Goal: Task Accomplishment & Management: Manage account settings

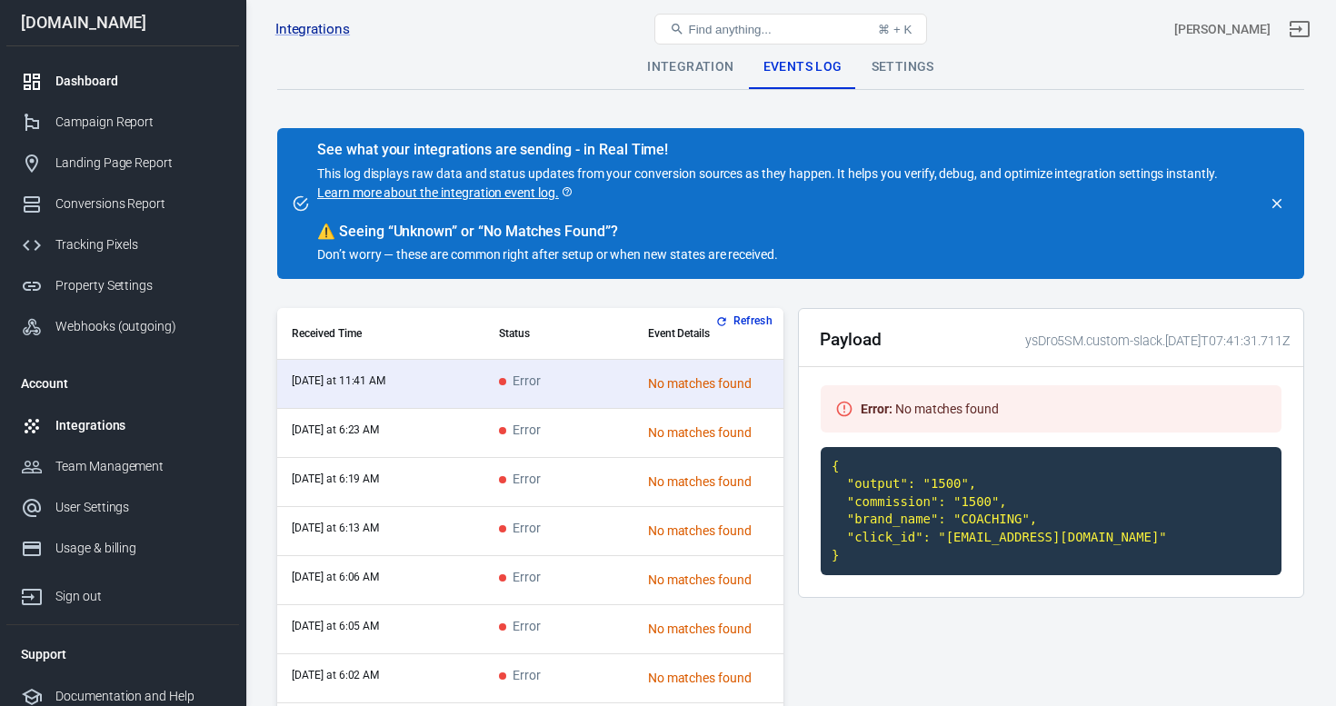
click at [105, 80] on div "Dashboard" at bounding box center [139, 81] width 169 height 19
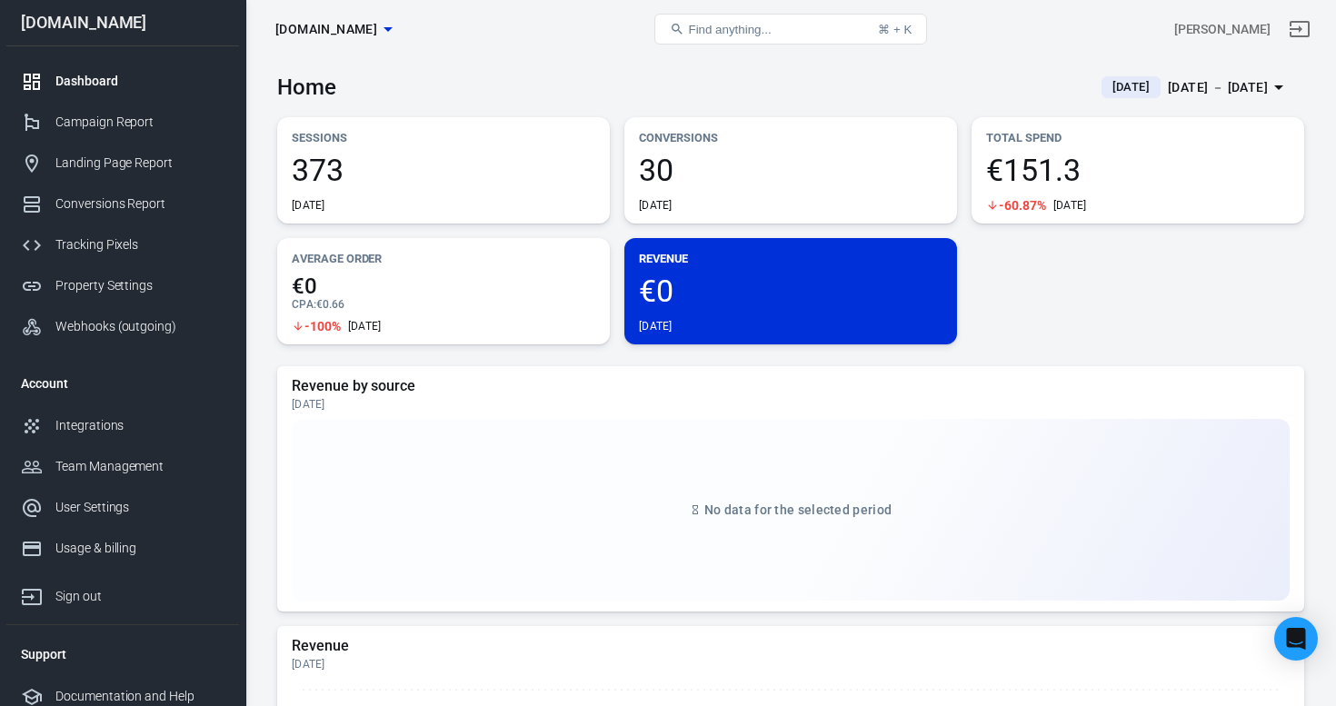
click at [1180, 88] on div "Sep 11 － Sep 11, 2025" at bounding box center [1218, 87] width 100 height 23
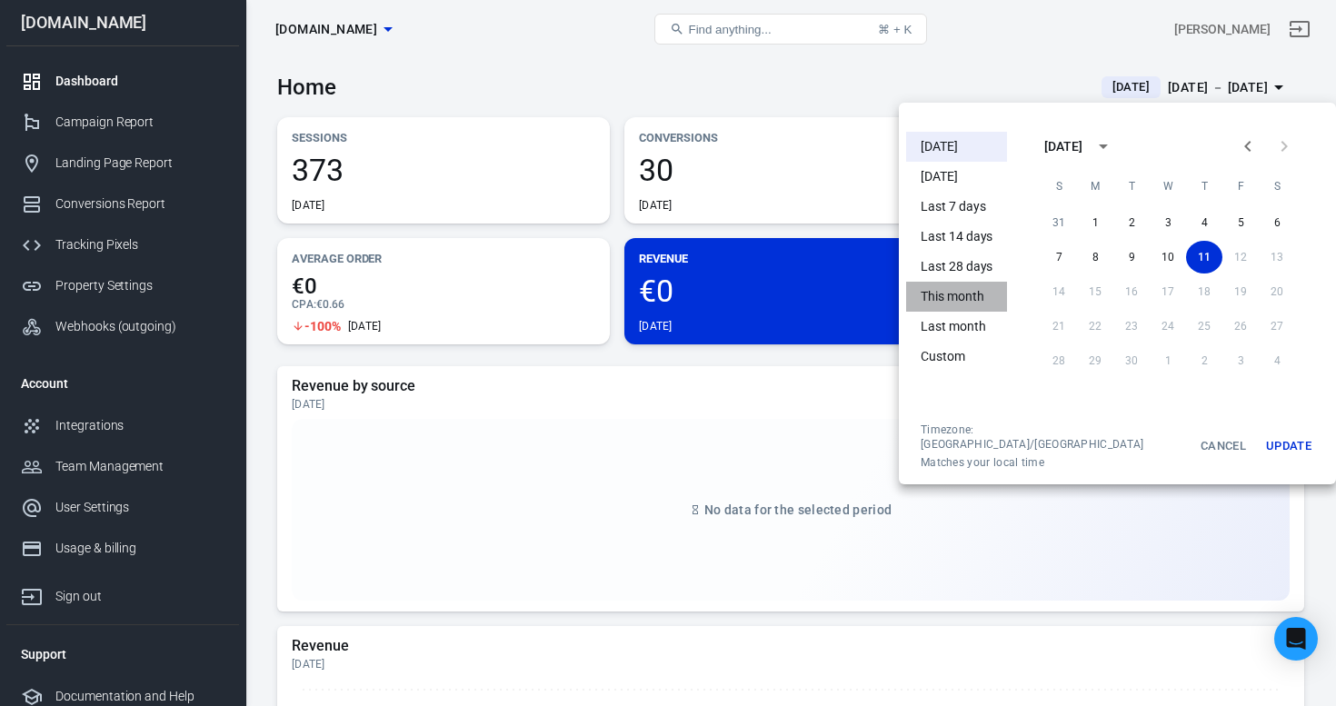
click at [972, 298] on li "This month" at bounding box center [956, 297] width 101 height 30
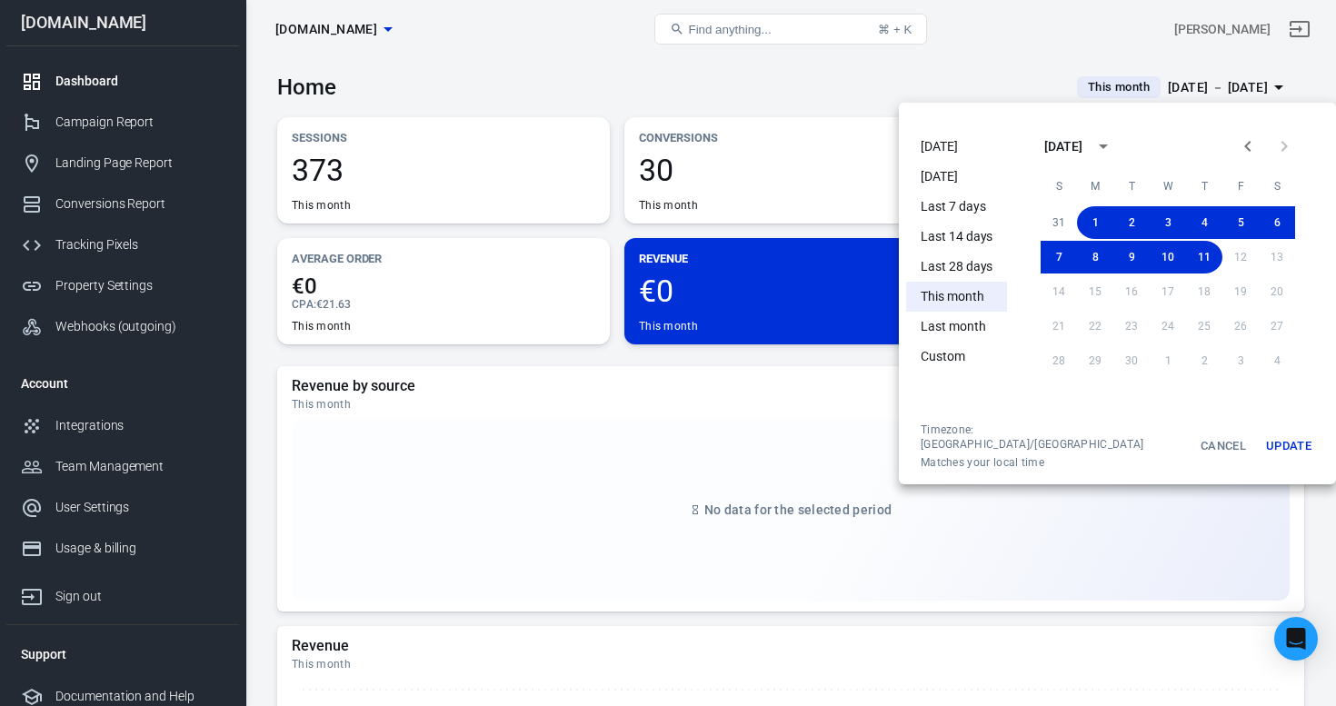
click at [585, 63] on div at bounding box center [668, 353] width 1336 height 706
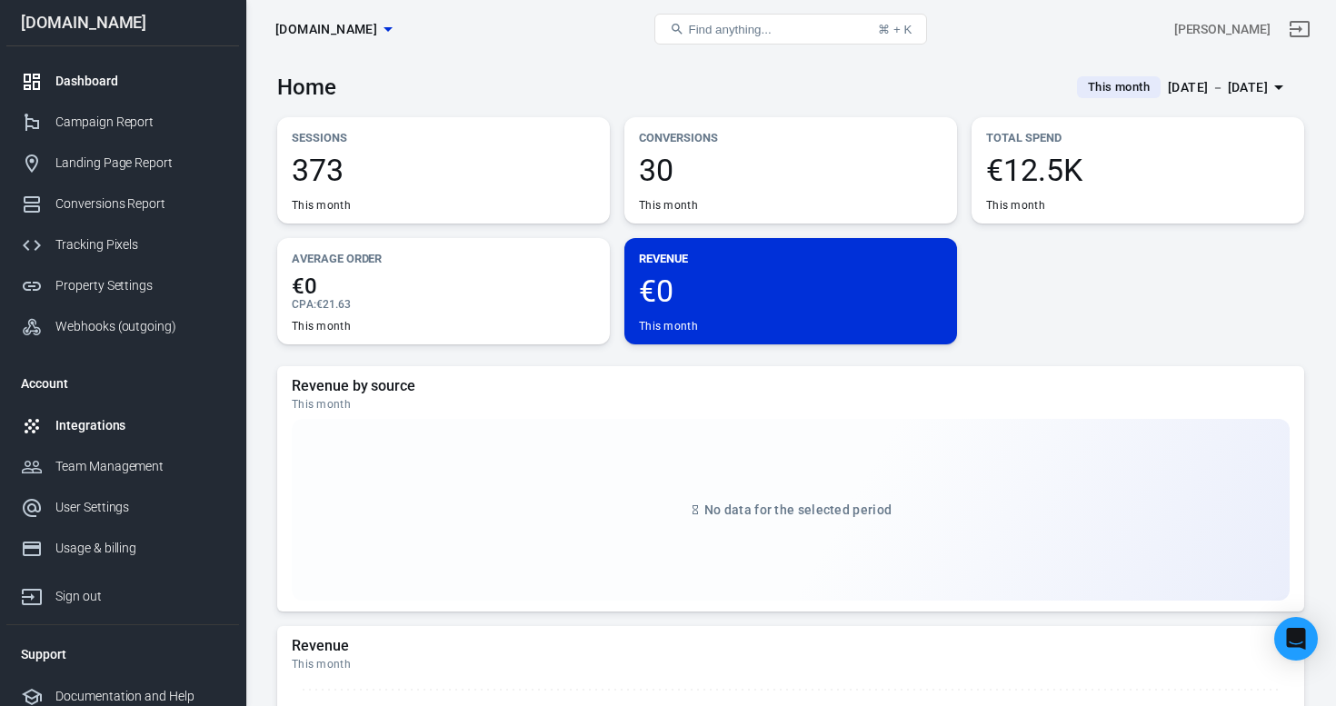
click at [93, 427] on div "Integrations" at bounding box center [139, 425] width 169 height 19
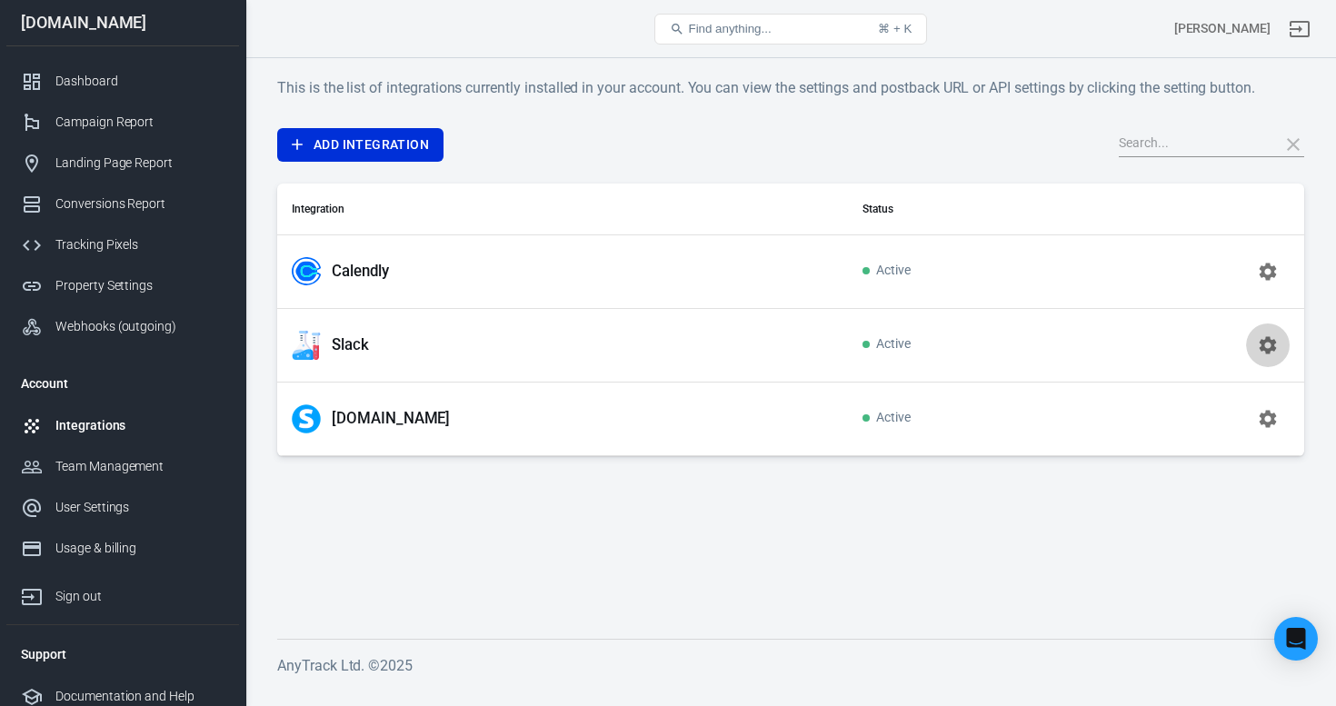
click at [1265, 343] on icon "button" at bounding box center [1268, 346] width 22 height 22
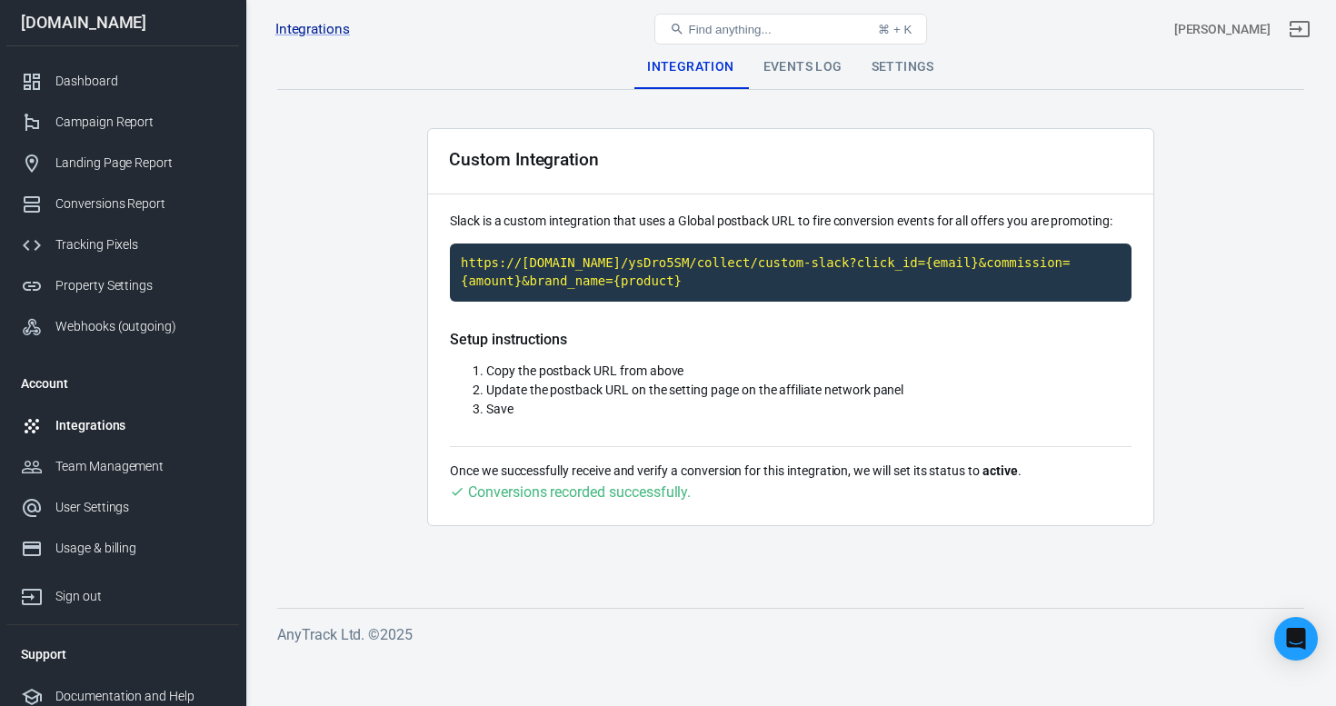
click at [784, 72] on div "Events Log" at bounding box center [803, 67] width 108 height 44
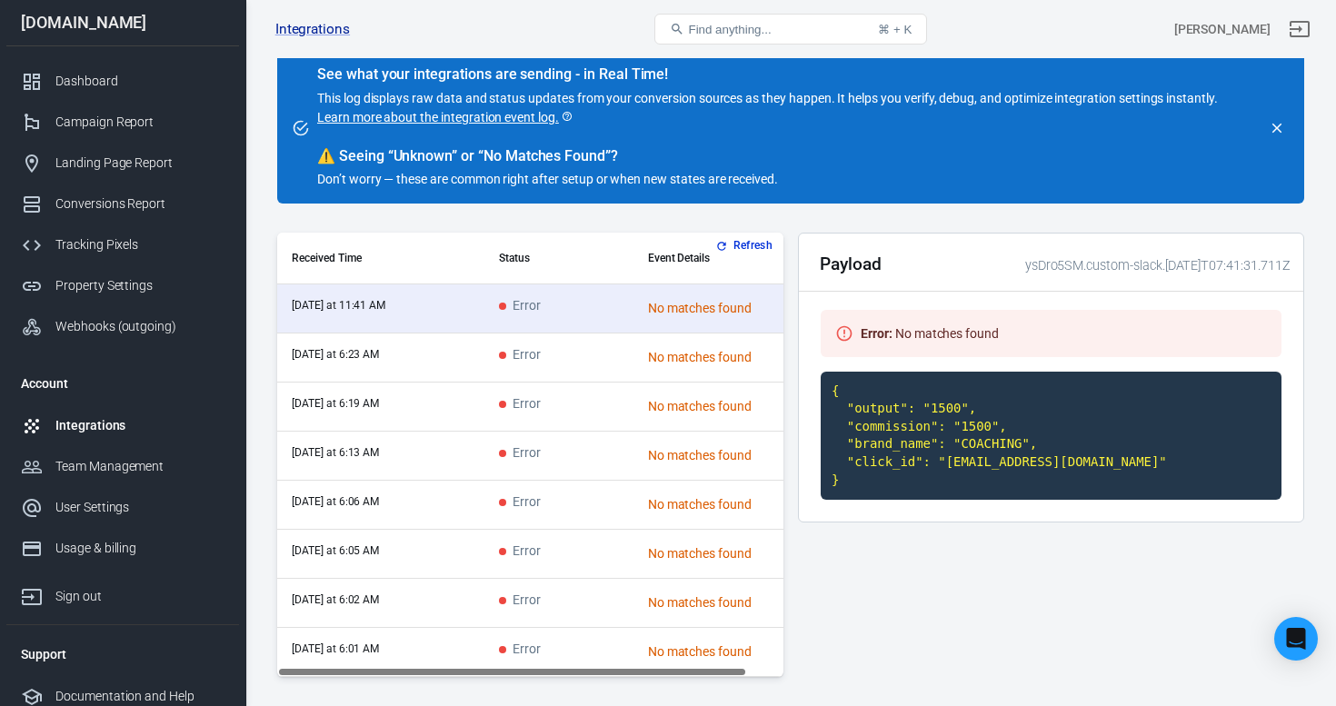
scroll to position [139, 0]
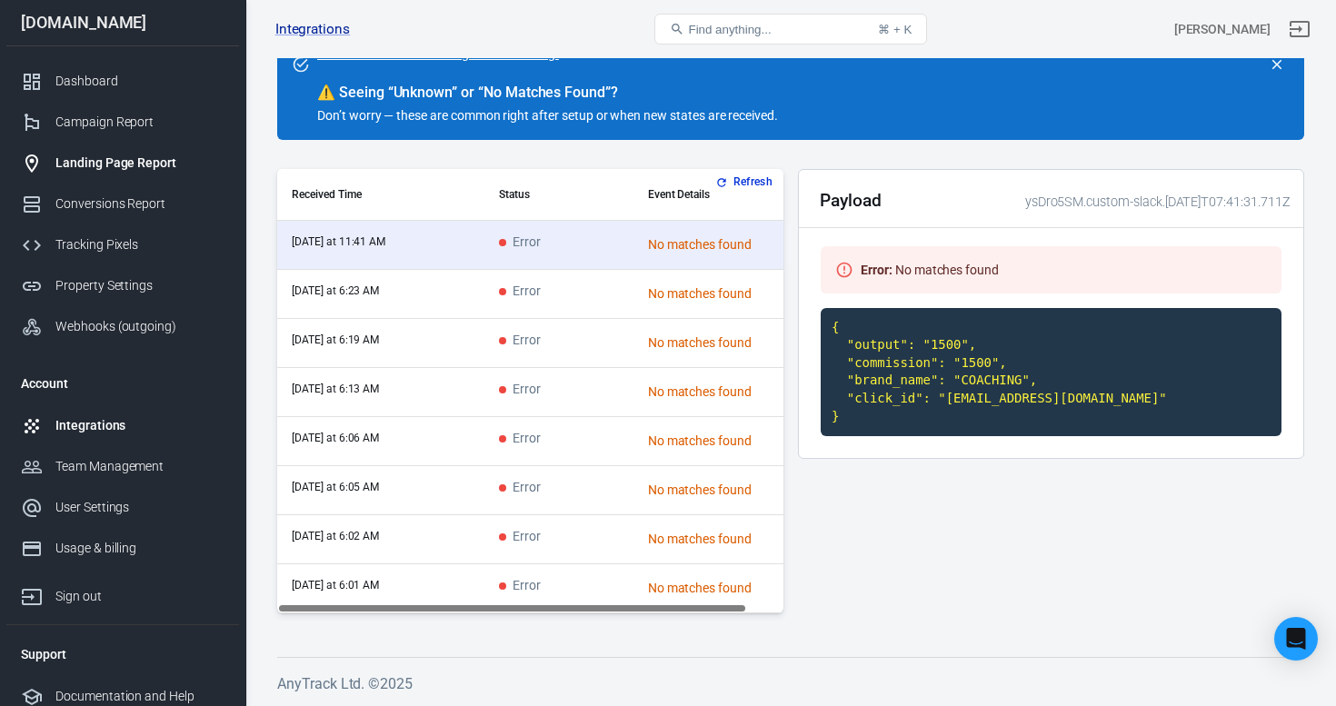
click at [132, 163] on div "Landing Page Report" at bounding box center [139, 163] width 169 height 19
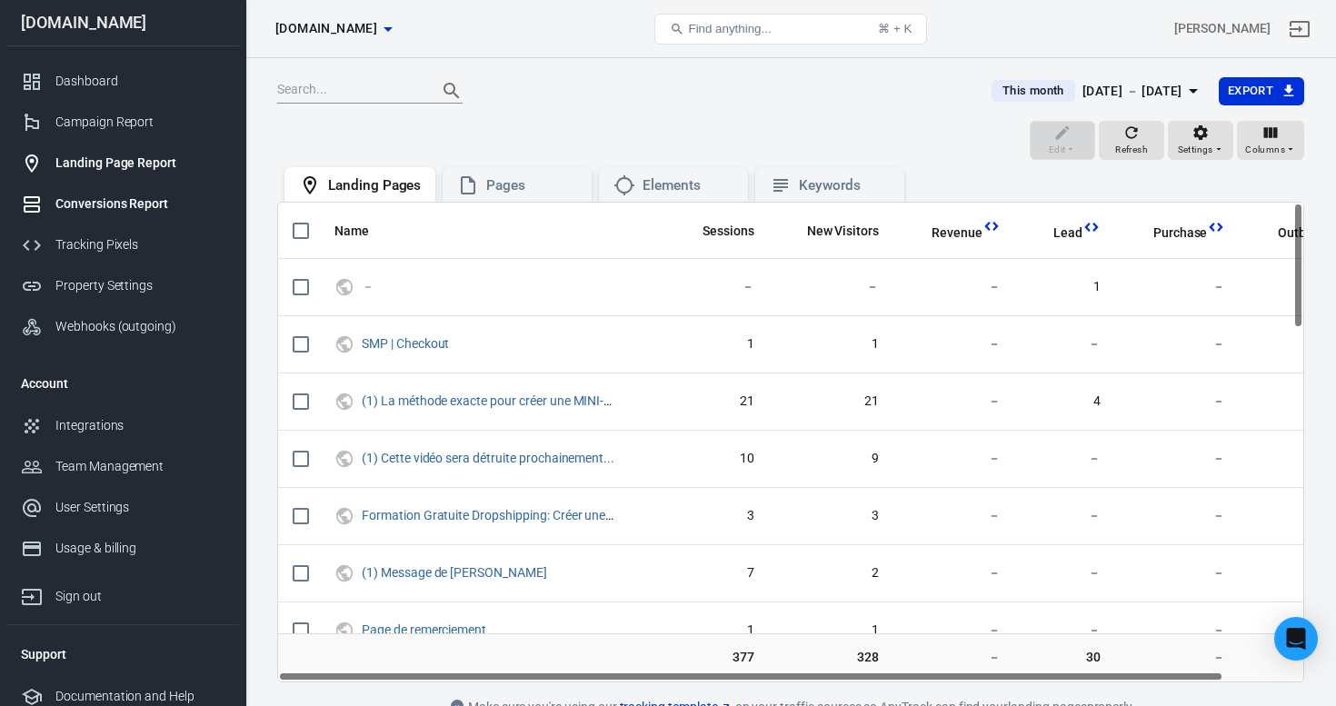
click at [154, 208] on div "Conversions Report" at bounding box center [139, 204] width 169 height 19
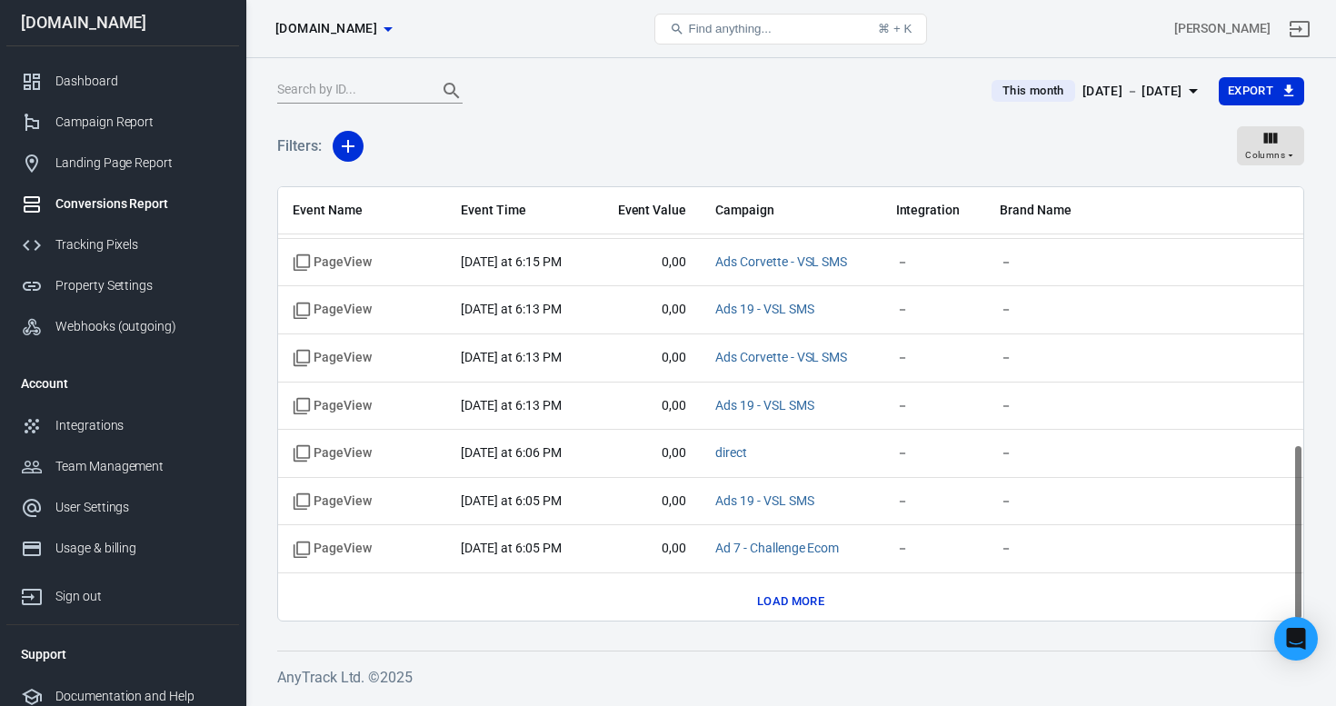
scroll to position [627, 0]
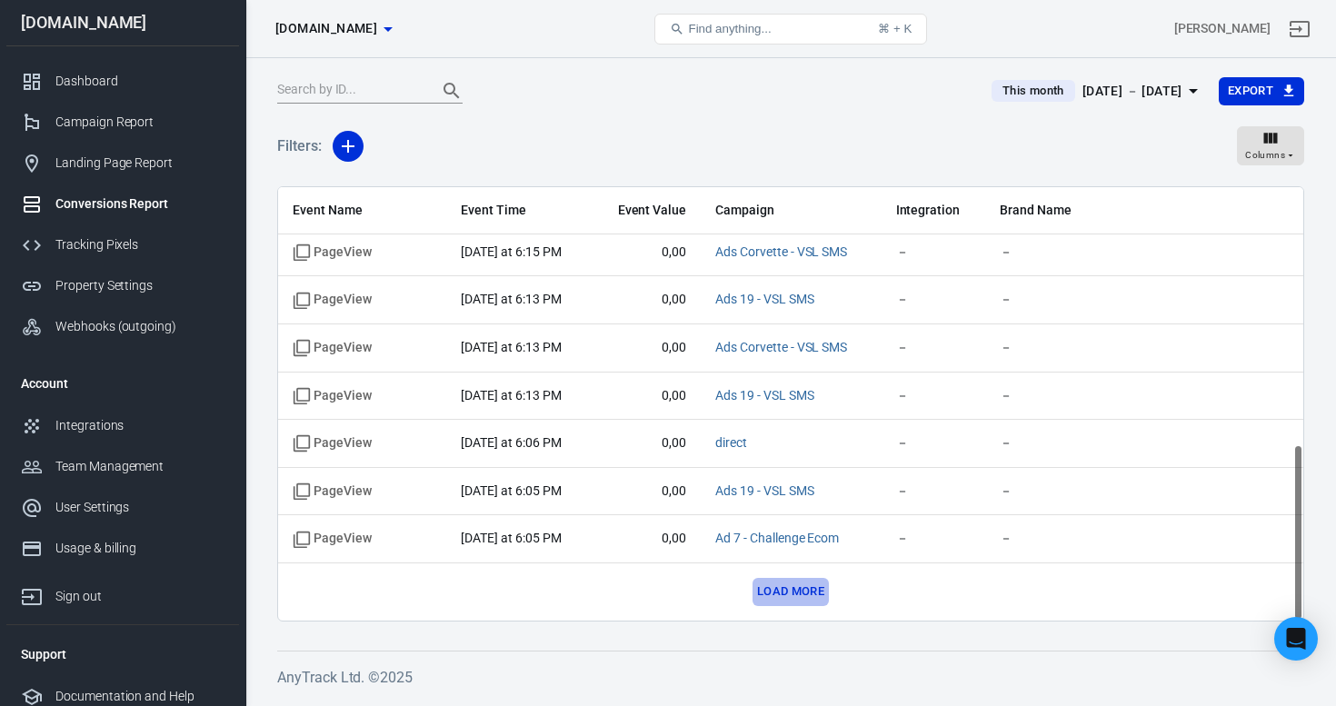
click at [798, 584] on button "Load more" at bounding box center [791, 592] width 76 height 28
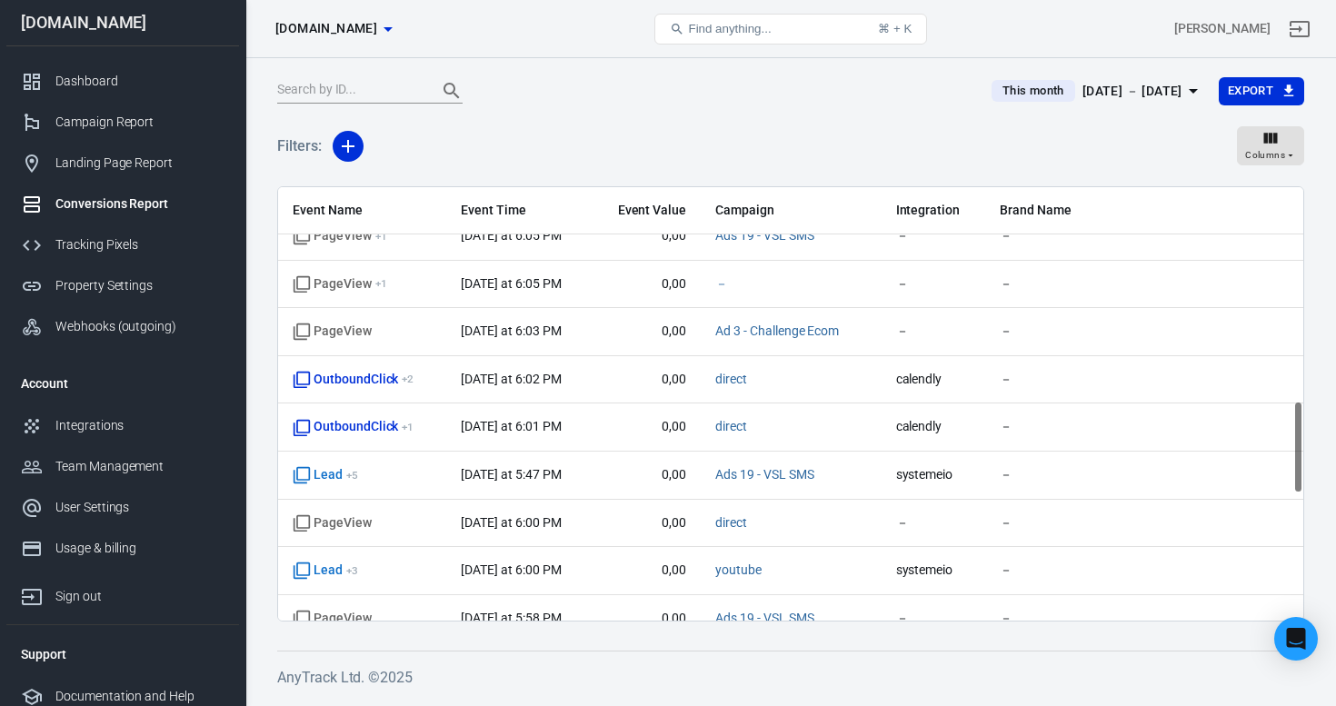
scroll to position [997, 0]
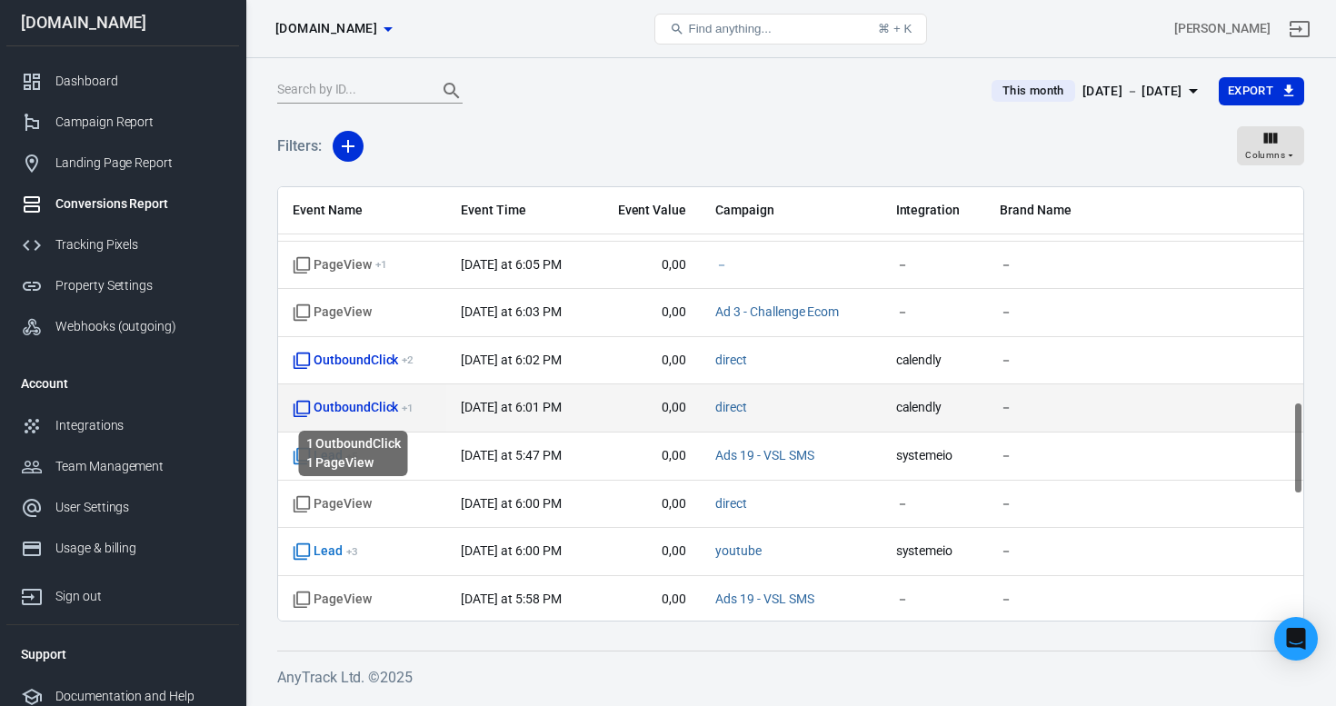
click at [355, 413] on span "OutboundClick + 1" at bounding box center [353, 408] width 121 height 18
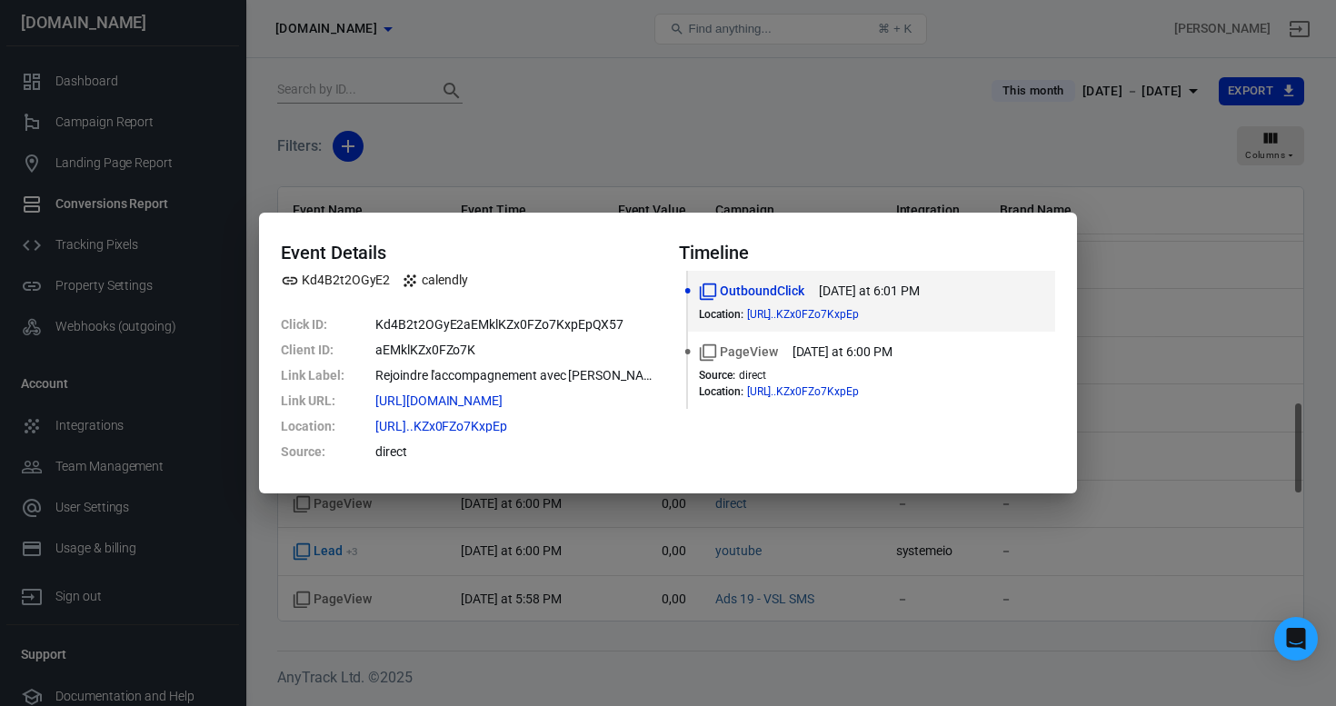
click at [1162, 395] on div "Event Details Kd4B2t2OGyE2 calendly Click ID : Kd4B2t2OGyE2aEMklKZx0FZo7KxpEpQX…" at bounding box center [668, 353] width 1336 height 706
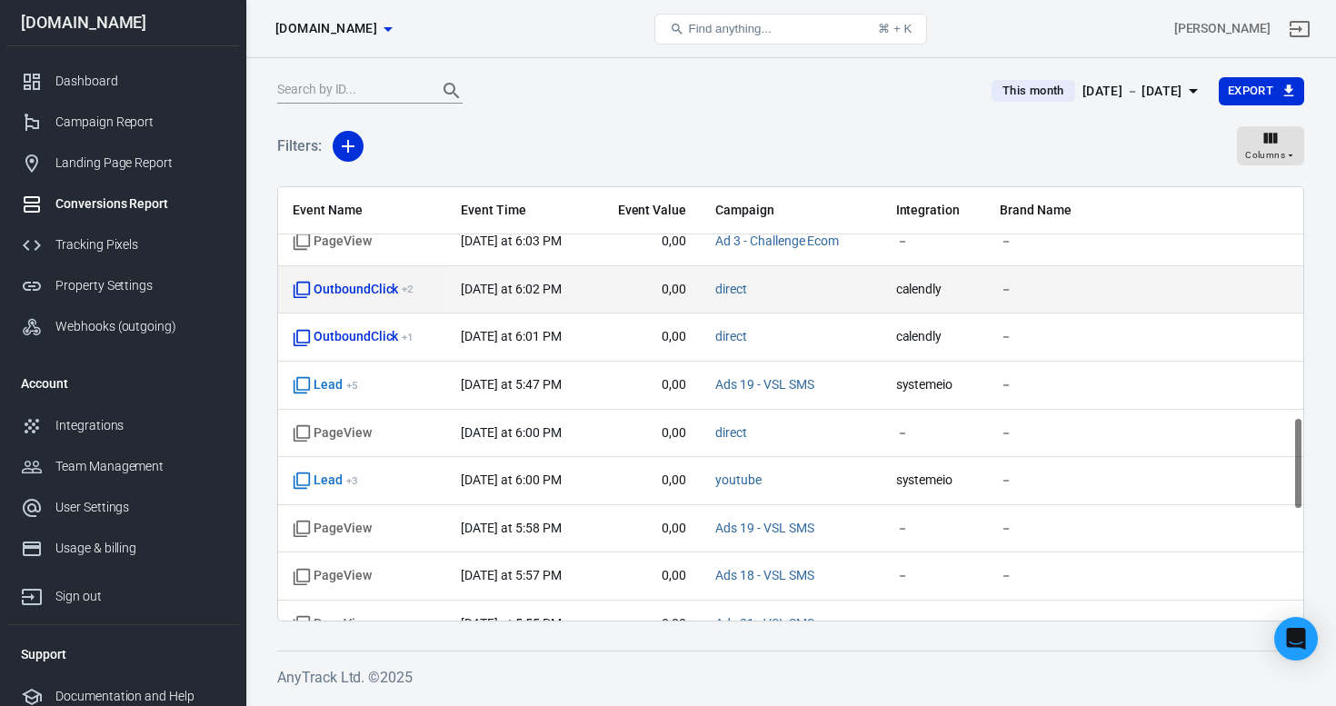
scroll to position [1069, 0]
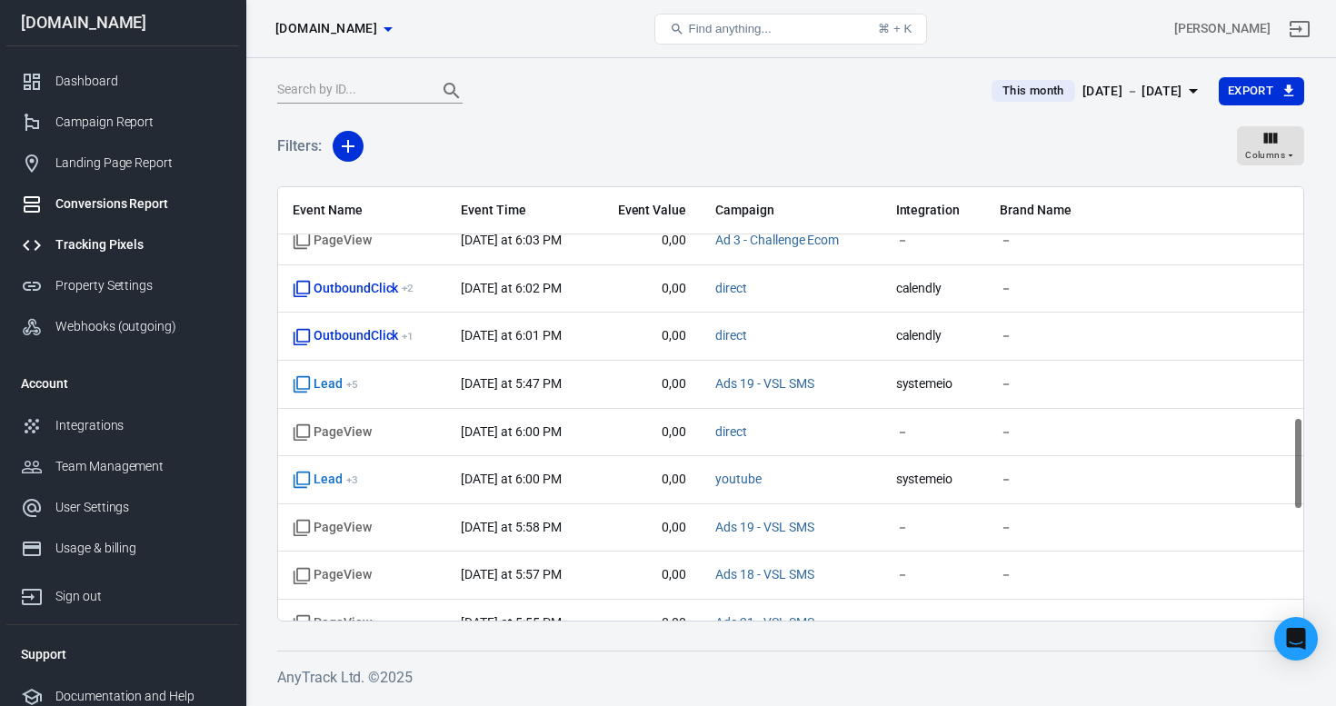
click at [127, 234] on link "Tracking Pixels" at bounding box center [122, 245] width 233 height 41
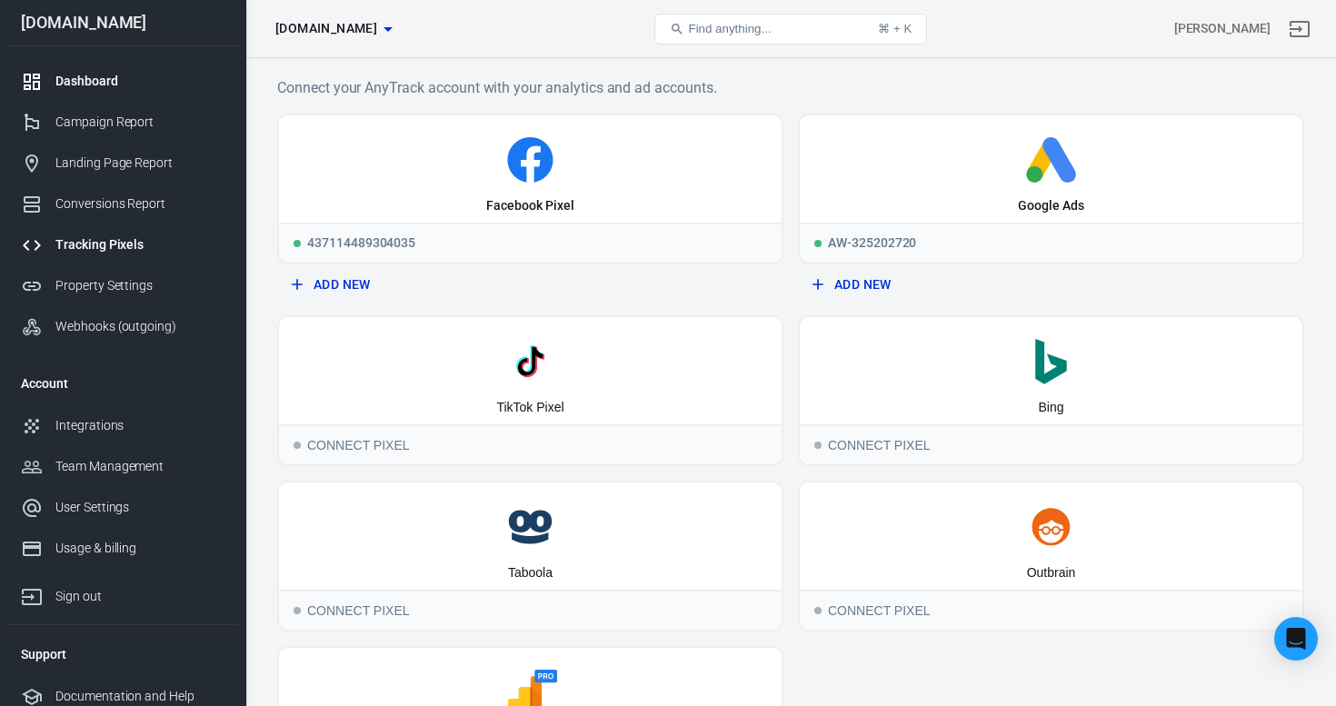
click at [84, 92] on link "Dashboard" at bounding box center [122, 81] width 233 height 41
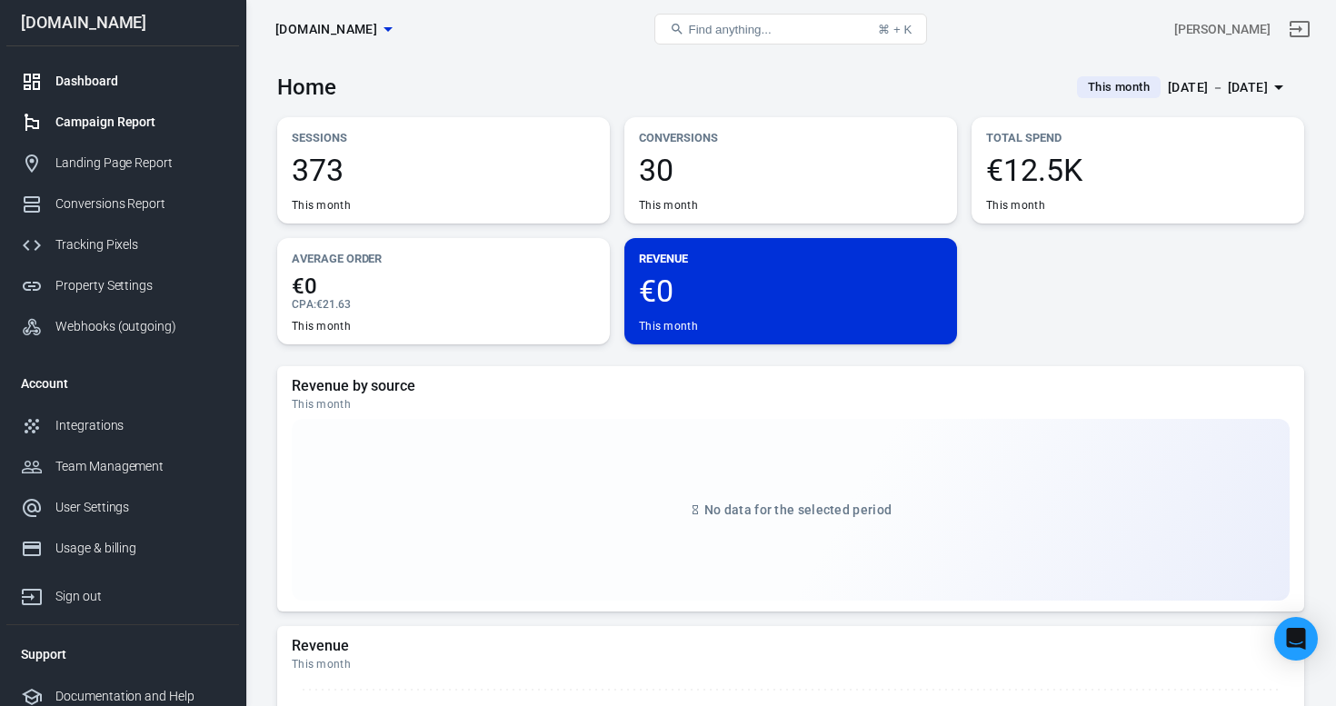
click at [165, 131] on div "Campaign Report" at bounding box center [139, 122] width 169 height 19
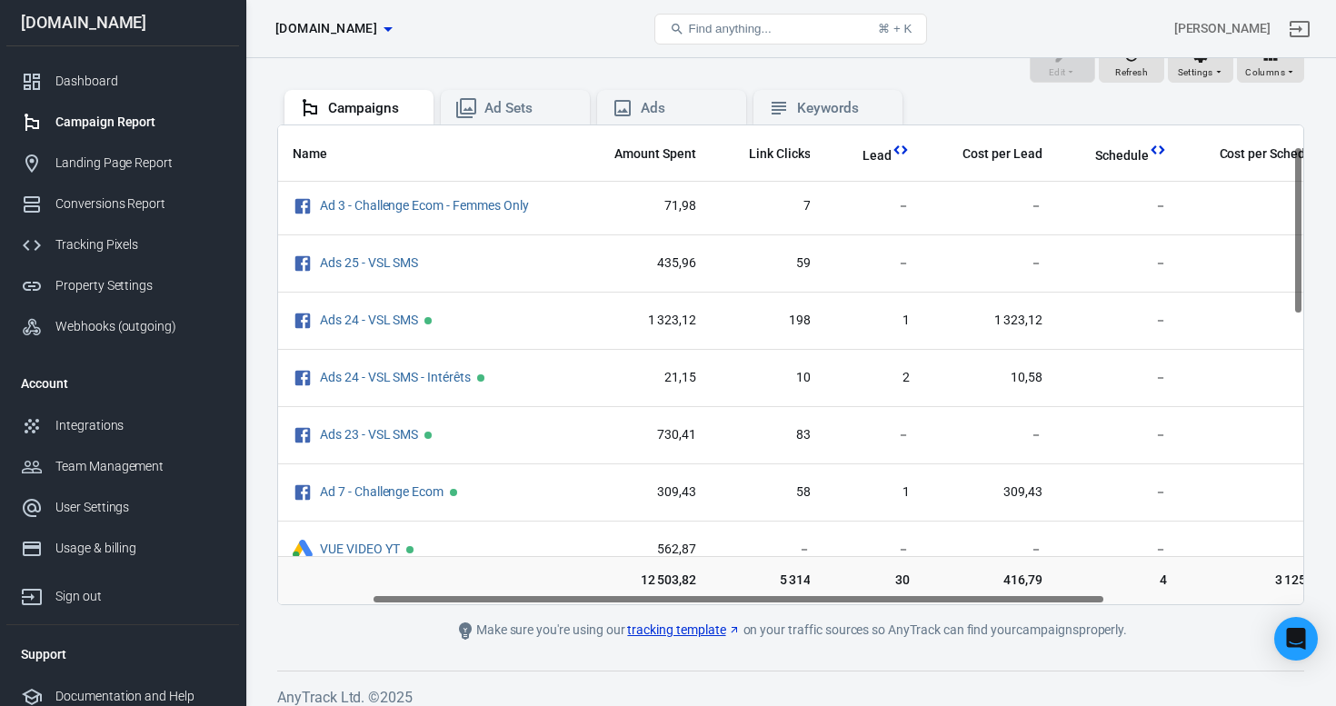
scroll to position [91, 0]
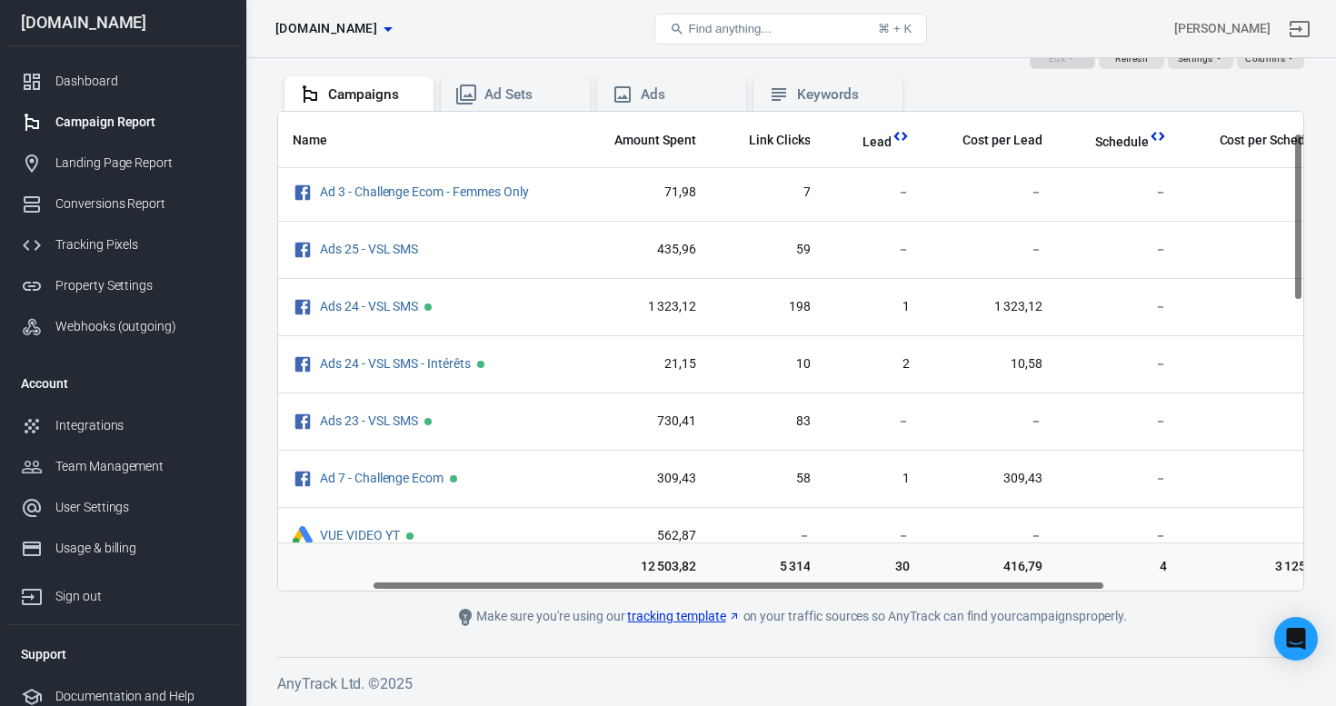
click at [664, 613] on link "tracking template" at bounding box center [683, 616] width 113 height 19
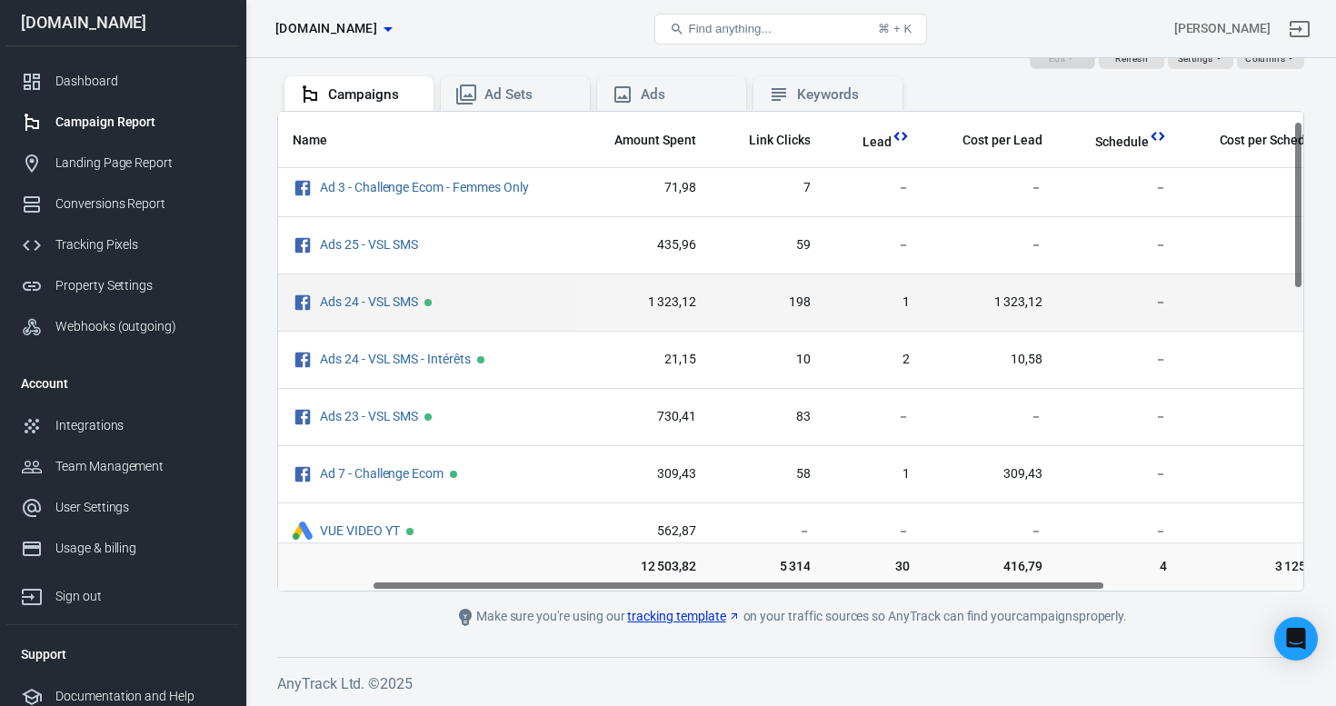
scroll to position [0, 131]
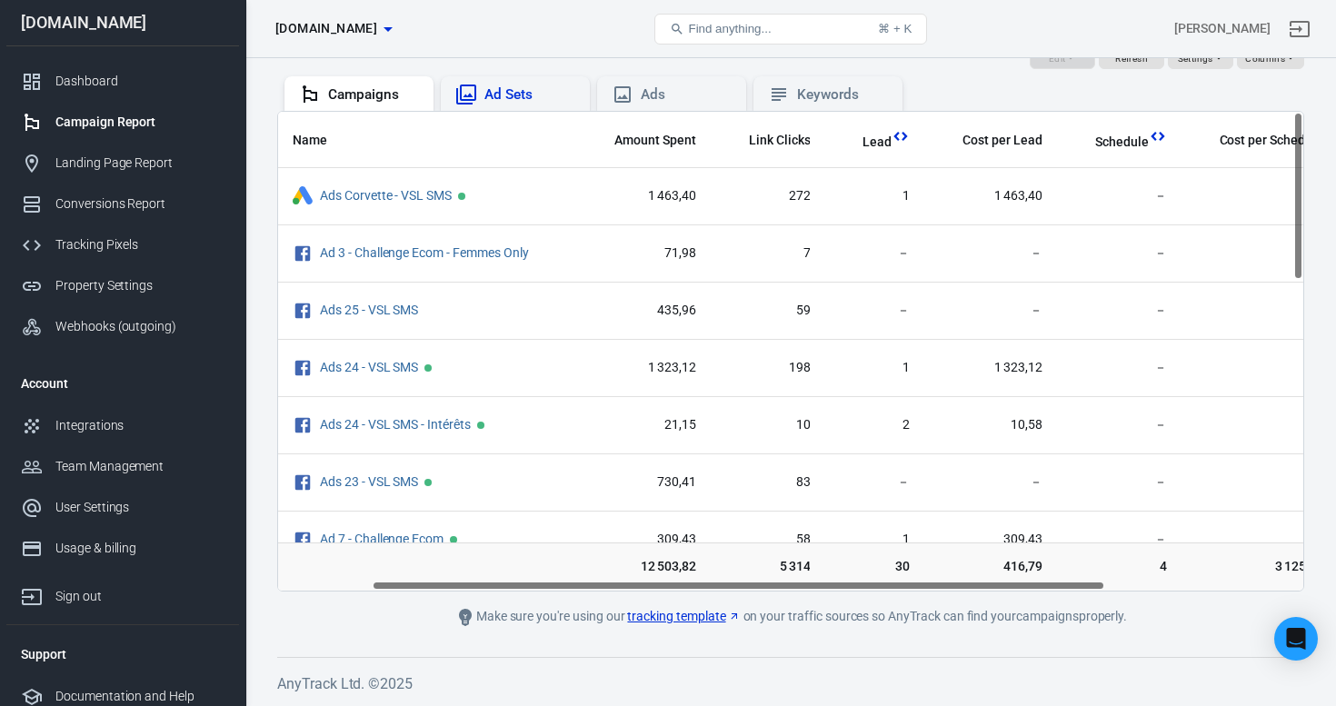
click at [543, 98] on div "Ad Sets" at bounding box center [530, 94] width 91 height 19
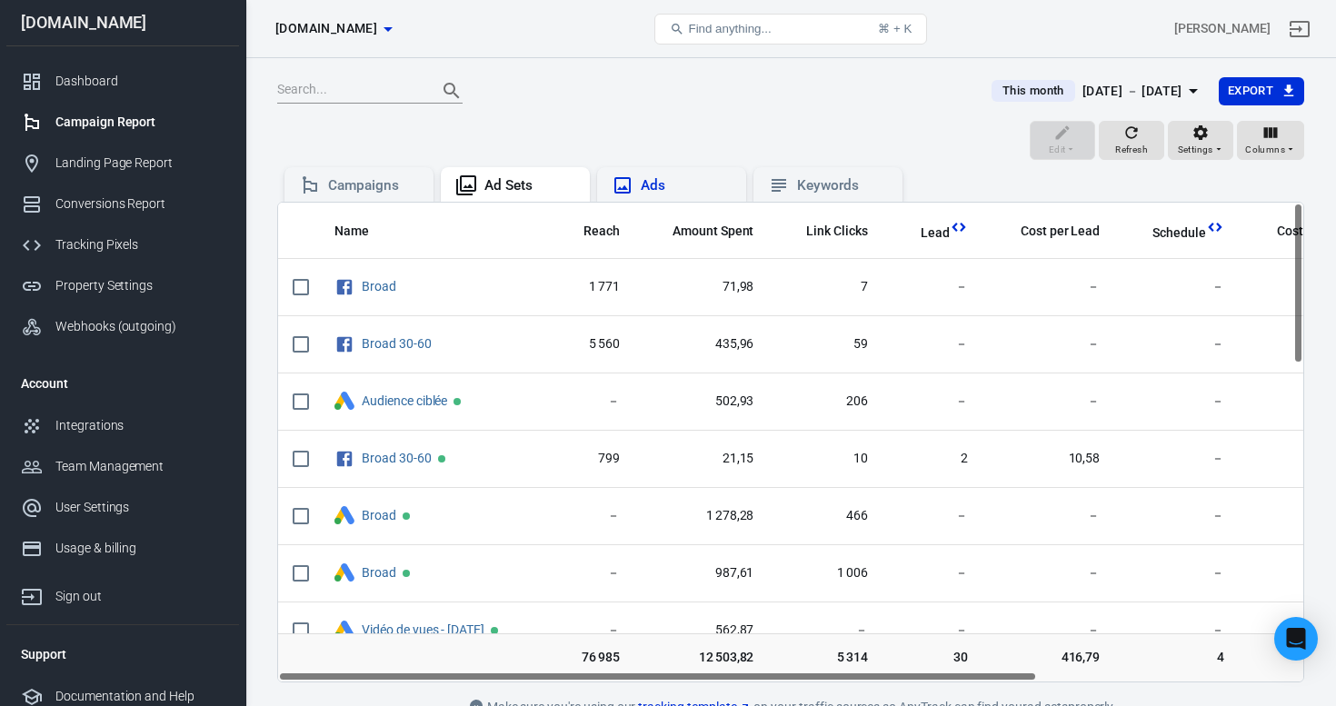
click at [663, 181] on div "Ads" at bounding box center [686, 185] width 91 height 19
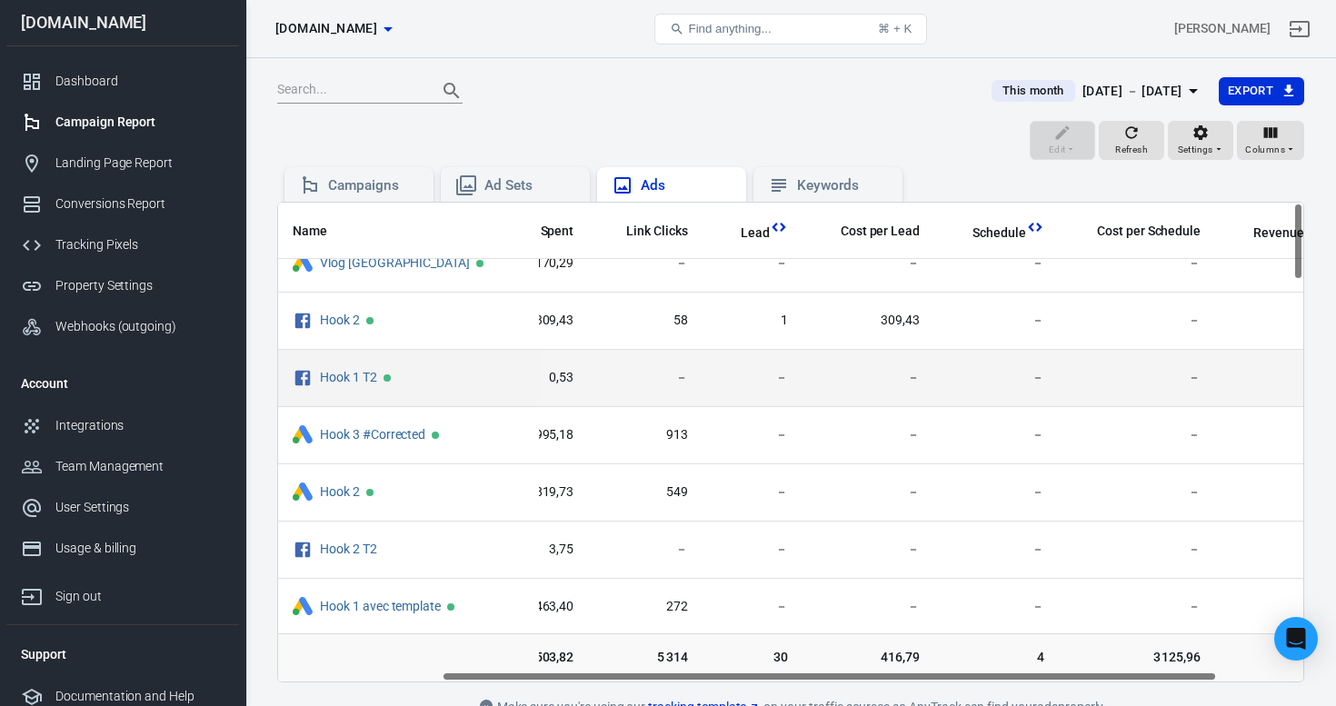
scroll to position [0, 215]
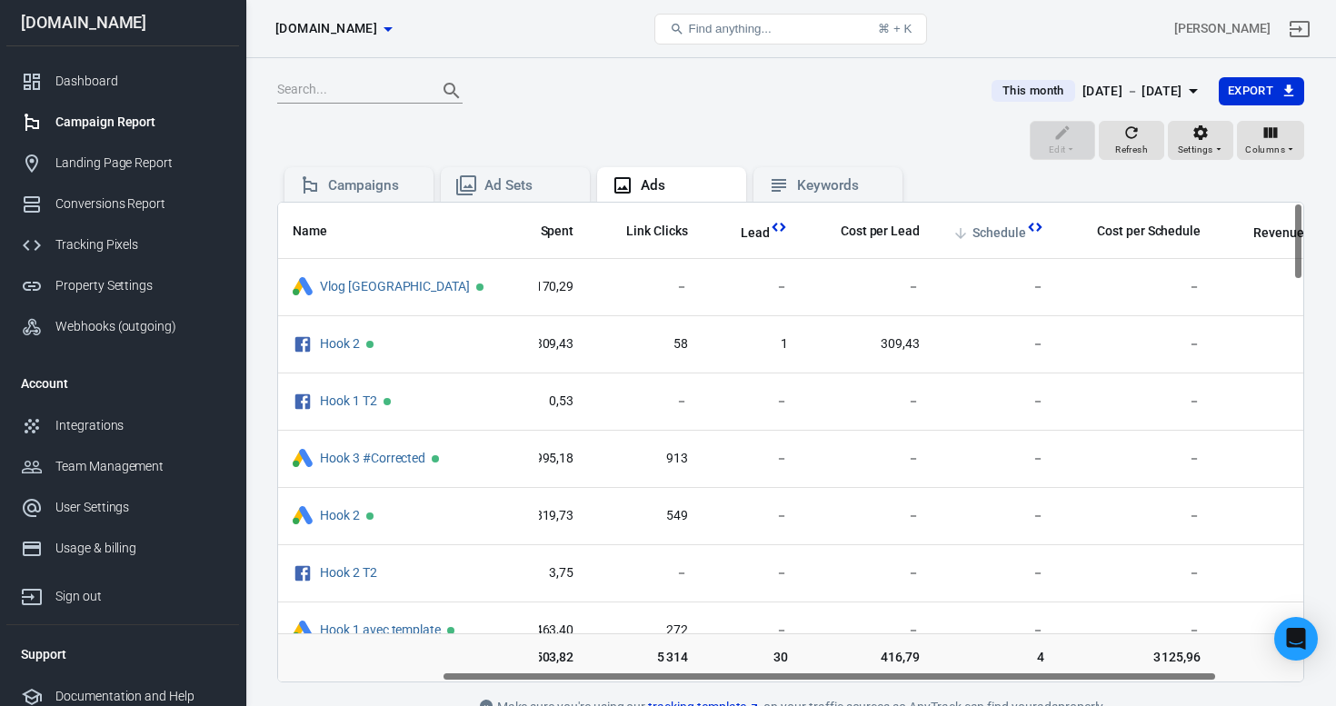
click at [973, 231] on span "Schedule" at bounding box center [1000, 234] width 54 height 18
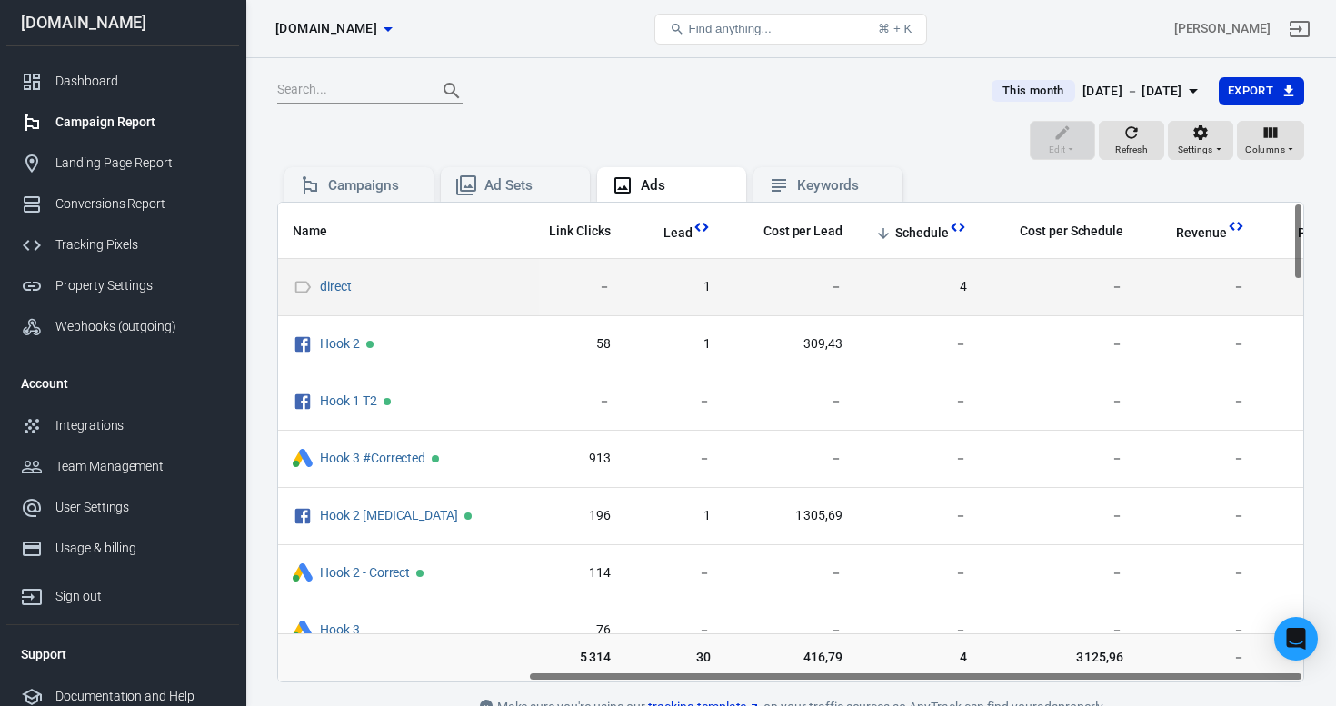
scroll to position [0, 329]
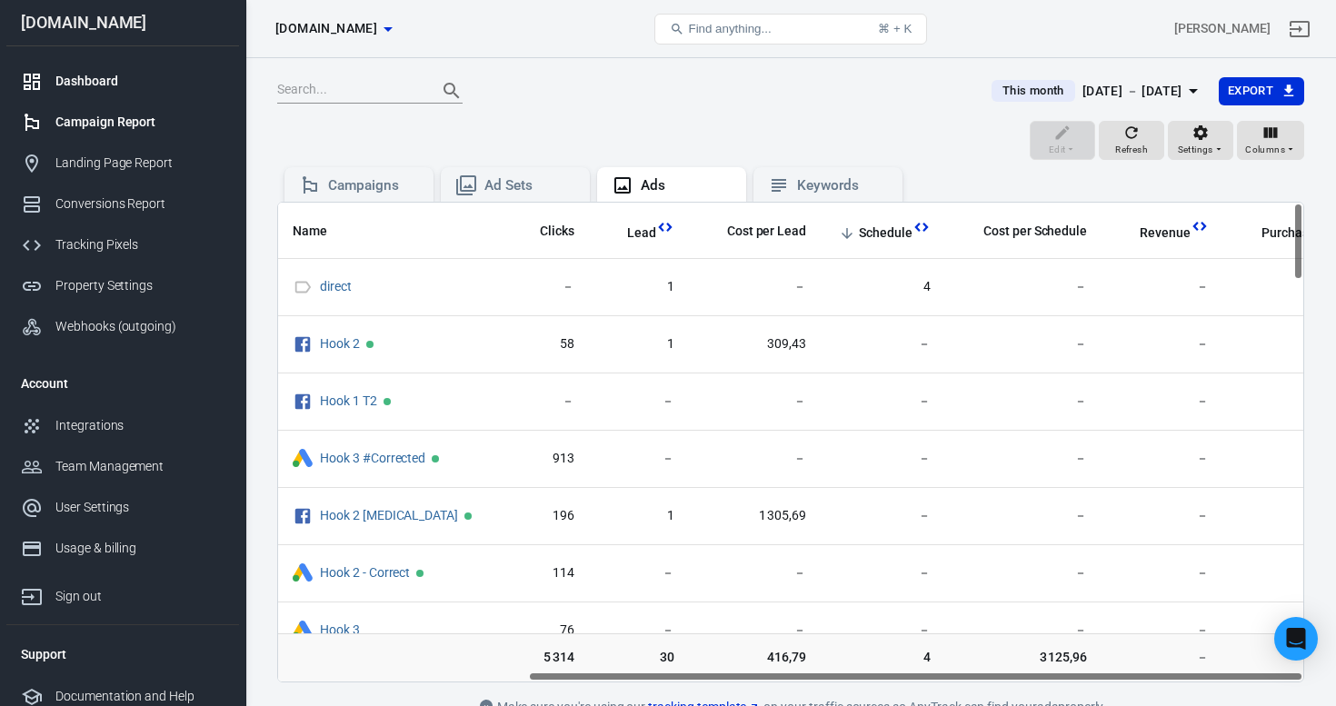
click at [102, 85] on div "Dashboard" at bounding box center [139, 81] width 169 height 19
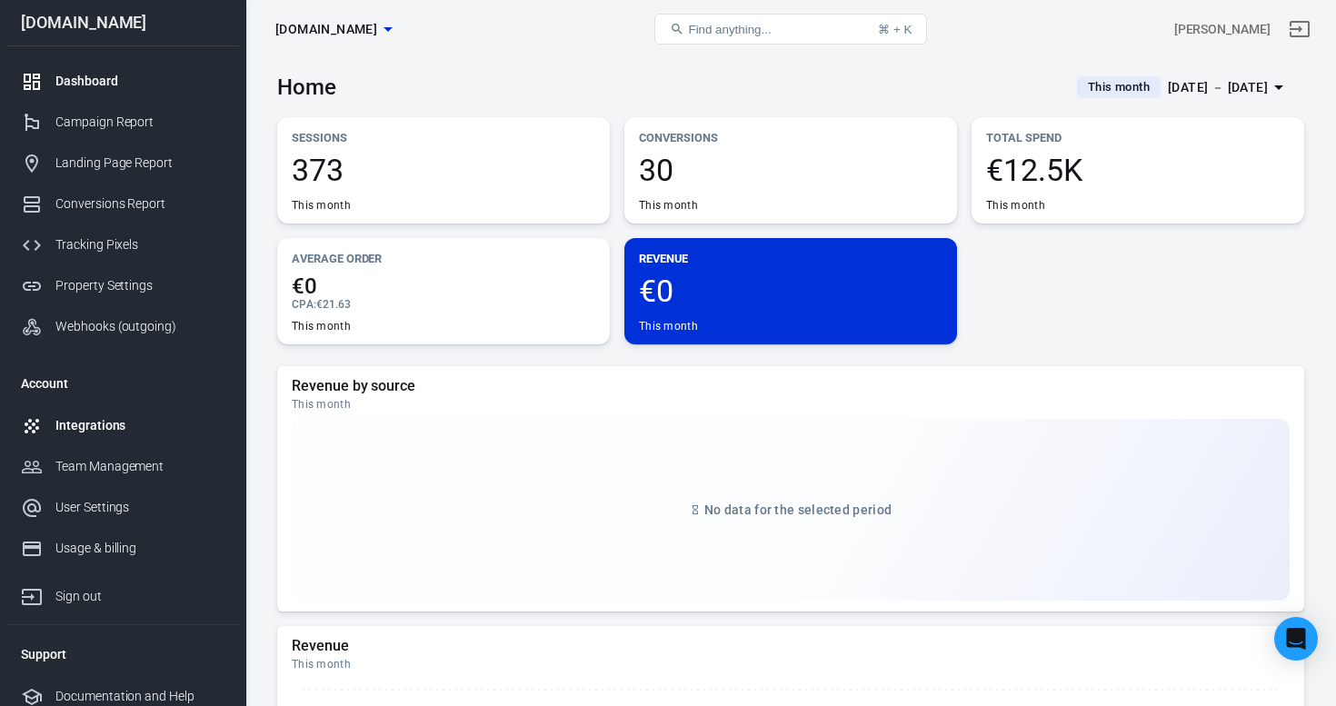
click at [91, 430] on div "Integrations" at bounding box center [139, 425] width 169 height 19
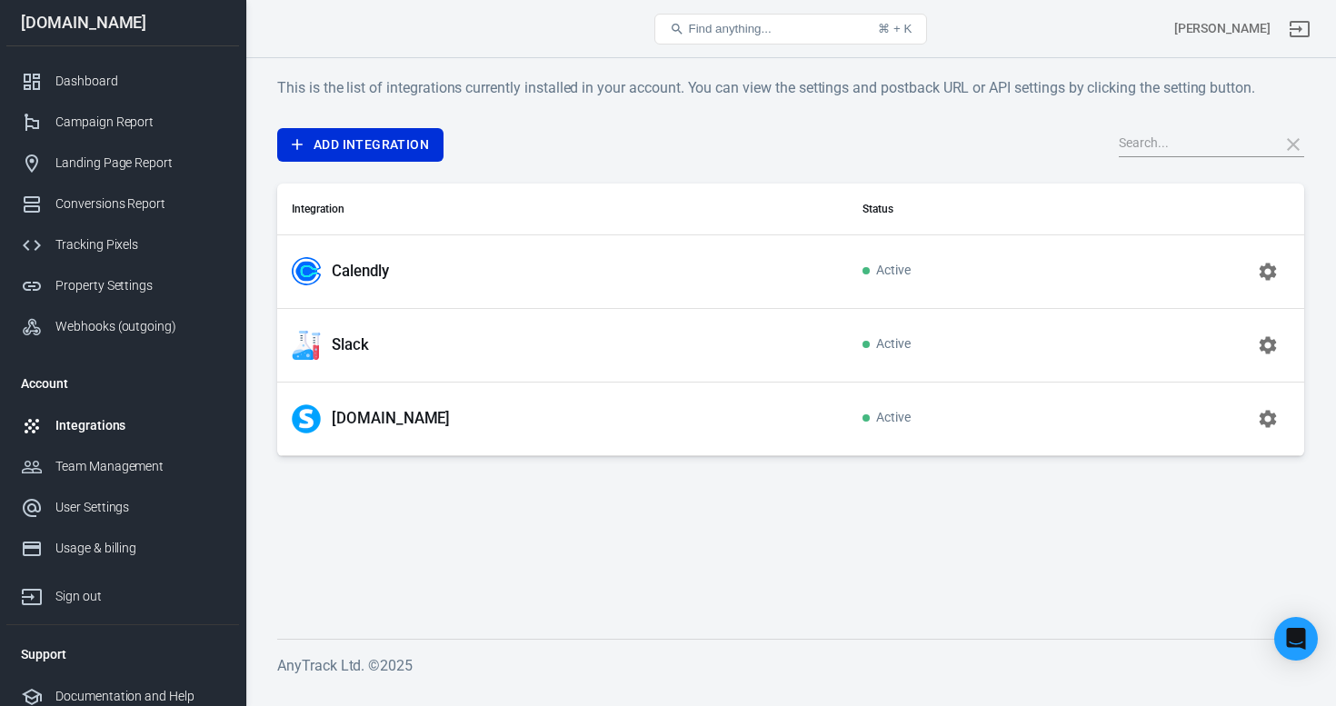
click at [350, 343] on p "Slack" at bounding box center [350, 344] width 37 height 19
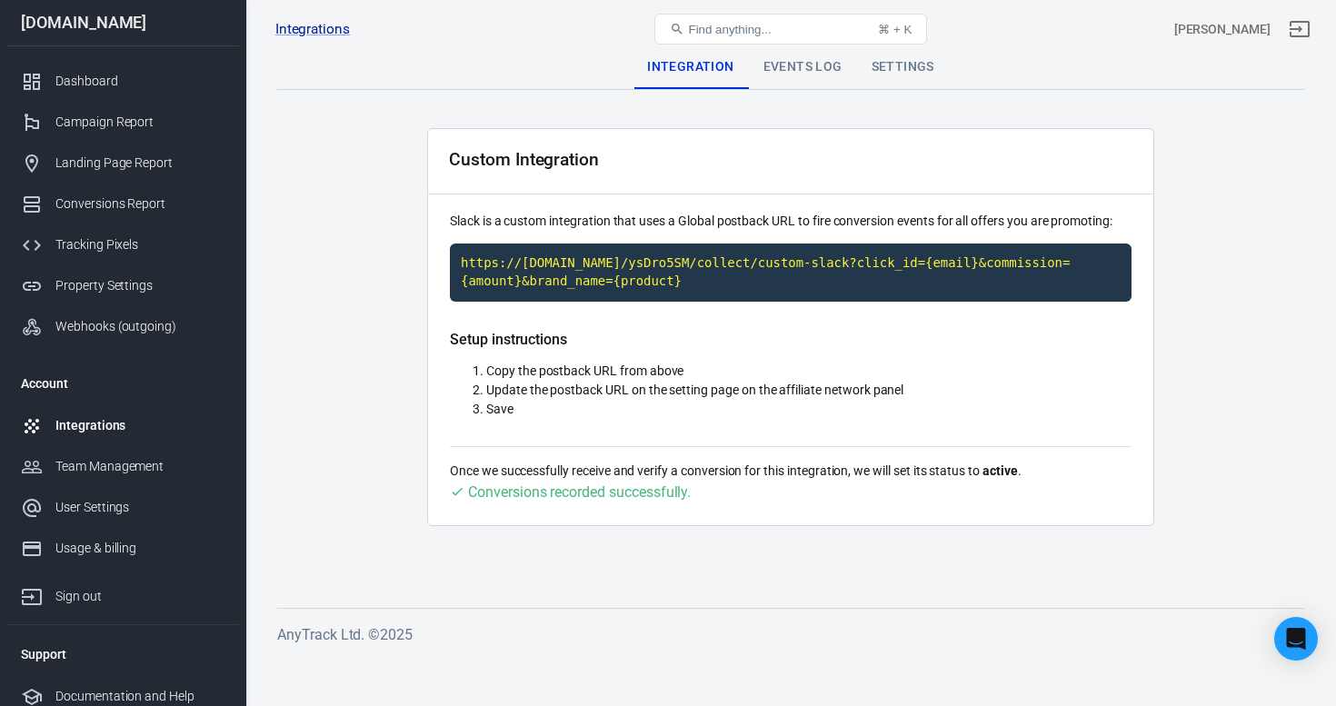
click at [919, 69] on div "Settings" at bounding box center [903, 67] width 92 height 44
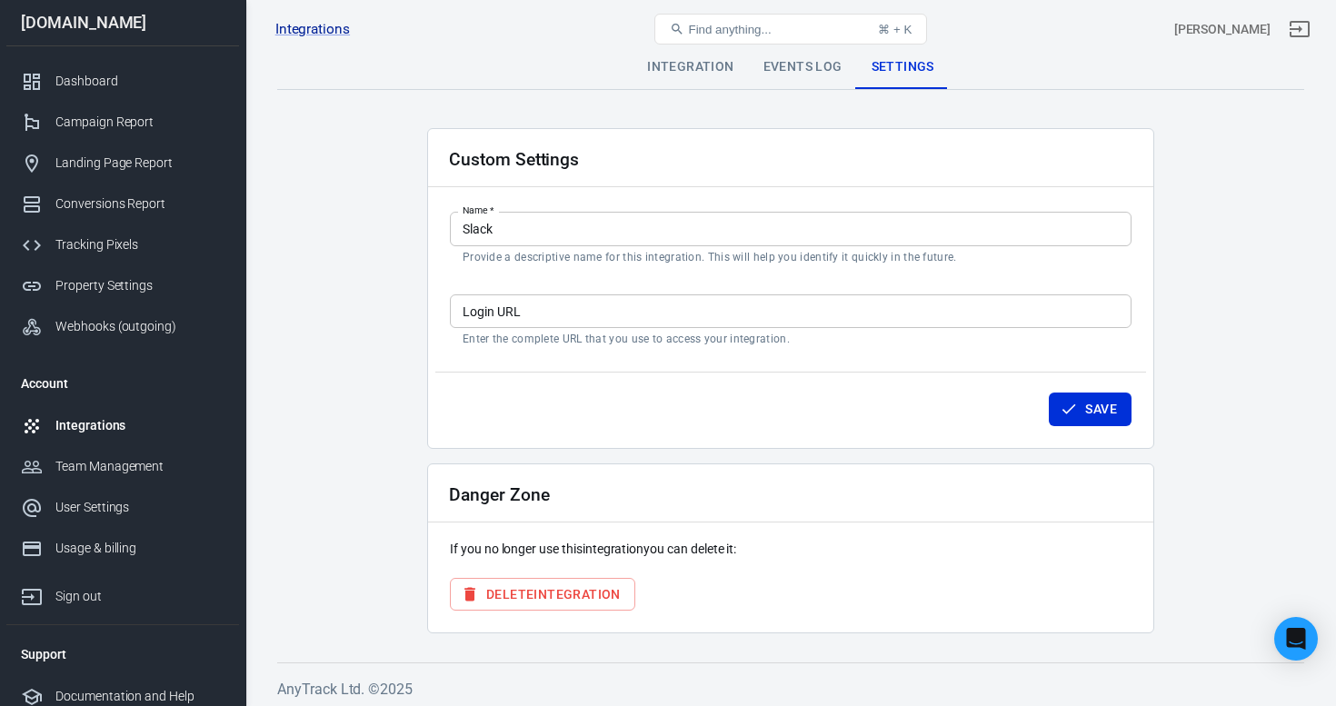
click at [815, 70] on div "Events Log" at bounding box center [803, 67] width 108 height 44
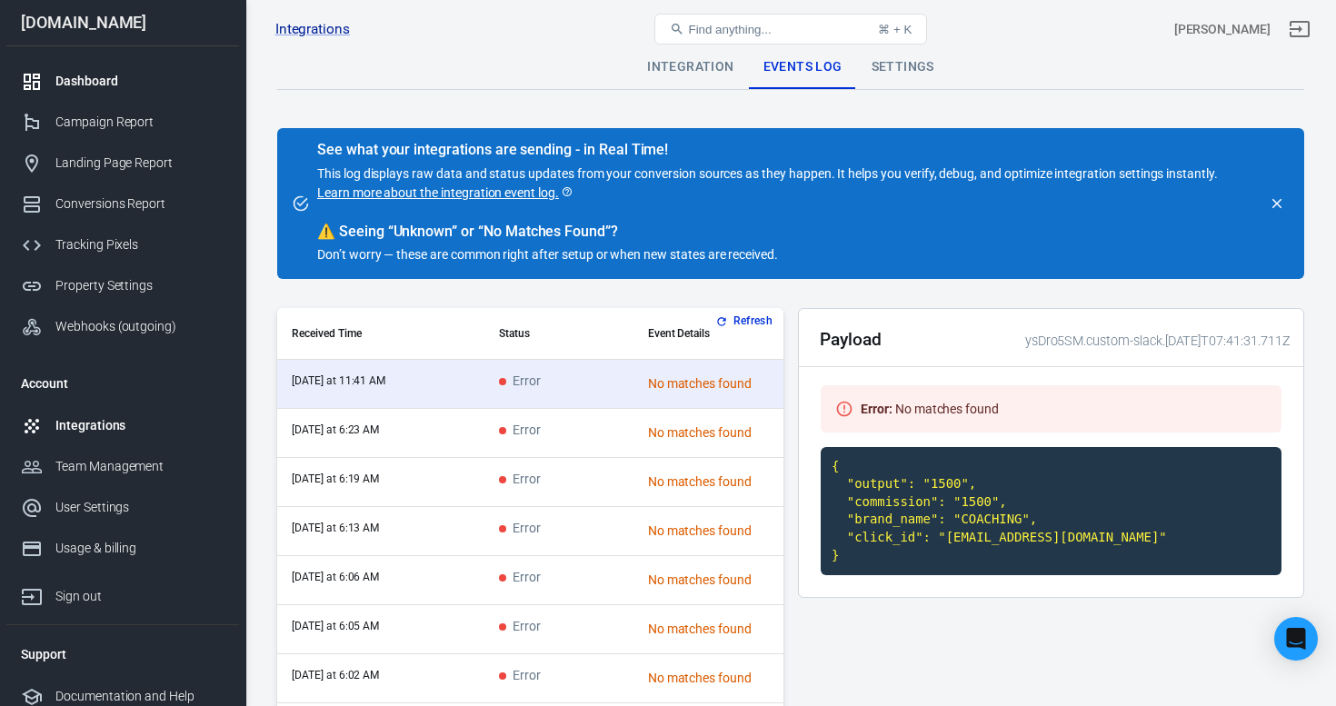
click at [107, 86] on div "Dashboard" at bounding box center [139, 81] width 169 height 19
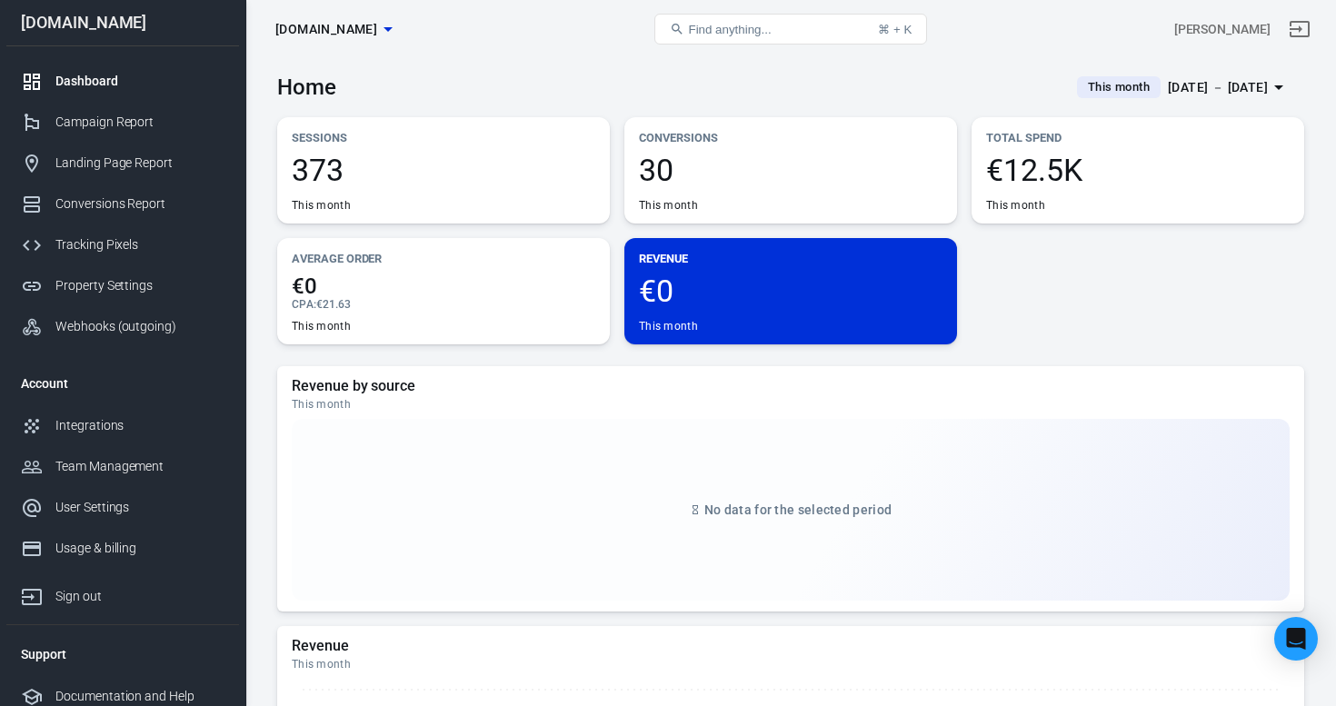
click at [1031, 163] on span "€12.5K" at bounding box center [1138, 170] width 304 height 31
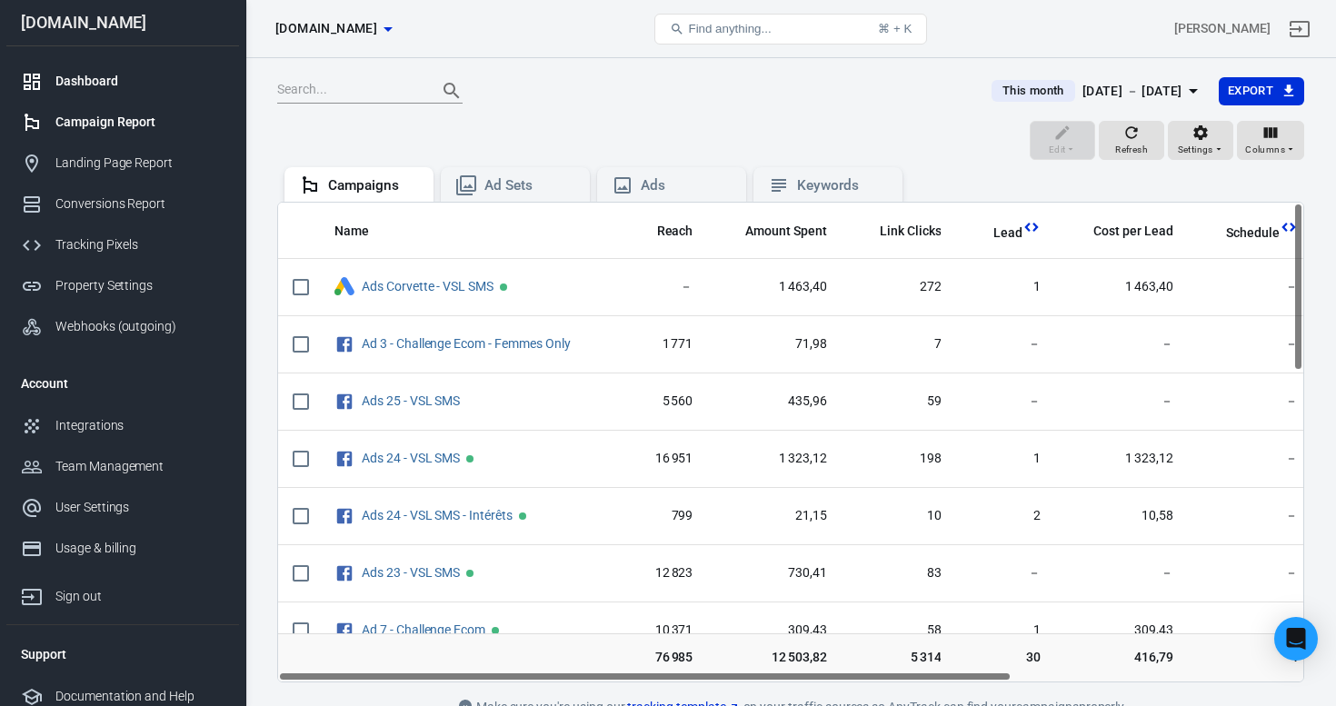
click at [137, 77] on div "Dashboard" at bounding box center [139, 81] width 169 height 19
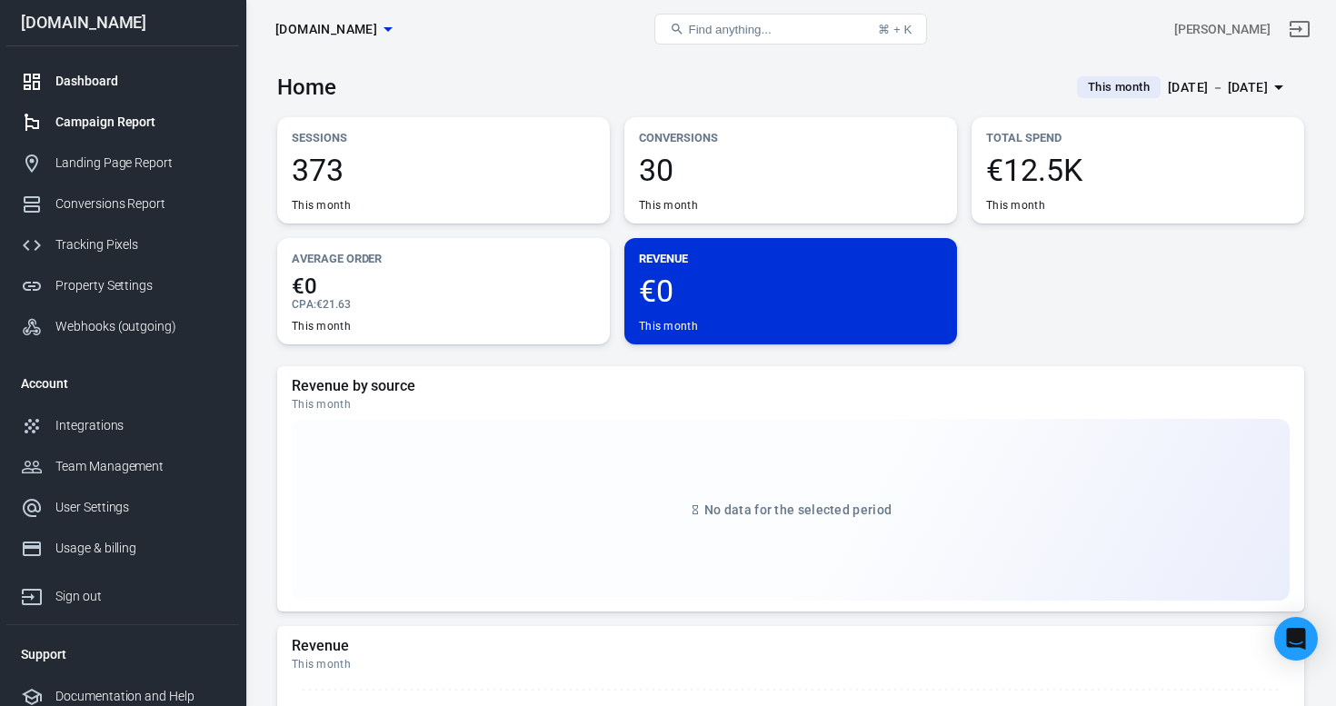
click at [95, 123] on div "Campaign Report" at bounding box center [139, 122] width 169 height 19
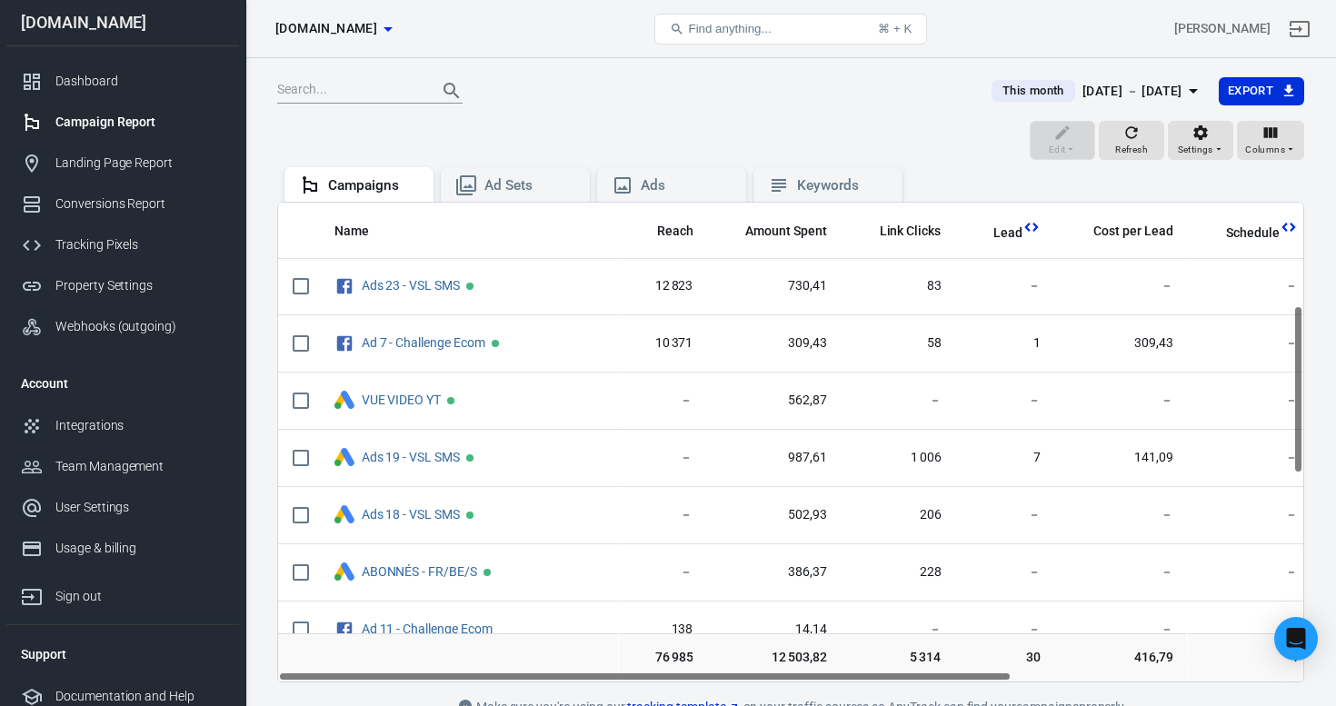
scroll to position [296, 0]
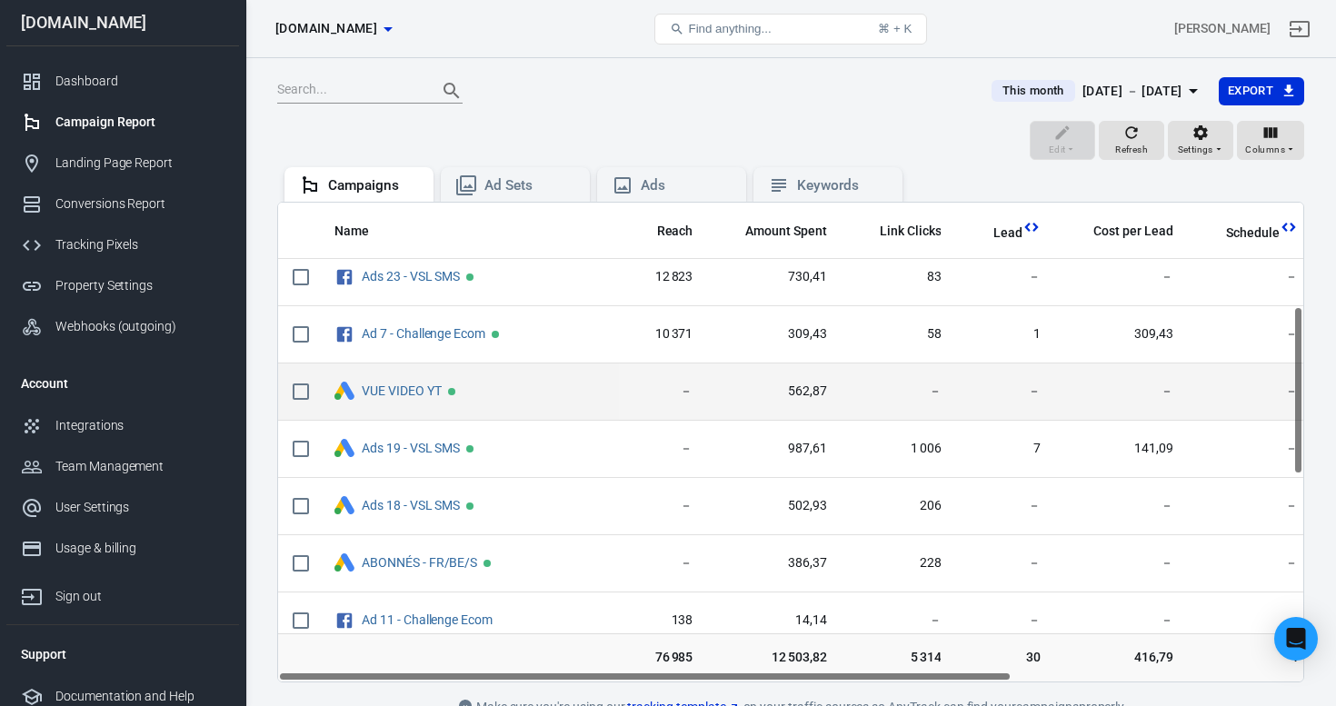
click at [301, 390] on input "scrollable content" at bounding box center [301, 392] width 38 height 38
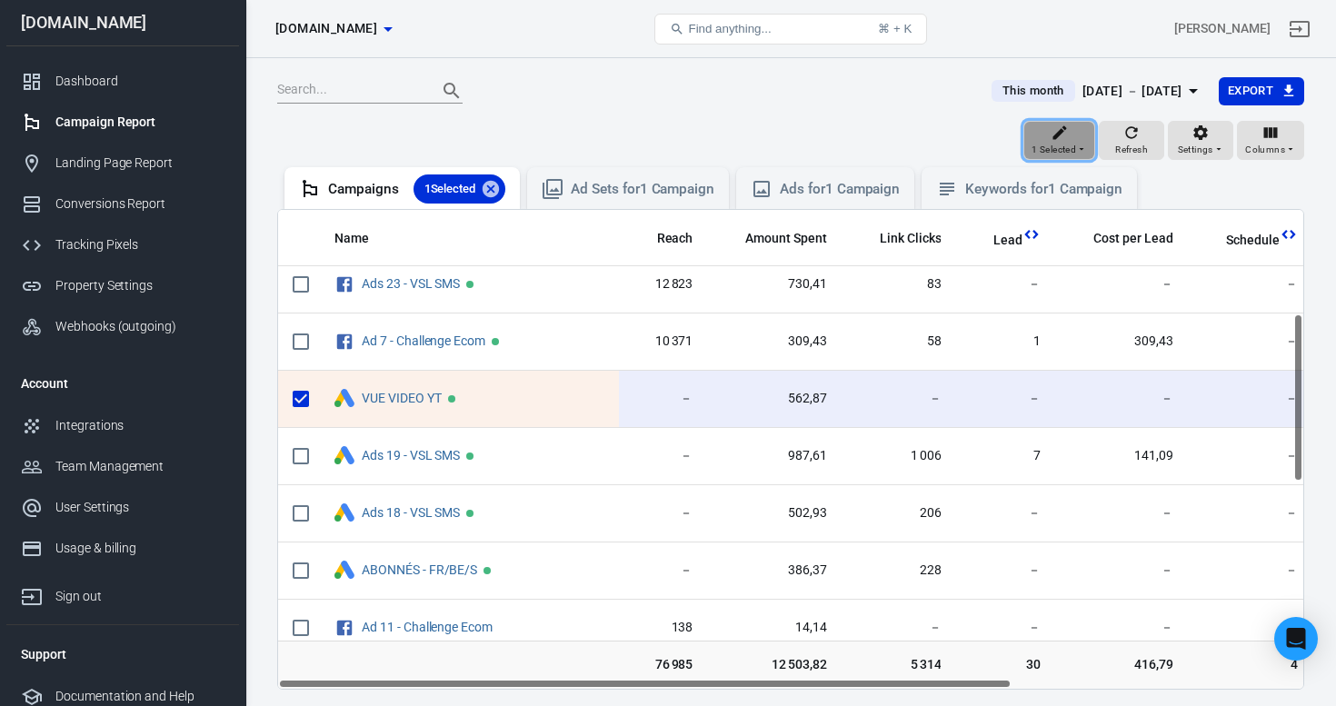
click at [1075, 139] on div "1 Selected" at bounding box center [1059, 141] width 55 height 35
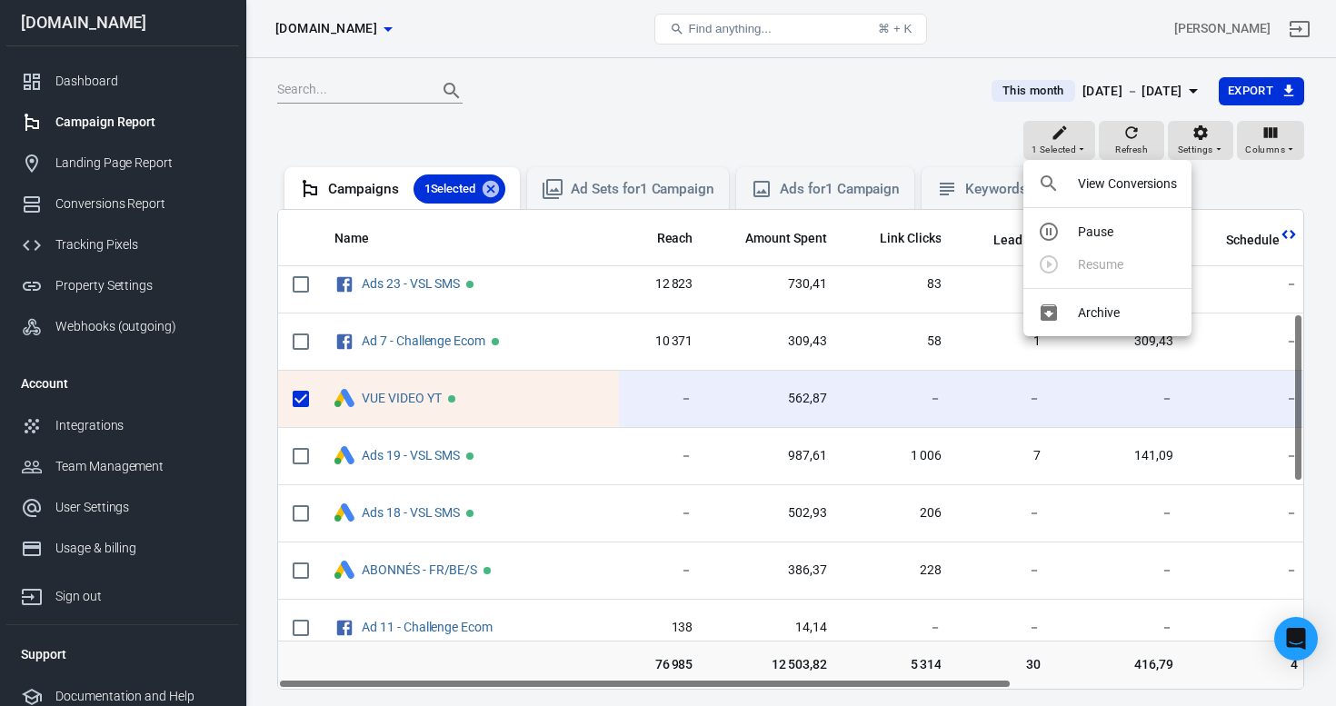
click at [1203, 135] on div at bounding box center [668, 353] width 1336 height 706
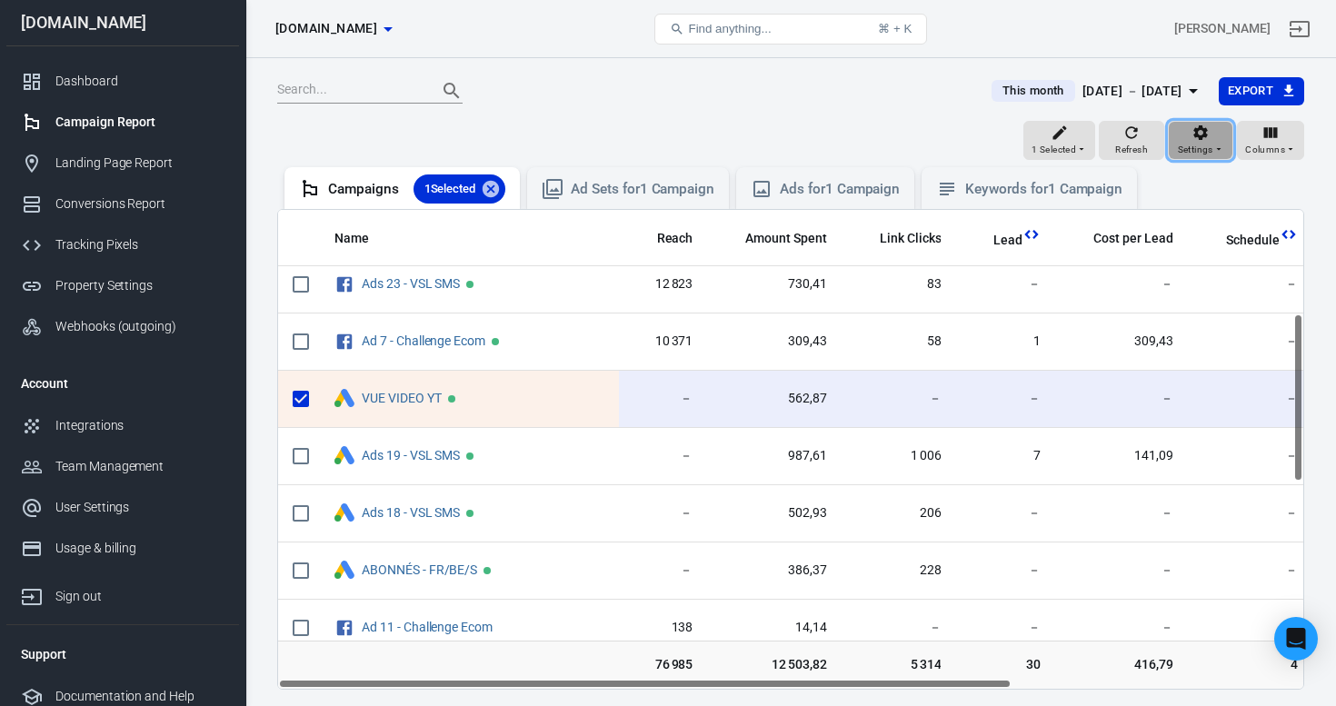
click at [1209, 135] on icon "button" at bounding box center [1201, 133] width 18 height 18
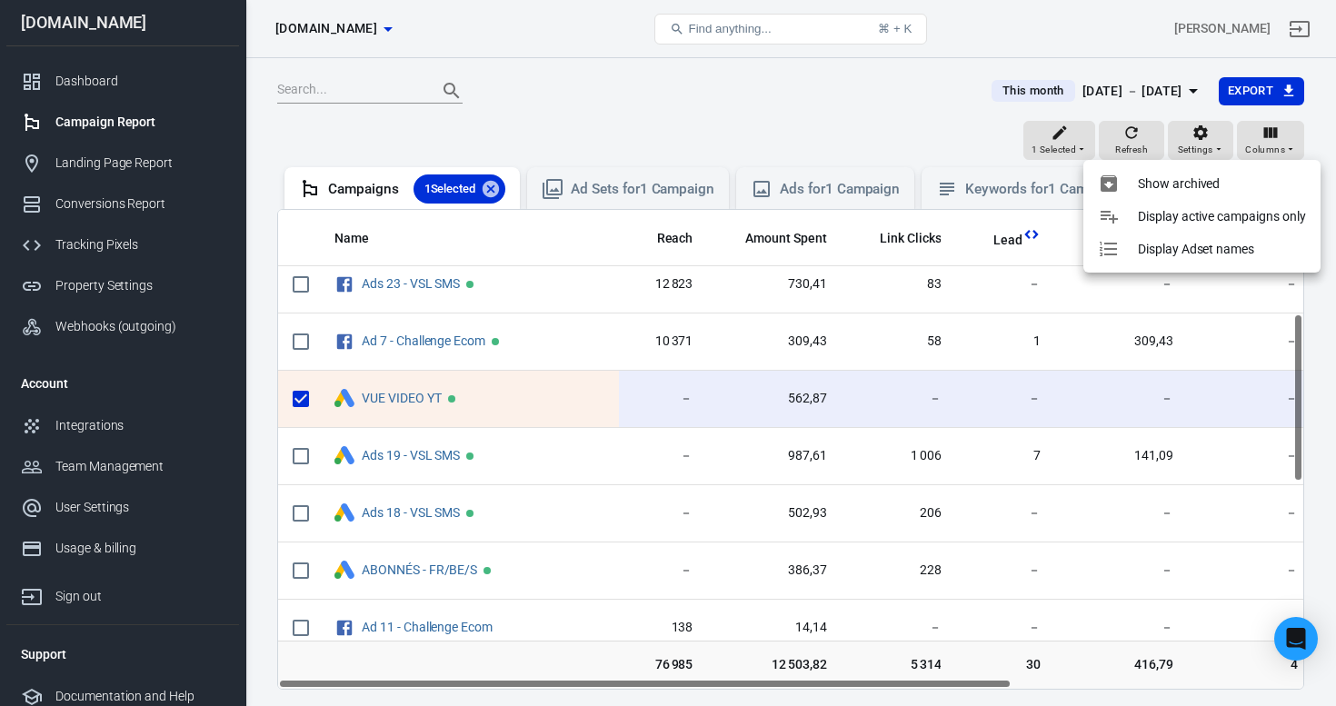
click at [294, 405] on div at bounding box center [668, 353] width 1336 height 706
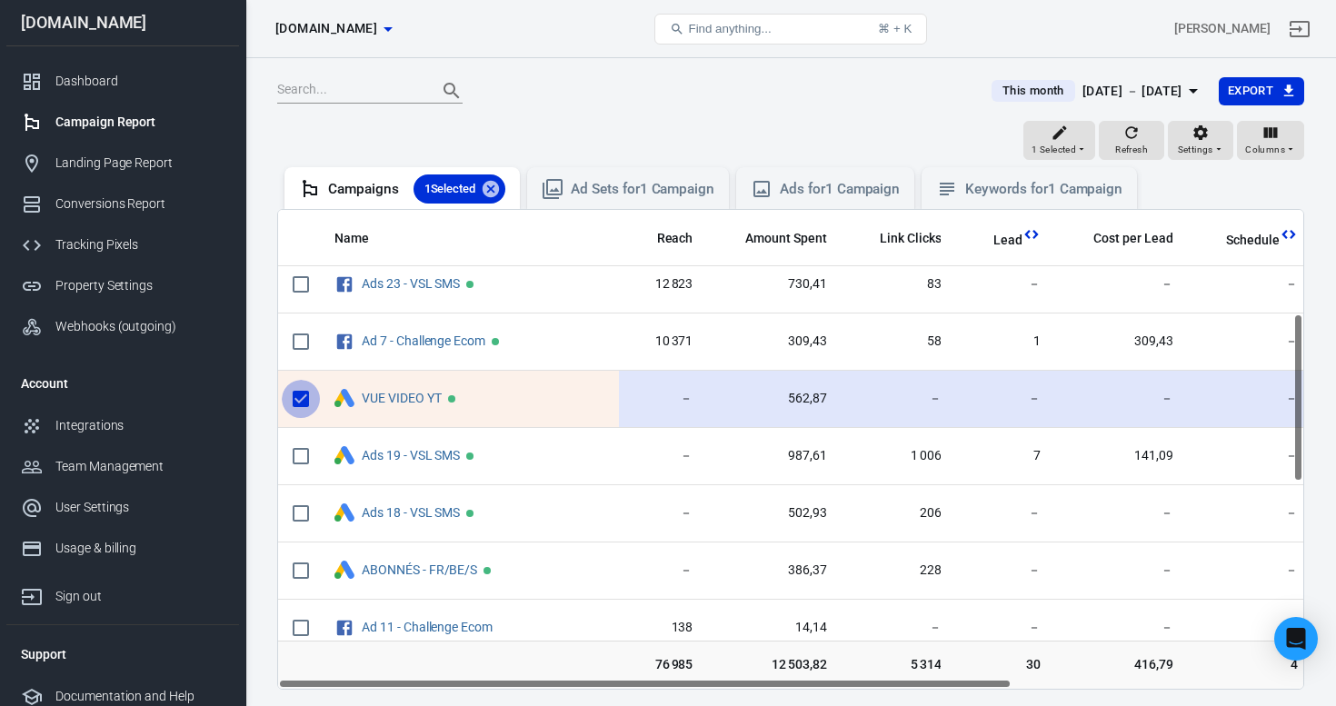
click at [295, 401] on input "scrollable content" at bounding box center [301, 399] width 38 height 38
checkbox input "false"
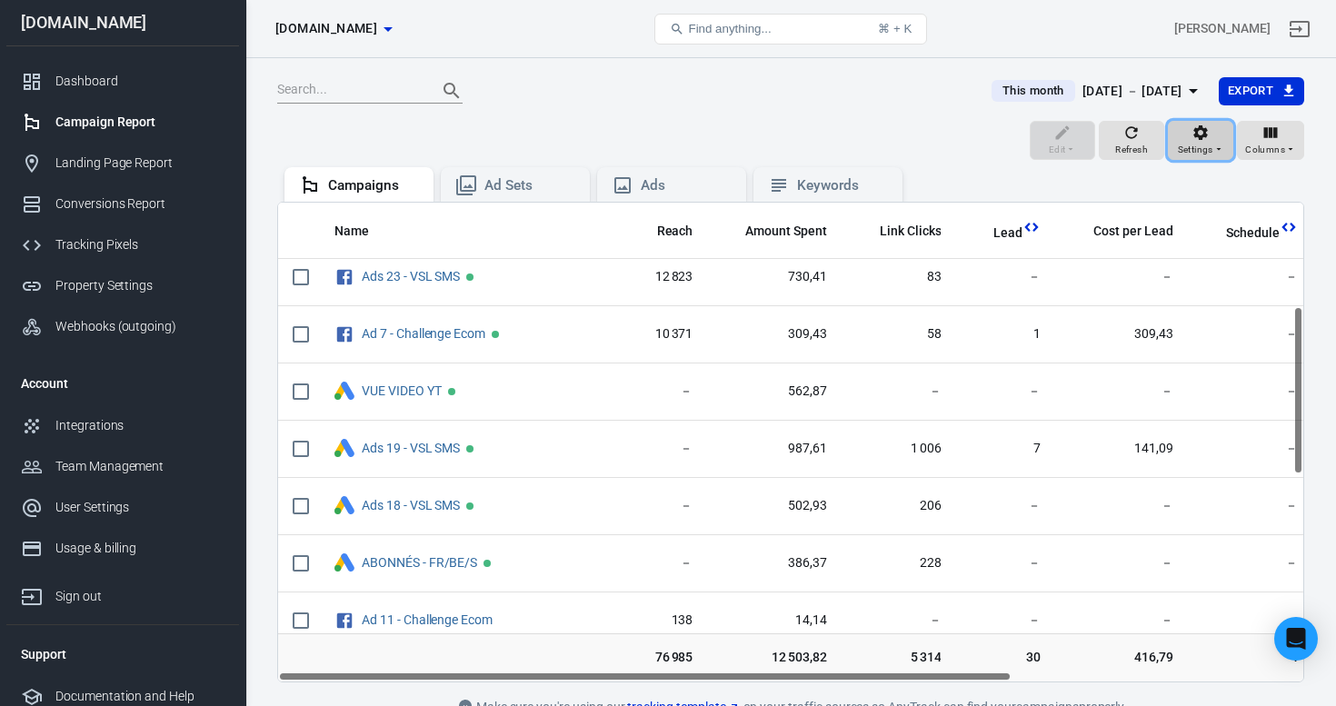
click at [1195, 142] on span "Settings" at bounding box center [1195, 150] width 35 height 16
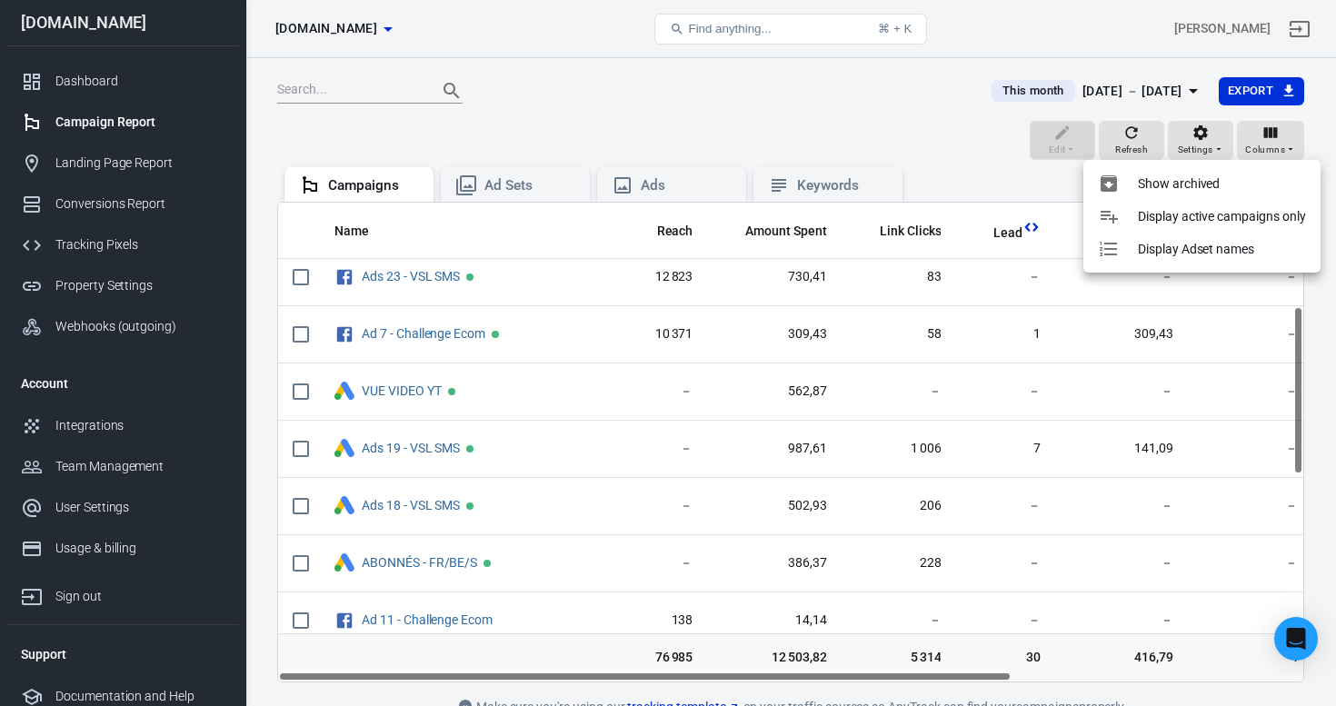
click at [1221, 222] on p "Display active campaigns only" at bounding box center [1222, 216] width 168 height 19
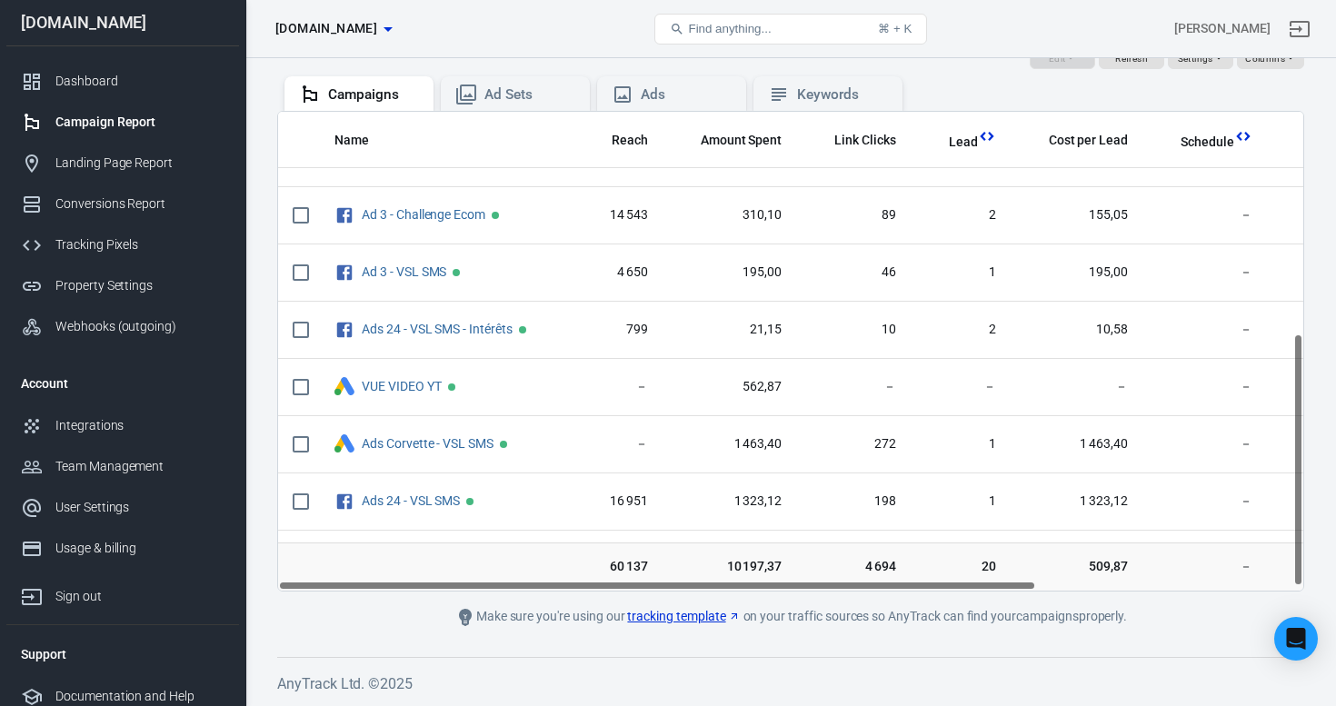
scroll to position [427, 0]
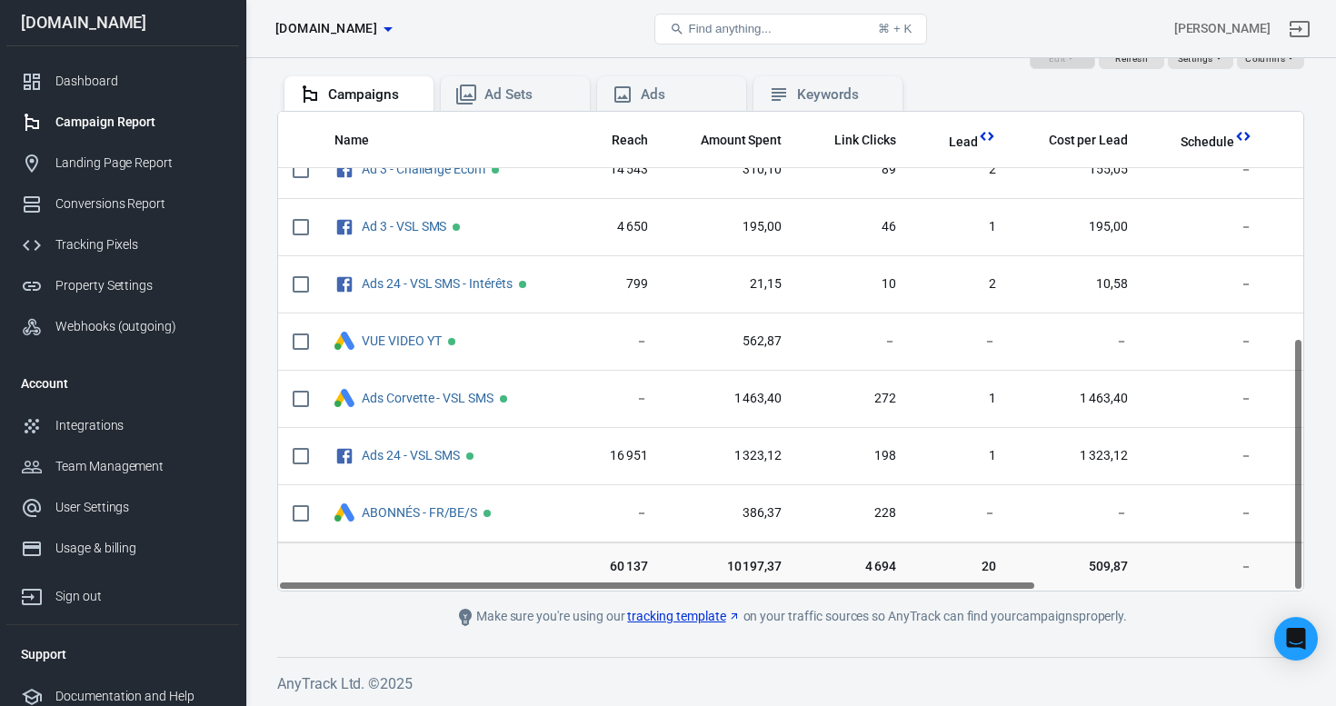
click at [765, 566] on span "10 197,37" at bounding box center [729, 567] width 105 height 18
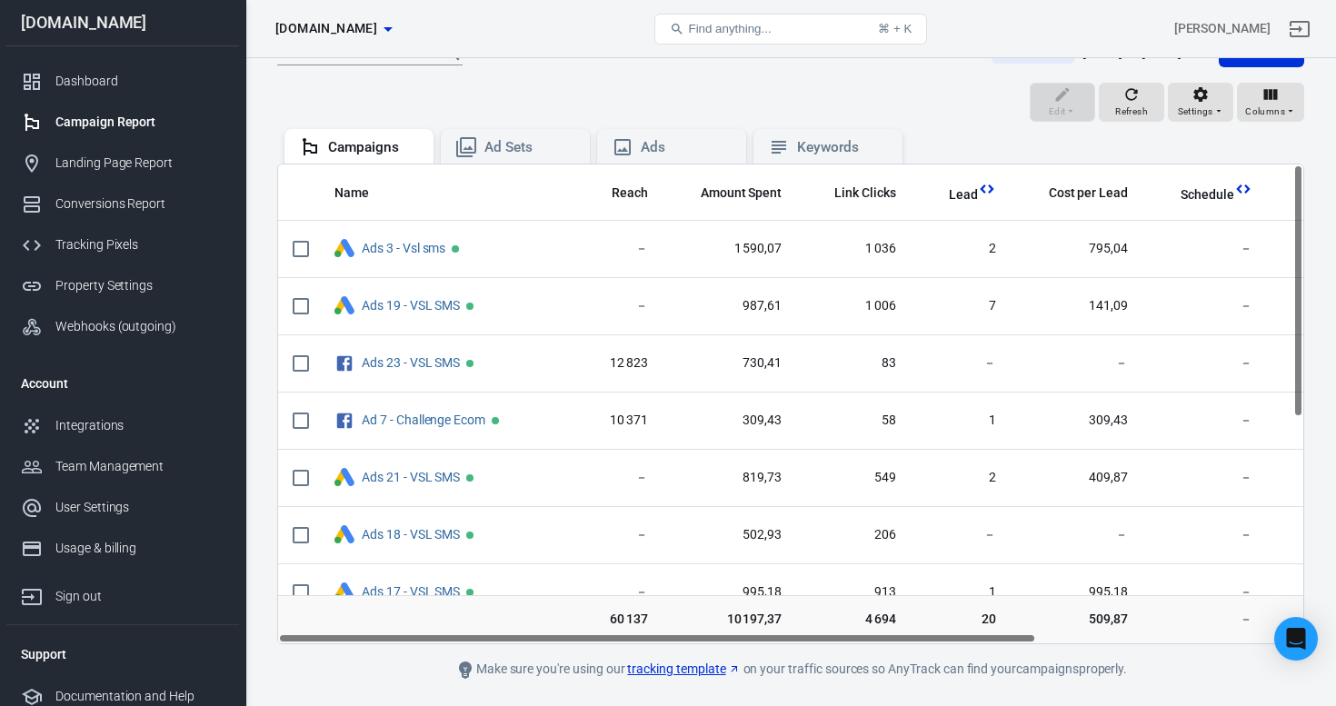
scroll to position [0, 0]
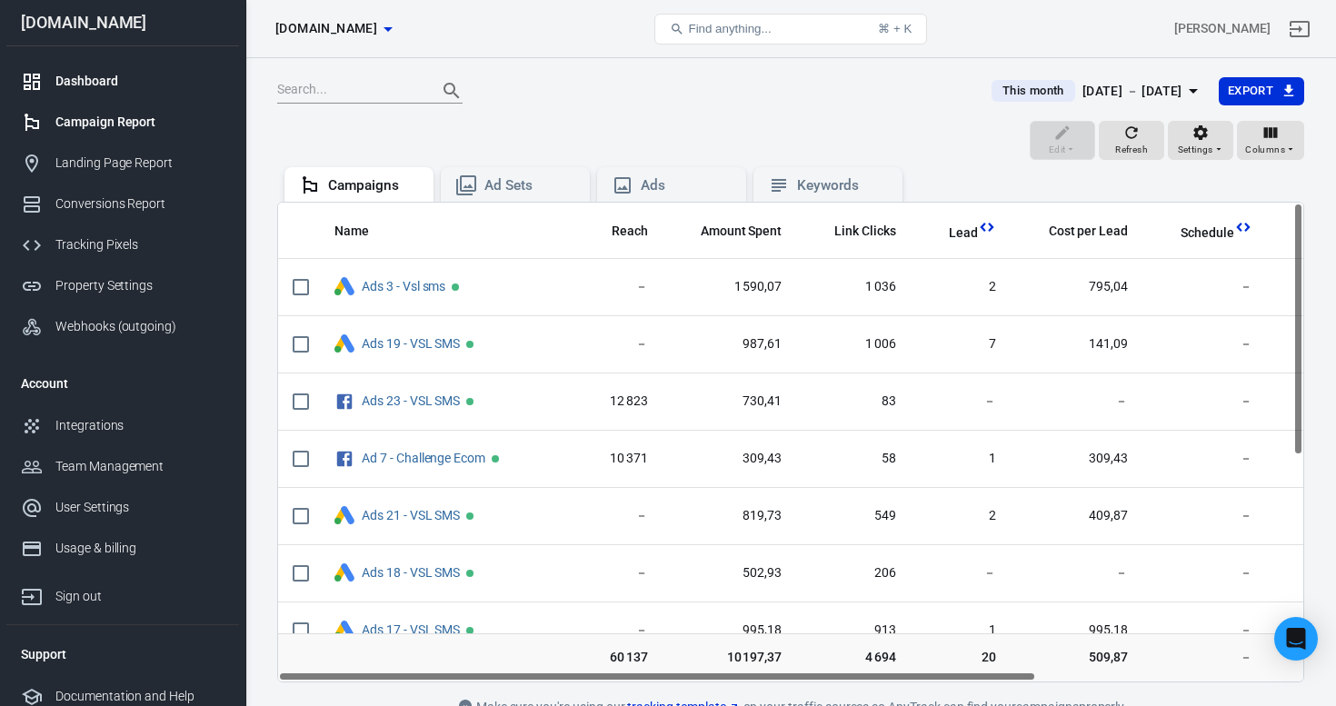
click at [152, 81] on div "Dashboard" at bounding box center [139, 81] width 169 height 19
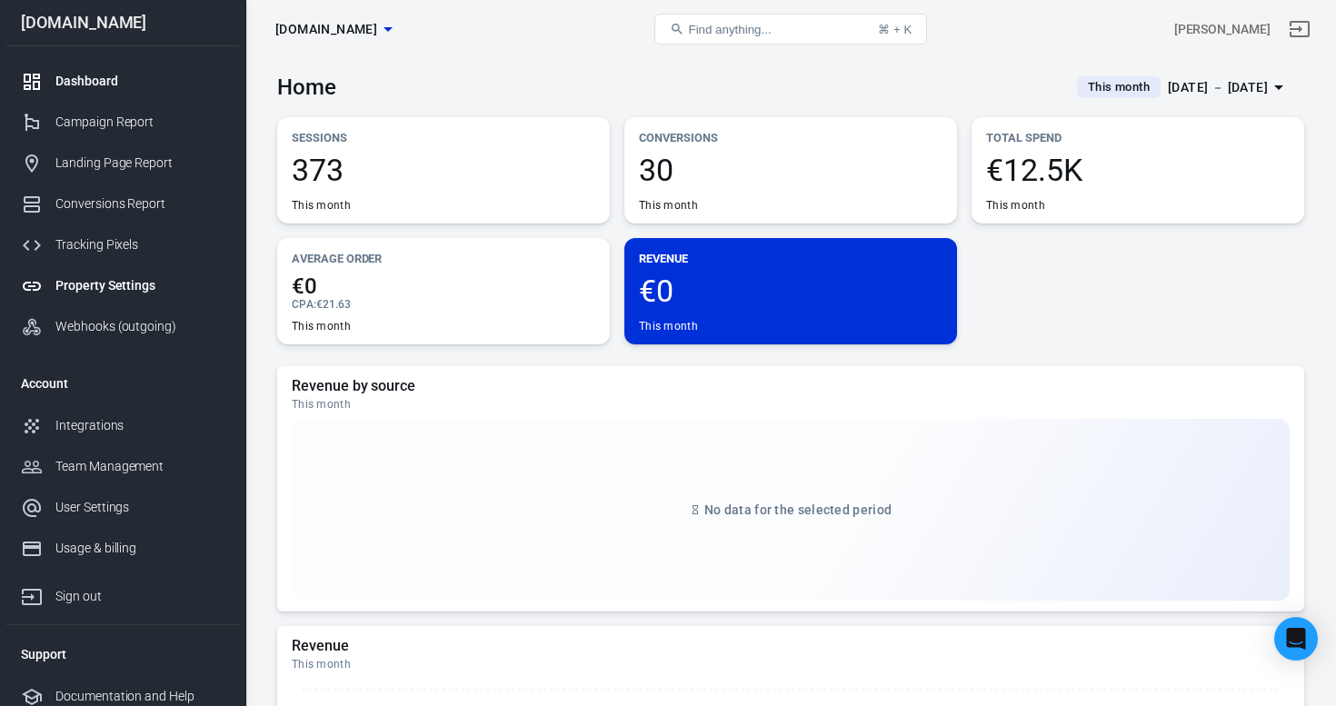
click at [127, 282] on div "Property Settings" at bounding box center [139, 285] width 169 height 19
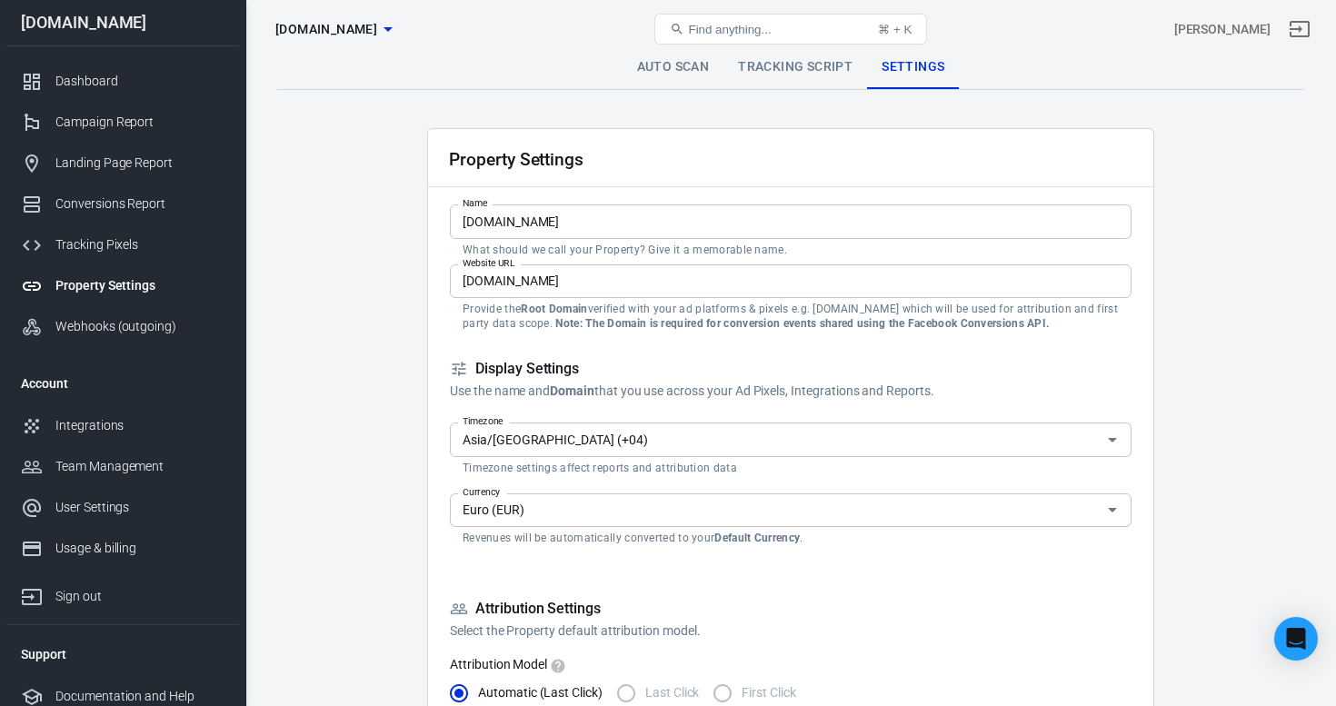
click at [826, 61] on link "Tracking Script" at bounding box center [796, 67] width 144 height 44
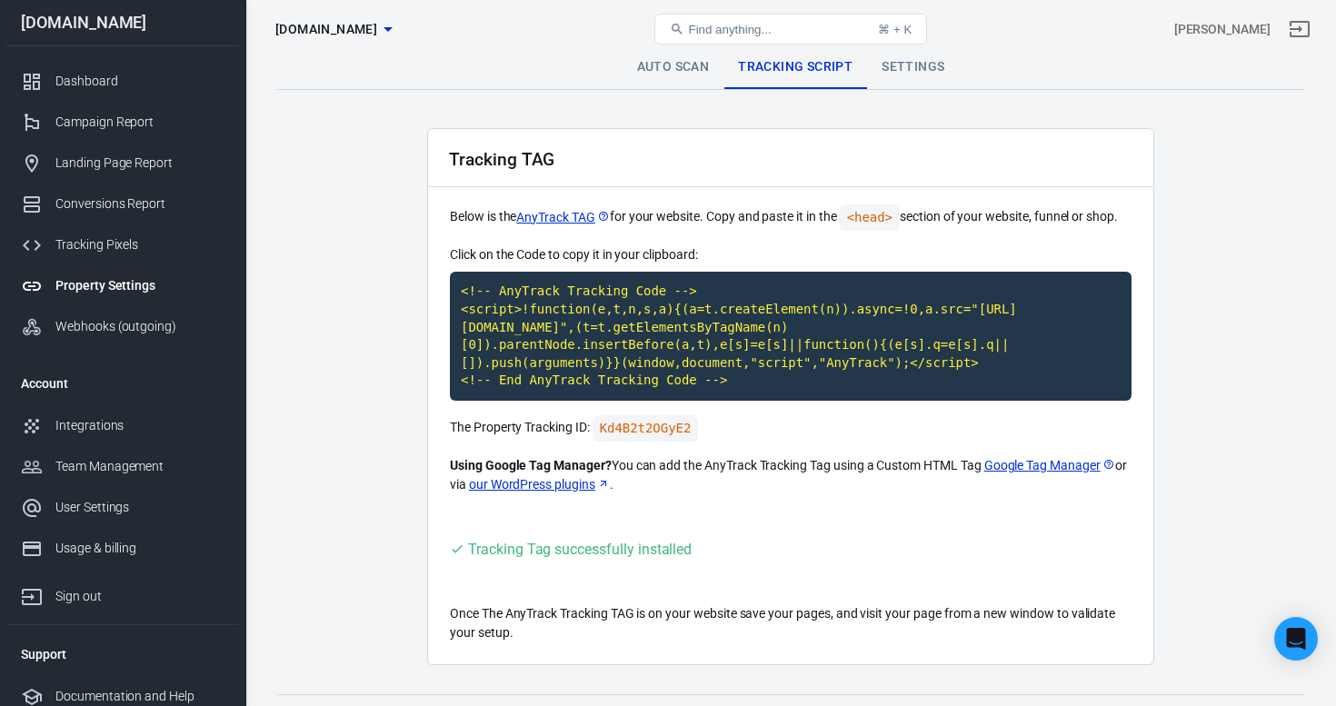
click at [899, 71] on link "Settings" at bounding box center [913, 67] width 92 height 44
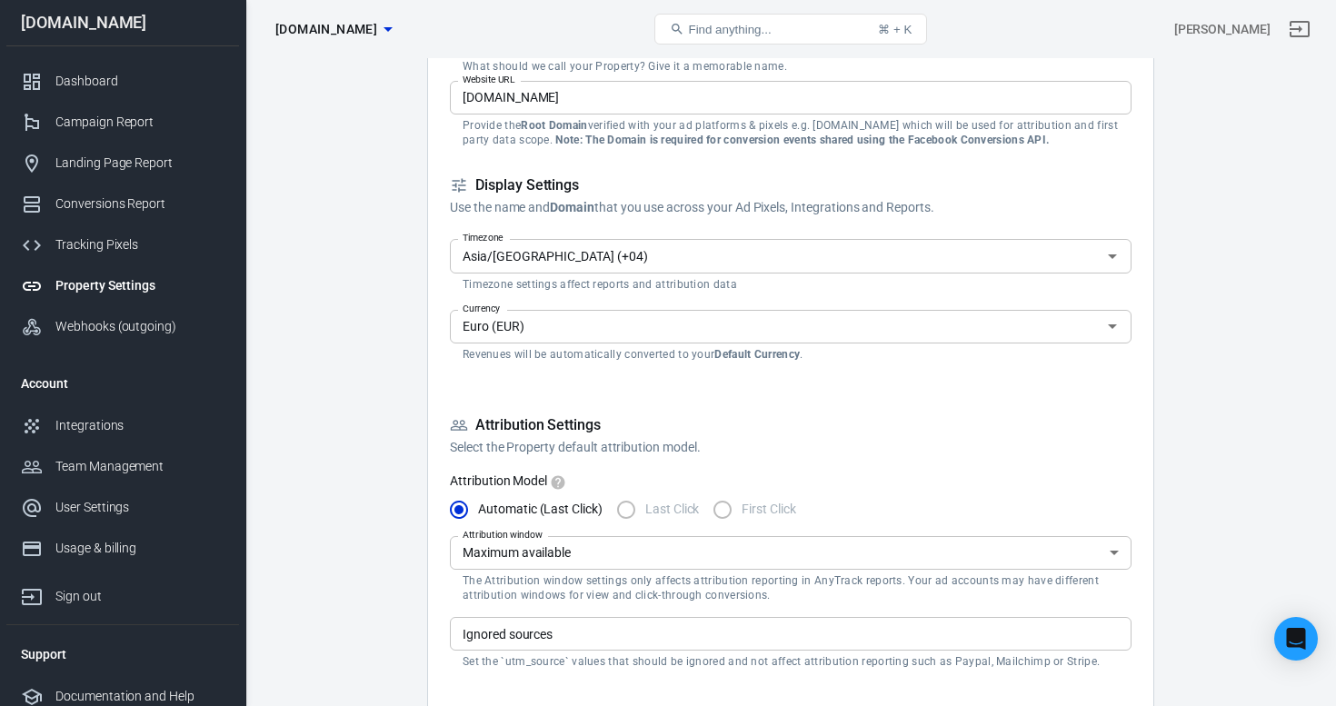
scroll to position [186, 0]
click at [534, 253] on input "Asia/Dubai (+04)" at bounding box center [775, 253] width 641 height 23
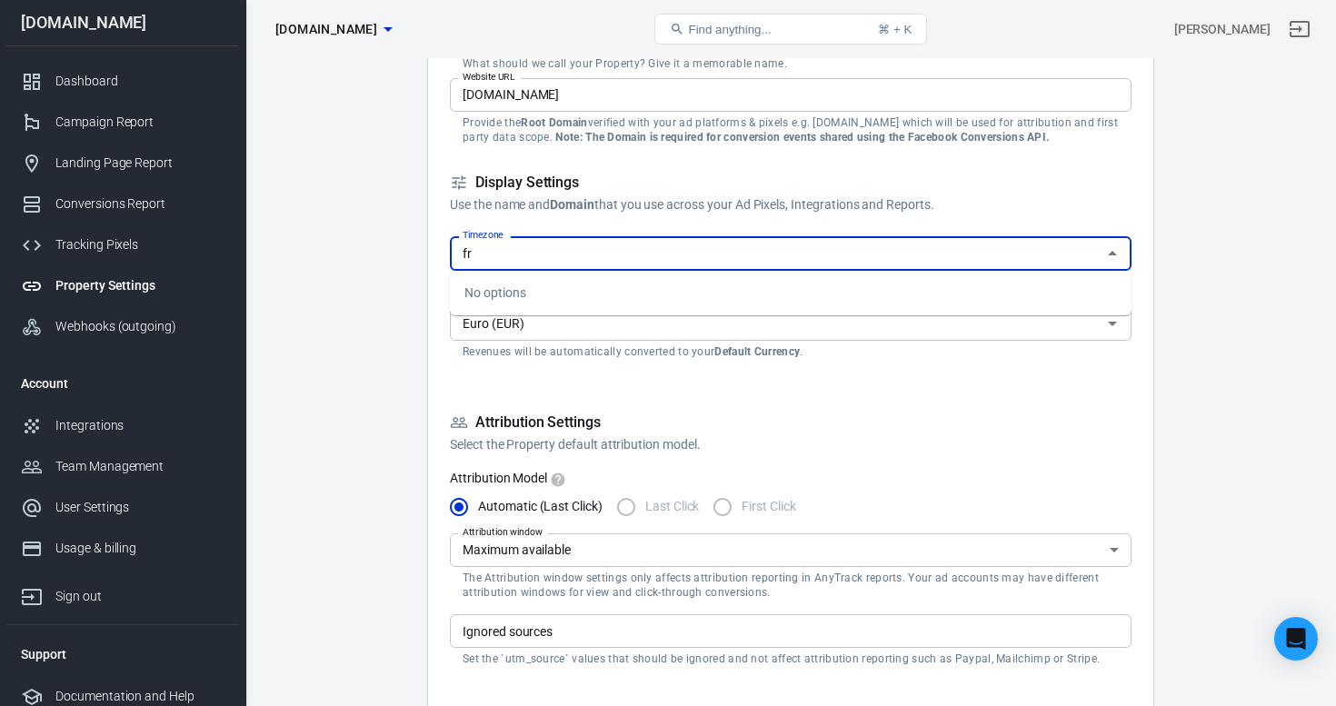
type input "f"
click at [604, 292] on li "Europe/Paris (CEST)" at bounding box center [791, 293] width 682 height 30
type input "Europe/Paris (CEST)"
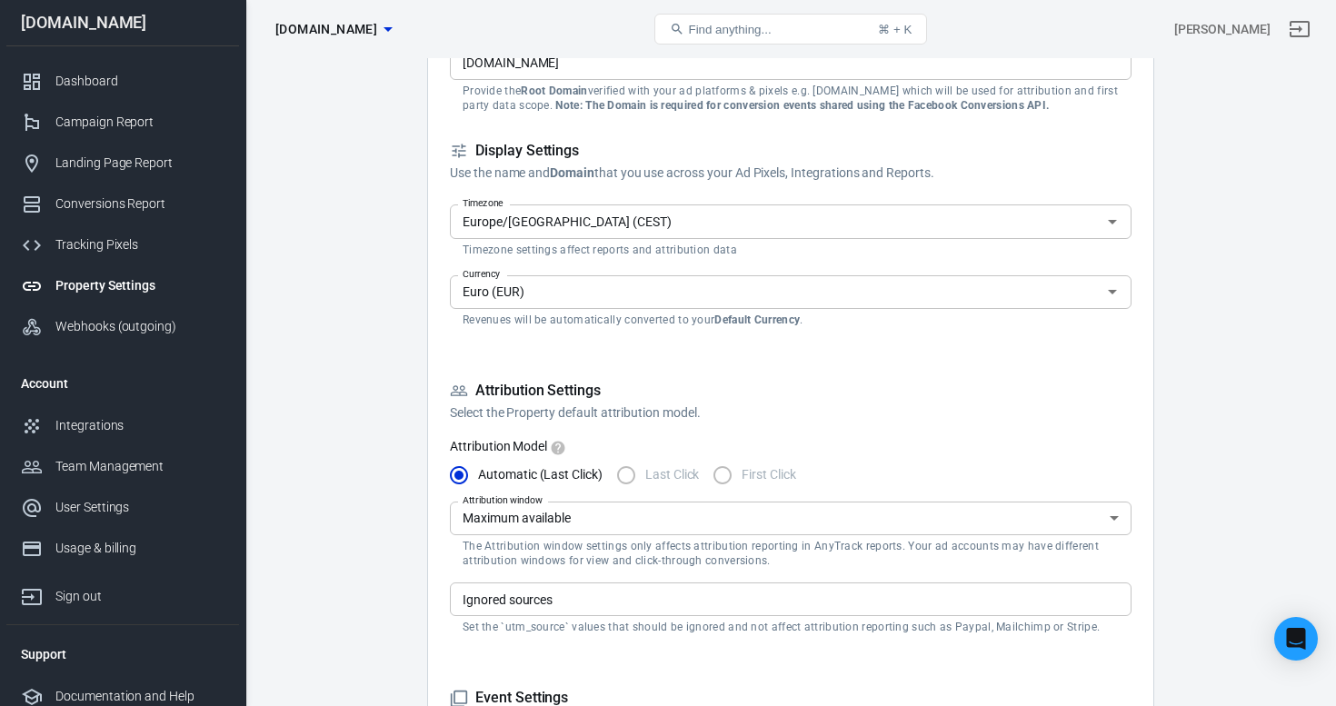
scroll to position [220, 0]
click at [490, 295] on input "Euro (EUR)" at bounding box center [775, 290] width 641 height 23
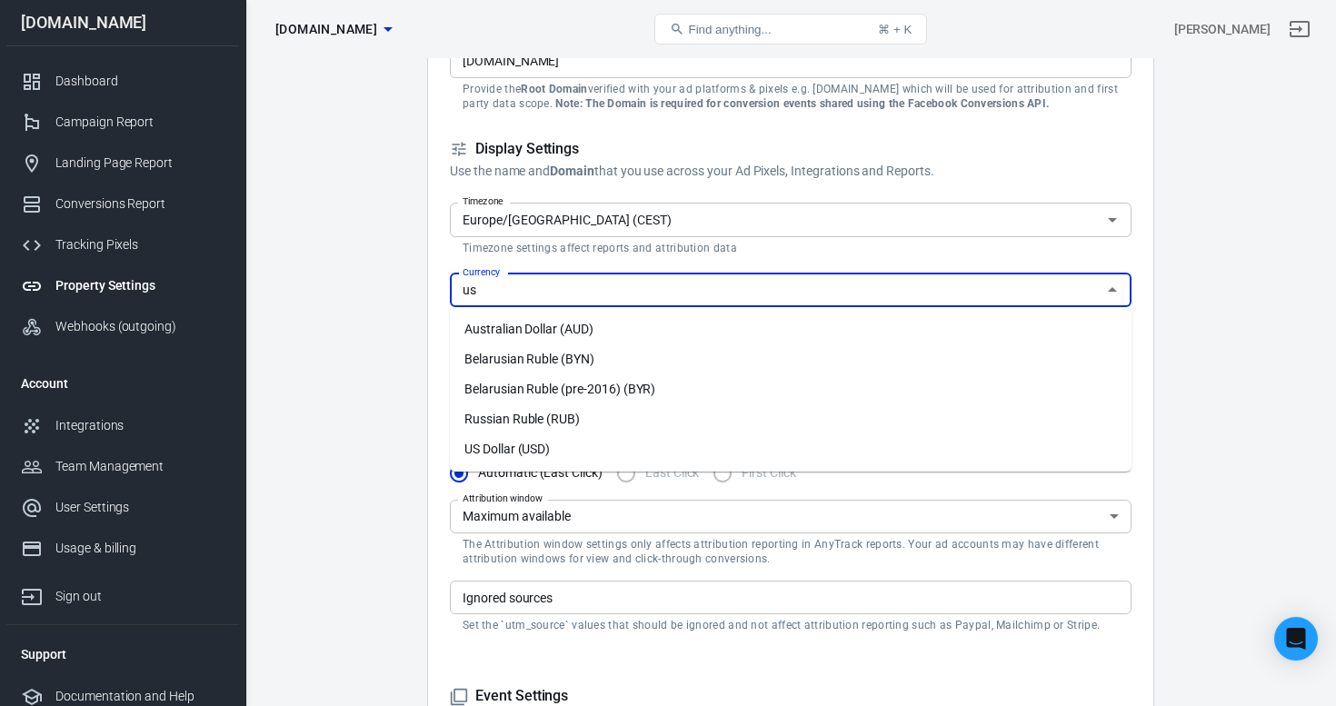
scroll to position [0, 0]
type input "u"
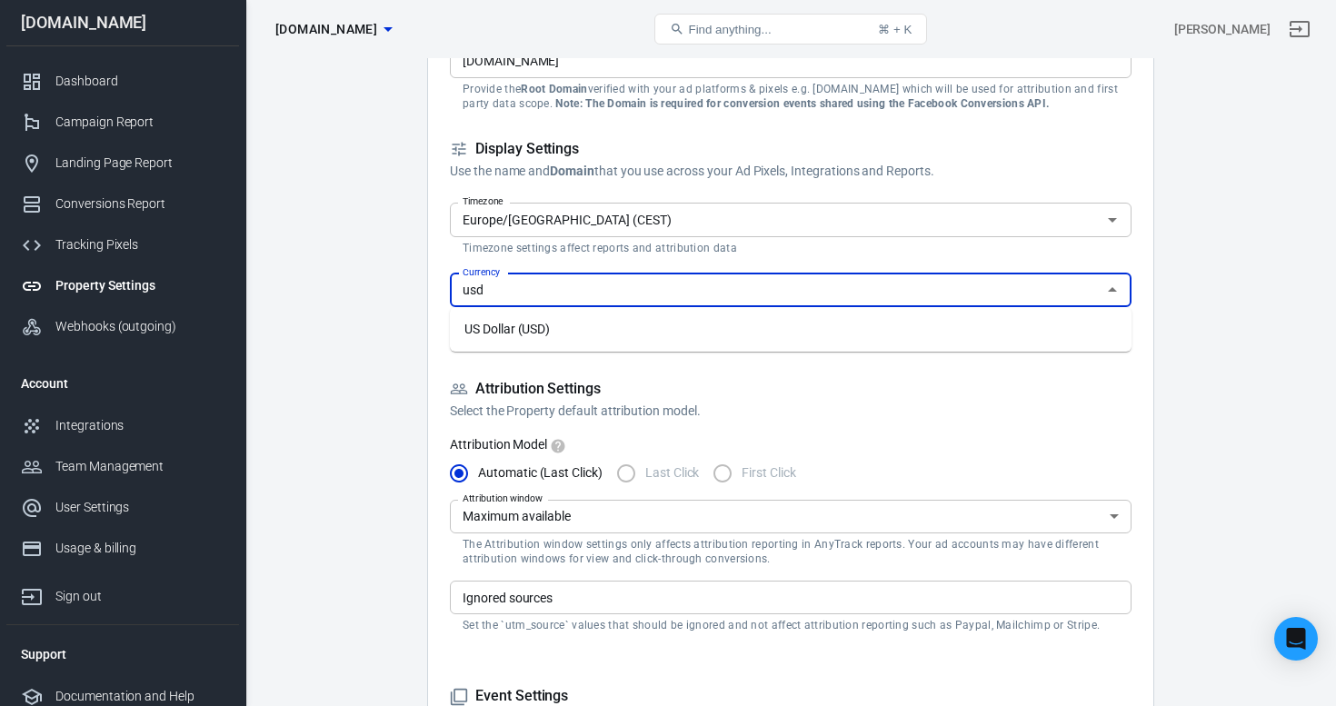
click at [493, 325] on li "US Dollar (USD)" at bounding box center [791, 330] width 682 height 30
type input "US Dollar (USD)"
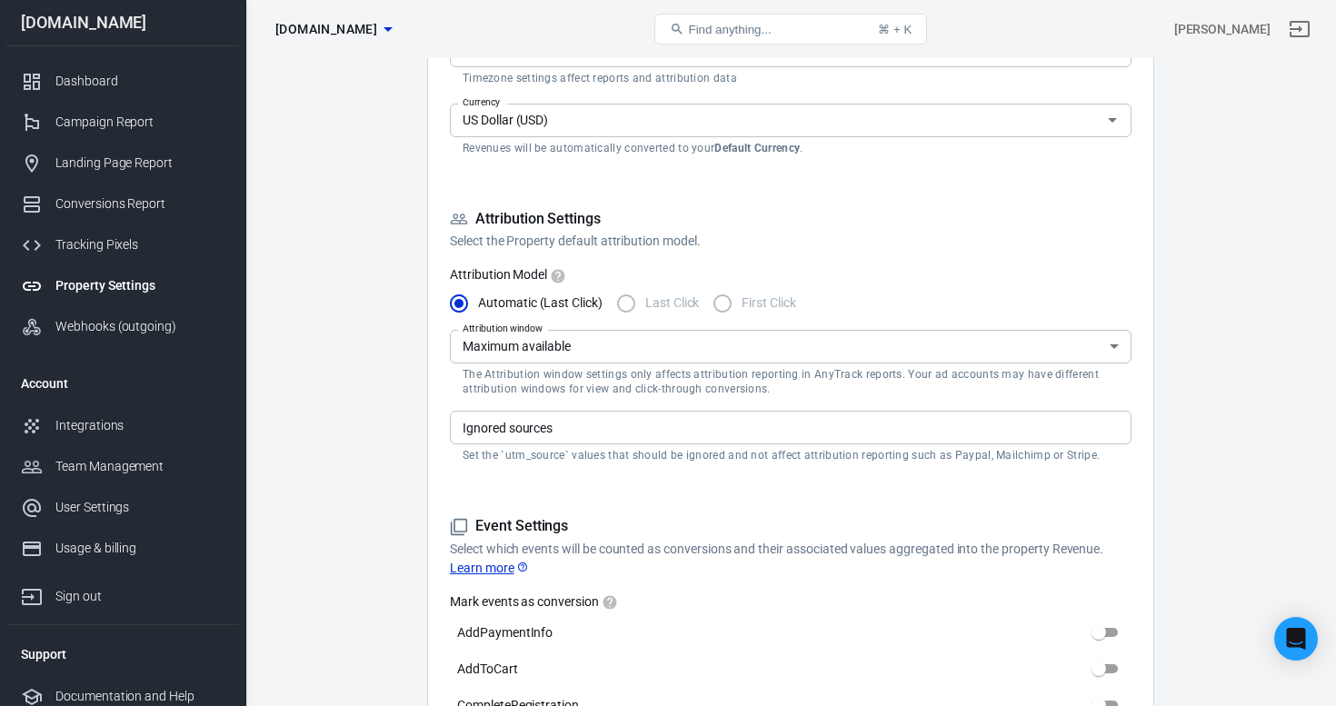
scroll to position [417, 0]
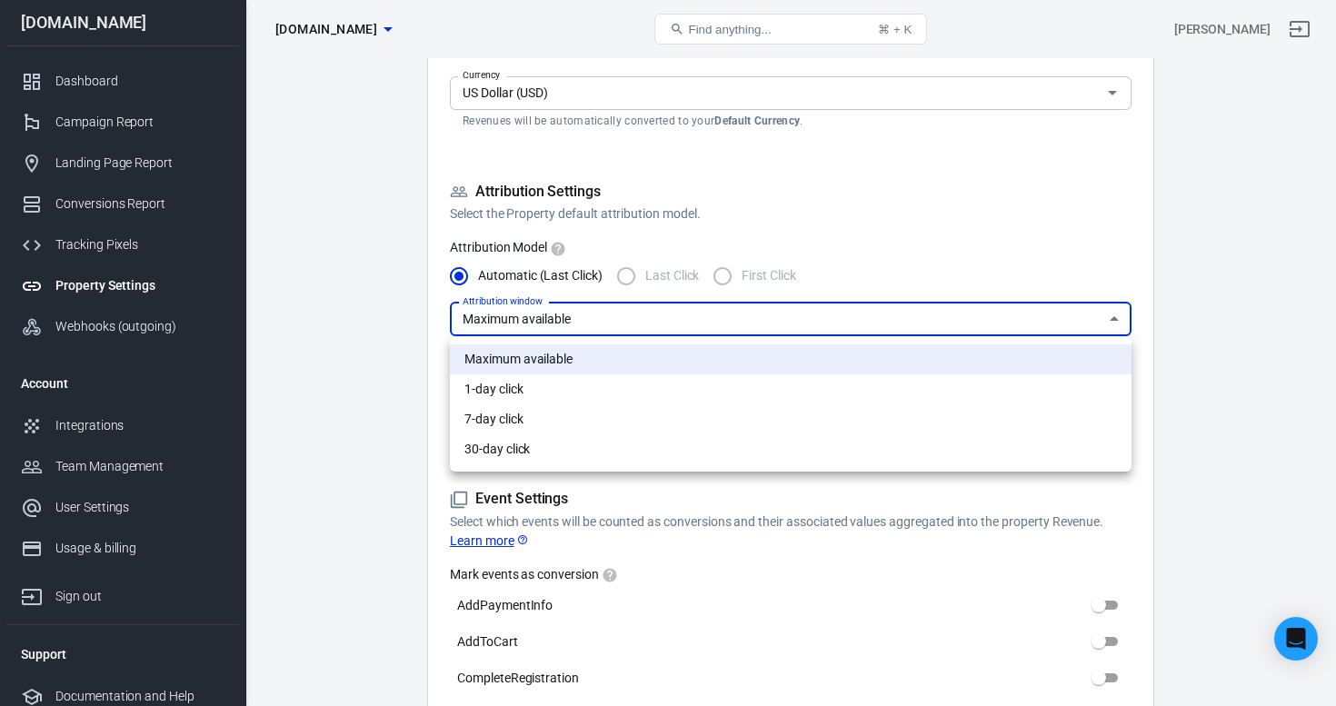
click at [404, 334] on div at bounding box center [668, 353] width 1336 height 706
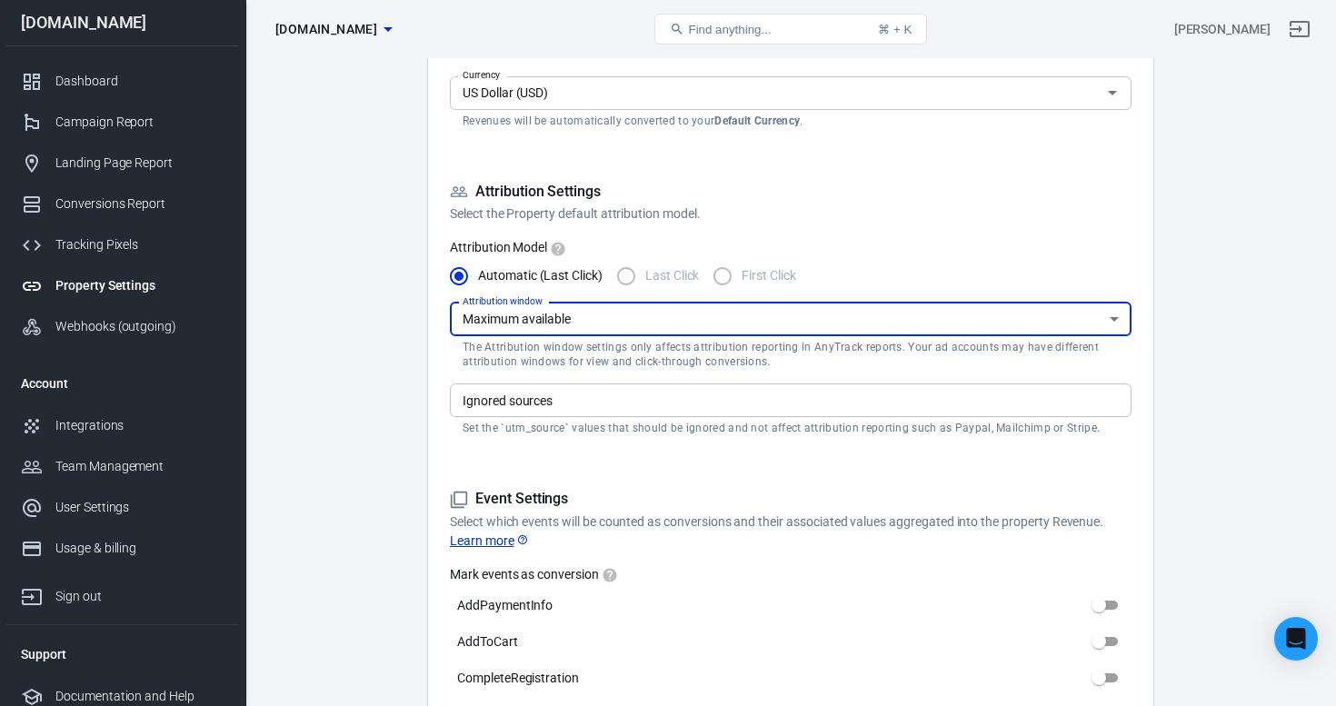
scroll to position [445, 0]
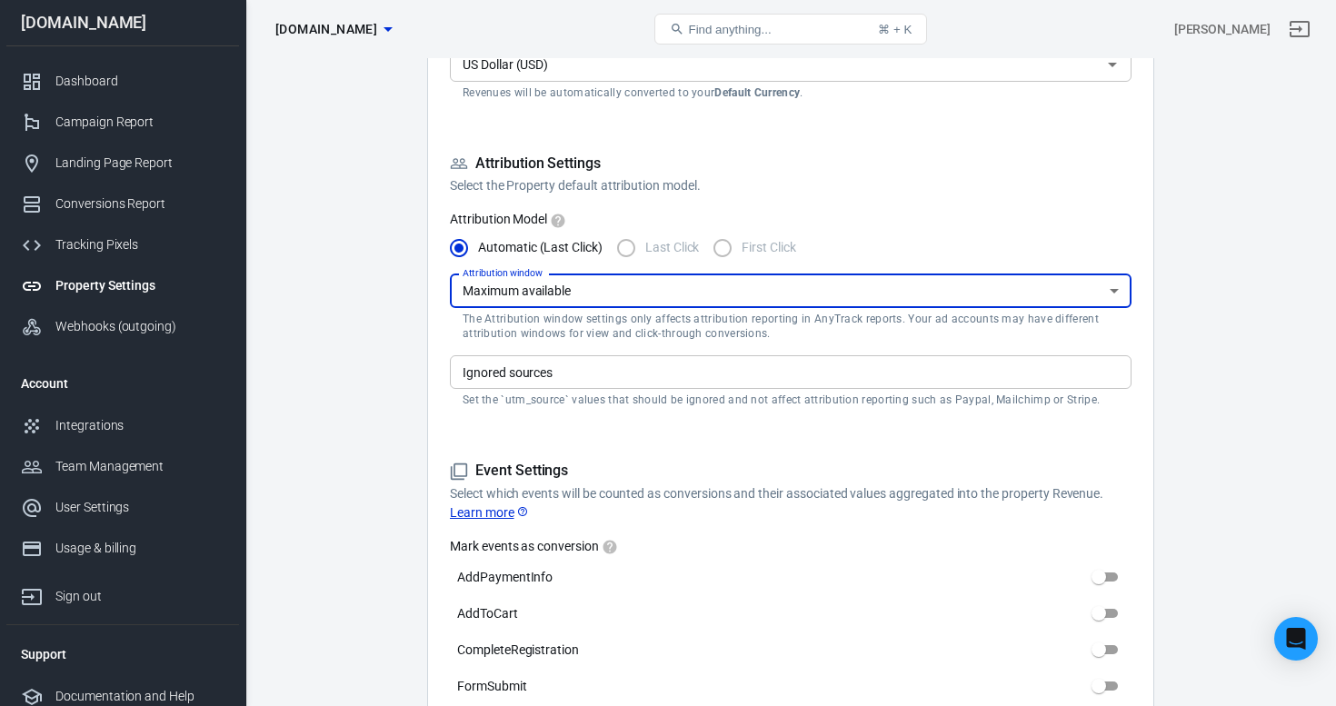
click at [661, 377] on input "Ignored sources" at bounding box center [789, 372] width 668 height 23
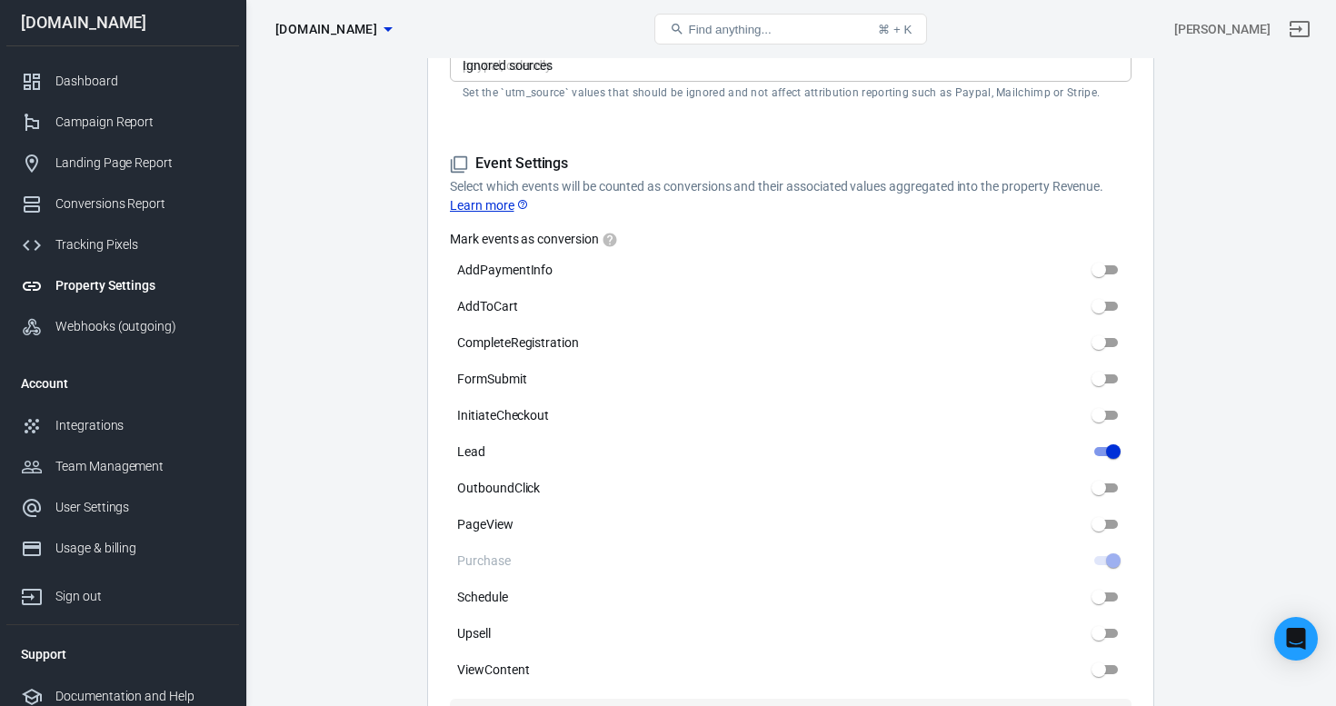
scroll to position [755, 0]
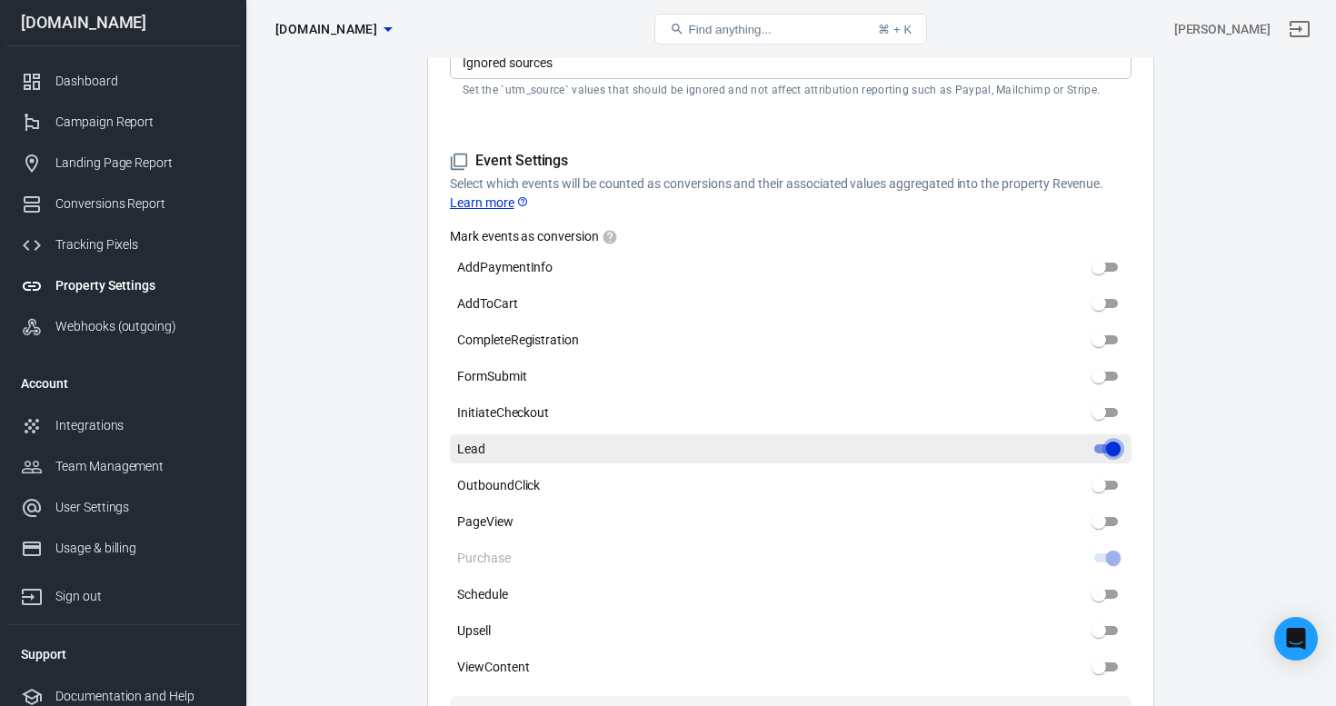
click at [1112, 452] on input "Lead" at bounding box center [1113, 449] width 65 height 22
click at [1115, 449] on input "Lead" at bounding box center [1113, 449] width 65 height 22
drag, startPoint x: 1115, startPoint y: 449, endPoint x: 1042, endPoint y: 450, distance: 72.7
click at [1042, 450] on label "Lead" at bounding box center [791, 449] width 682 height 29
click at [1081, 450] on input "Lead" at bounding box center [1113, 449] width 65 height 22
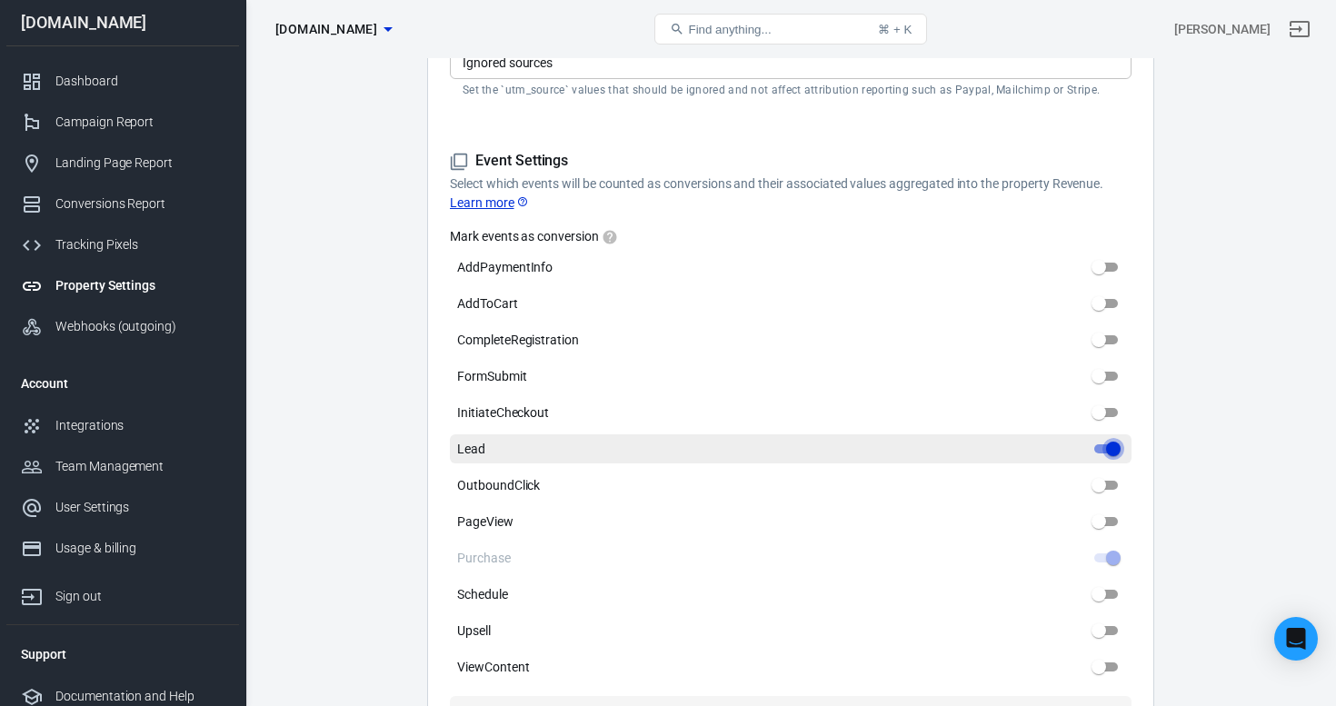
click at [1112, 445] on input "Lead" at bounding box center [1113, 449] width 65 height 22
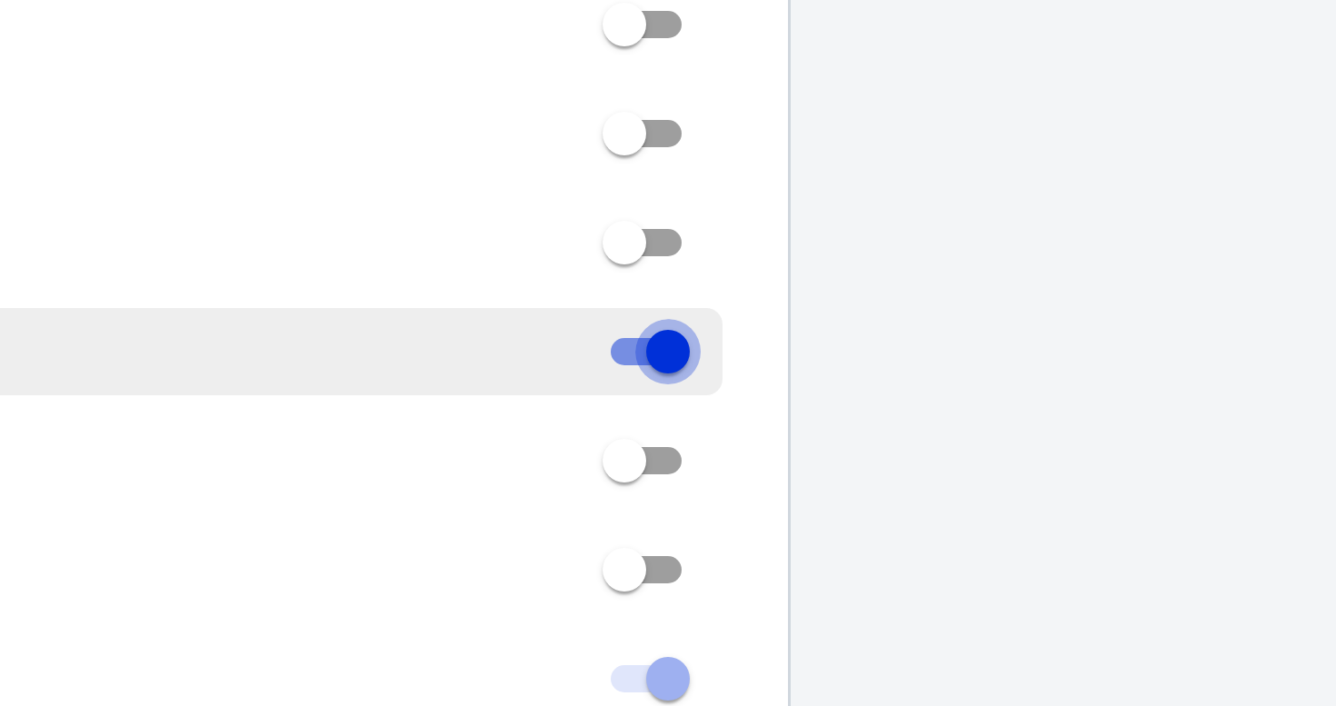
click at [1115, 453] on input "Lead" at bounding box center [1113, 449] width 65 height 22
click at [1111, 449] on input "Lead" at bounding box center [1113, 449] width 65 height 22
drag, startPoint x: 1111, startPoint y: 449, endPoint x: 1089, endPoint y: 450, distance: 21.8
click at [1089, 450] on input "Lead" at bounding box center [1113, 449] width 65 height 22
checkbox input "true"
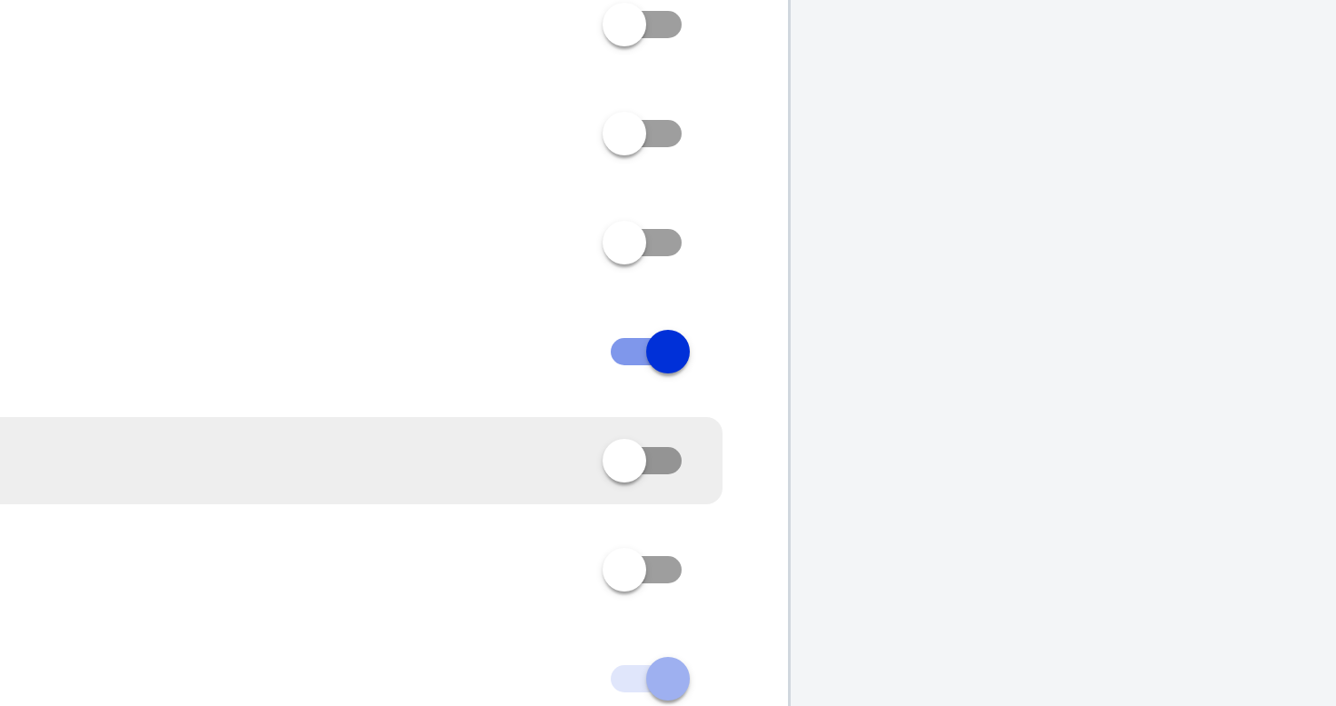
click at [1100, 486] on input "OutboundClick" at bounding box center [1098, 486] width 65 height 22
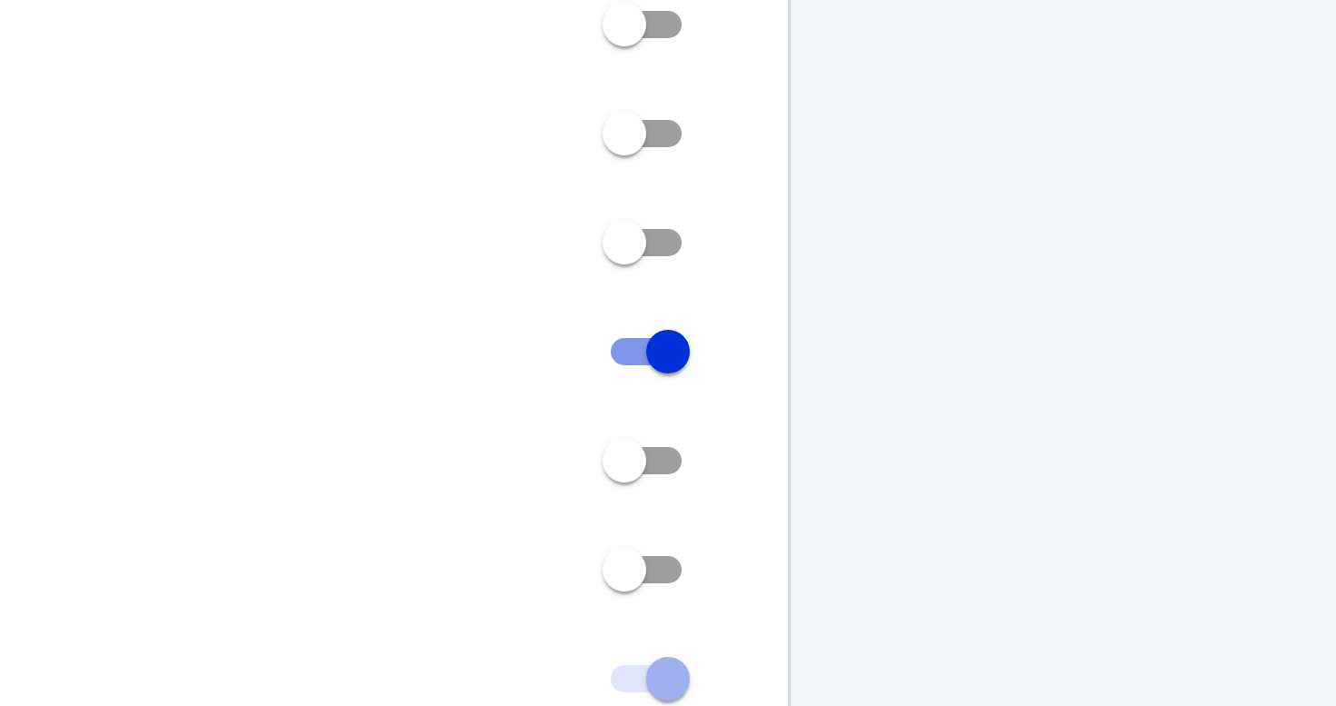
drag, startPoint x: 1100, startPoint y: 485, endPoint x: 1132, endPoint y: 488, distance: 31.9
click at [1132, 488] on div "Property Settings Name selfmadeprogram.com Name What should we call your Proper…" at bounding box center [790, 124] width 727 height 1502
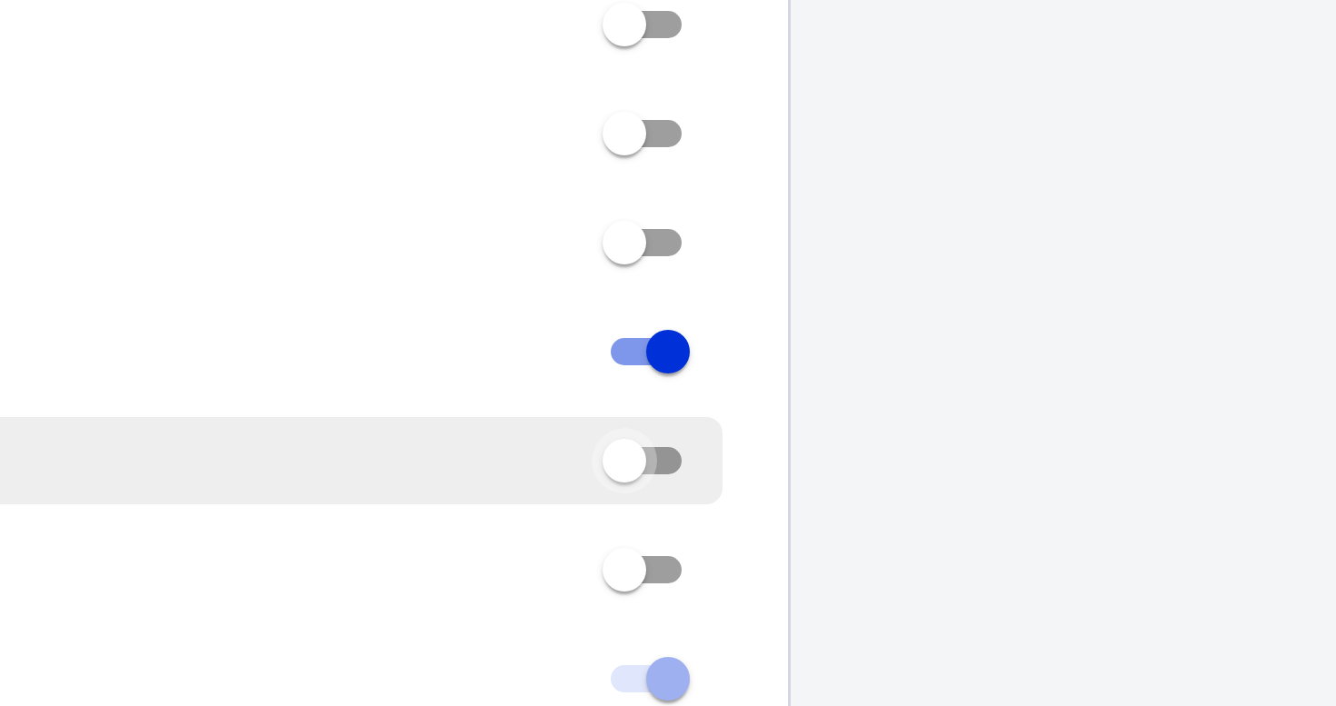
click at [1117, 486] on input "OutboundClick" at bounding box center [1098, 486] width 65 height 22
click at [1115, 486] on input "OutboundClick" at bounding box center [1098, 486] width 65 height 22
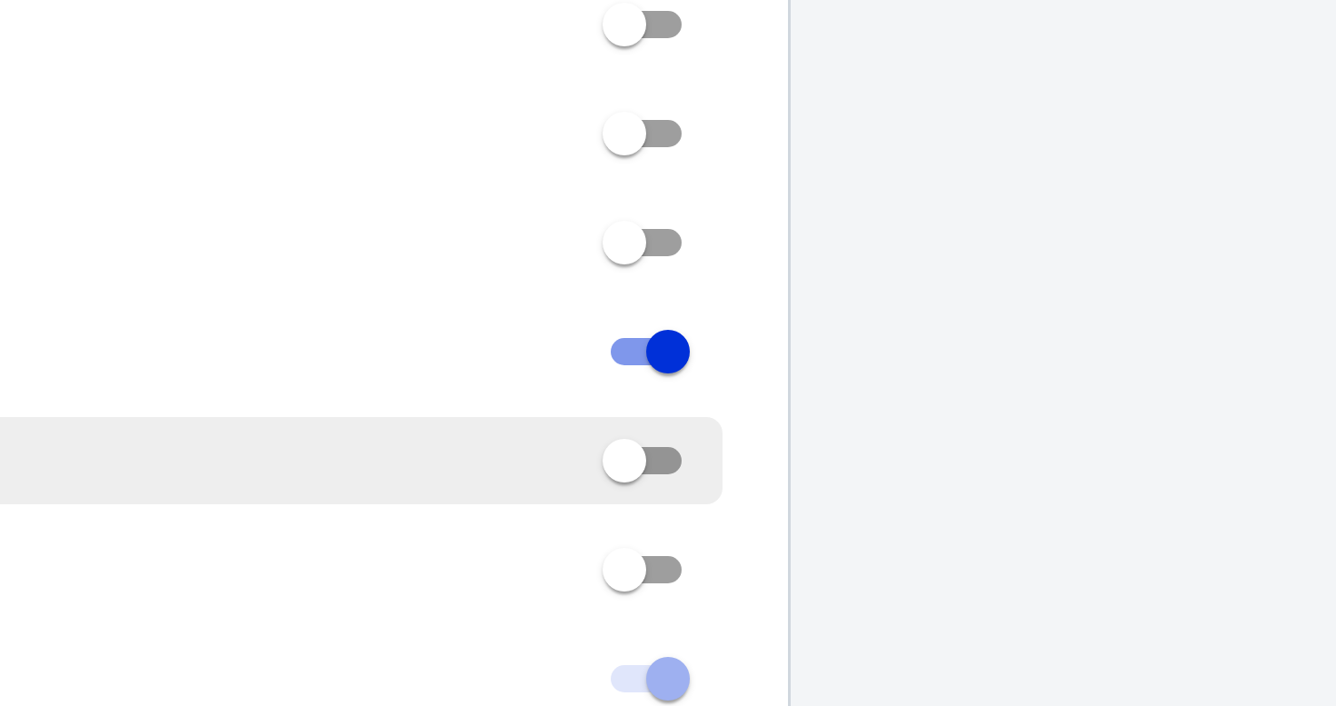
click at [1100, 485] on input "OutboundClick" at bounding box center [1098, 486] width 65 height 22
checkbox input "false"
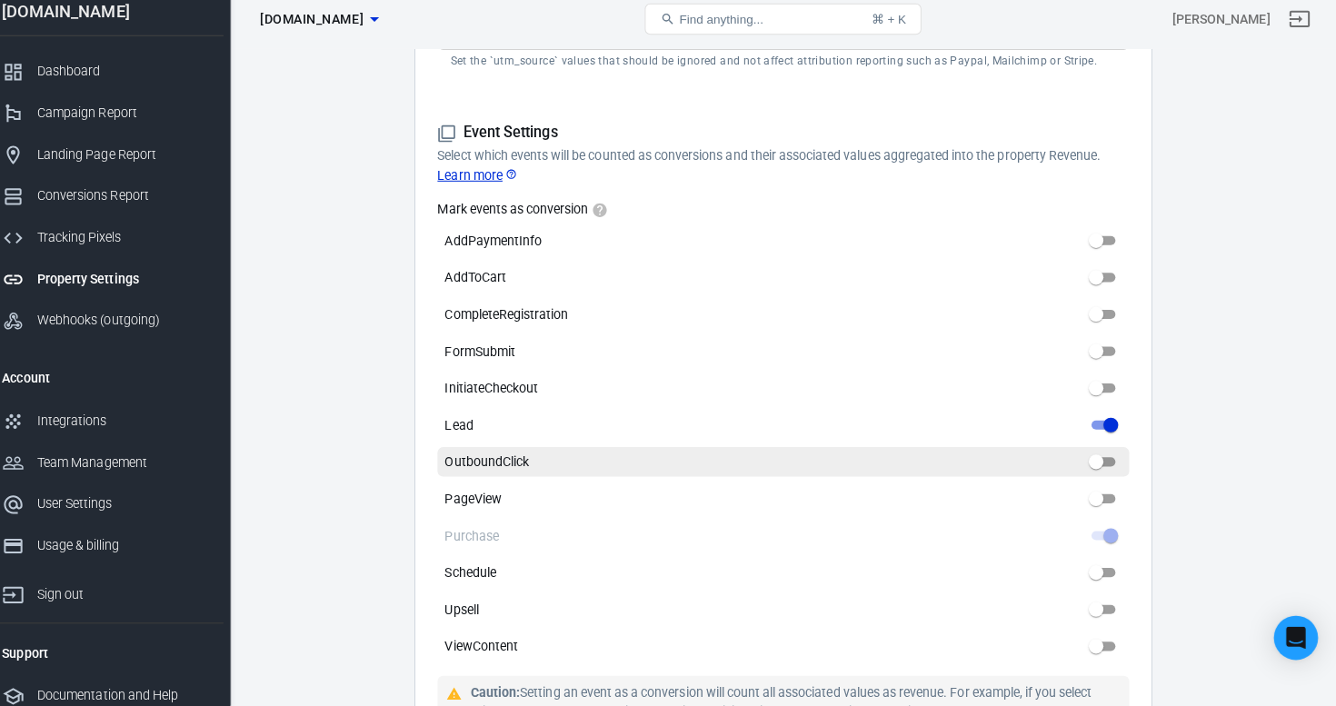
scroll to position [779, 0]
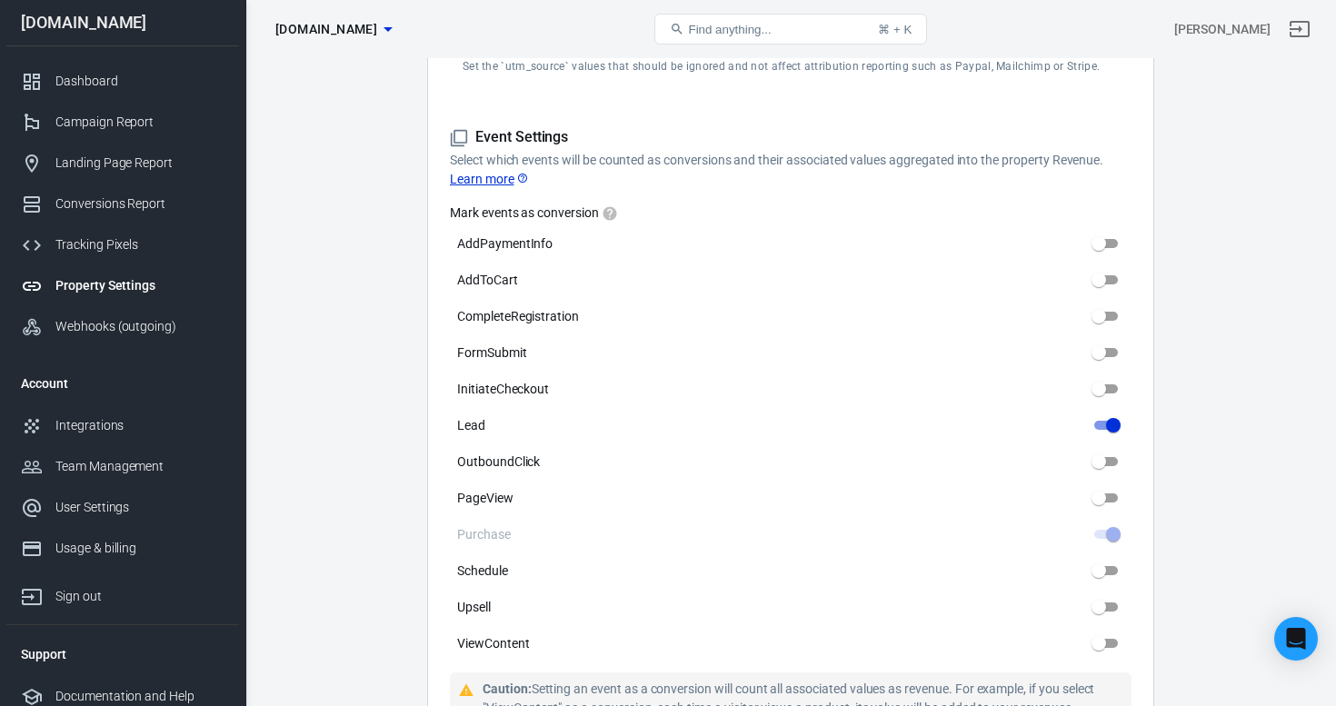
click at [482, 182] on link "Learn more" at bounding box center [489, 179] width 79 height 19
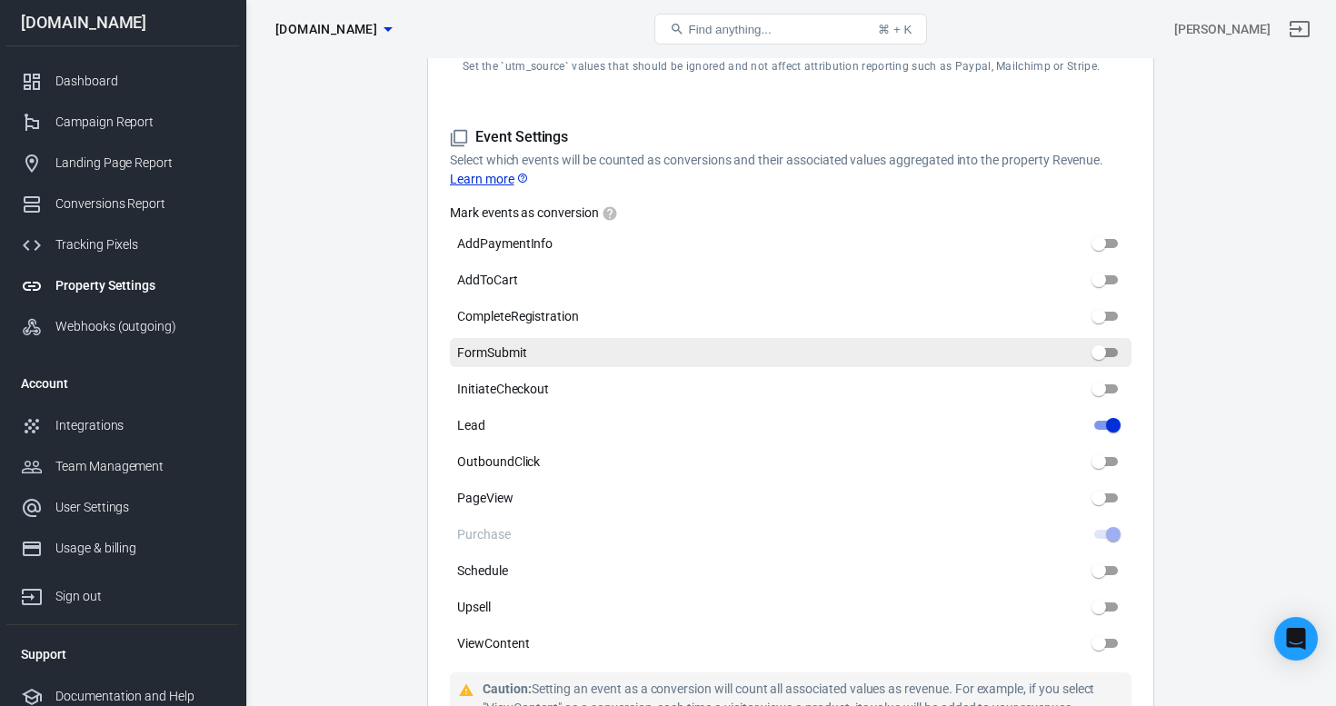
click at [1108, 350] on input "FormSubmit" at bounding box center [1098, 353] width 65 height 22
click at [1066, 342] on input "FormSubmit" at bounding box center [1098, 353] width 65 height 22
click at [1103, 350] on input "FormSubmit" at bounding box center [1098, 353] width 65 height 22
click at [1066, 342] on input "FormSubmit" at bounding box center [1098, 353] width 65 height 22
checkbox input "false"
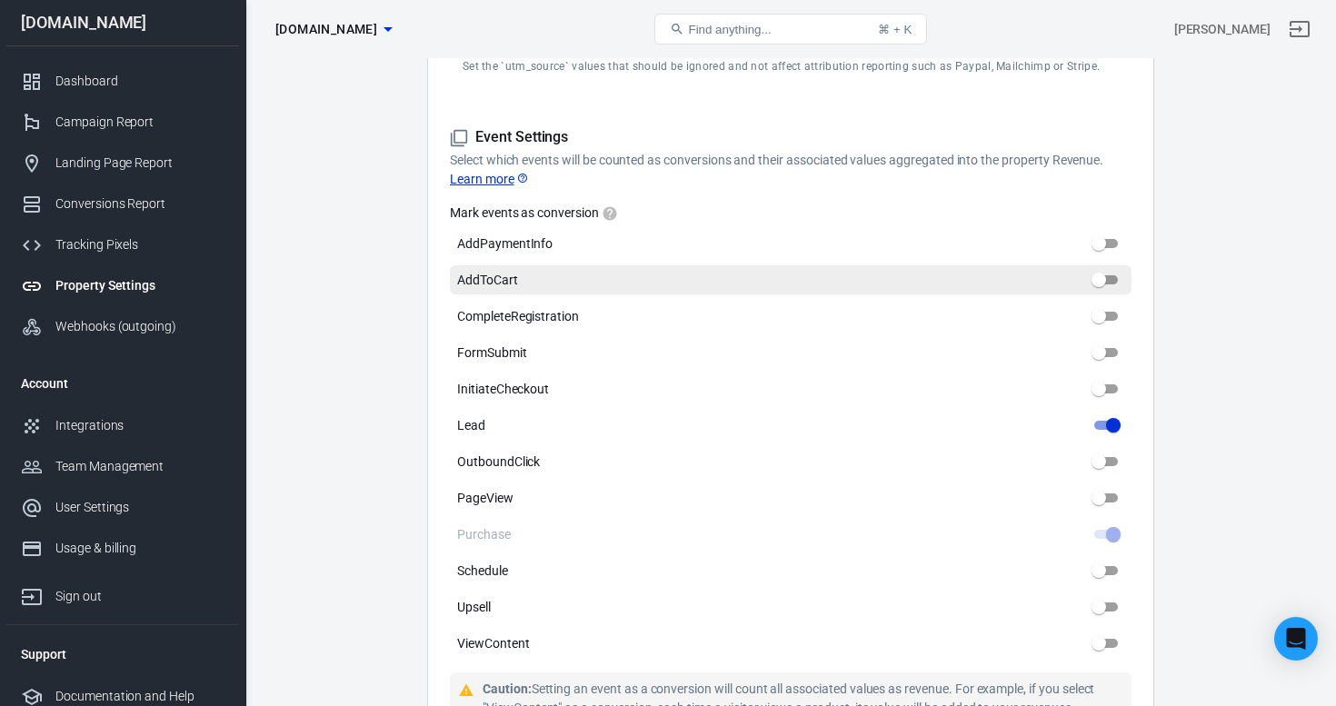
click at [995, 287] on label "AddToCart" at bounding box center [791, 279] width 682 height 29
click at [1066, 287] on input "AddToCart" at bounding box center [1098, 280] width 65 height 22
checkbox input "false"
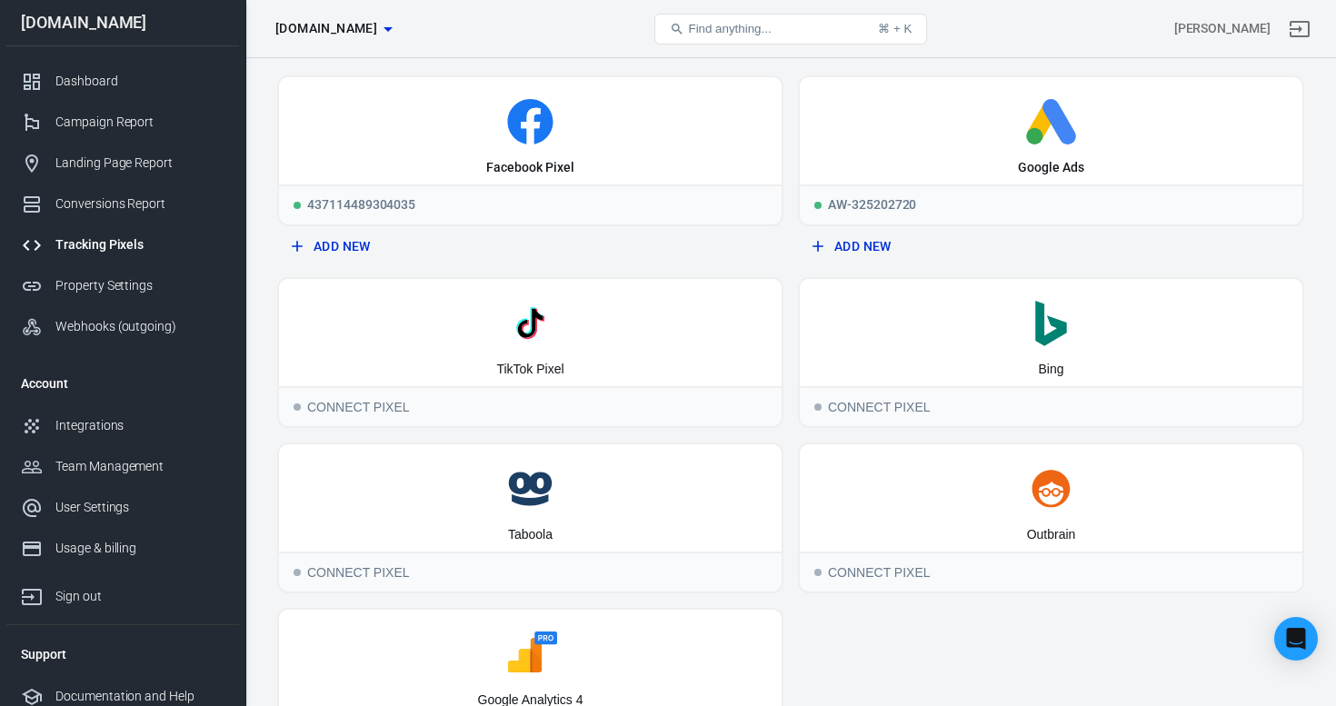
scroll to position [42, 0]
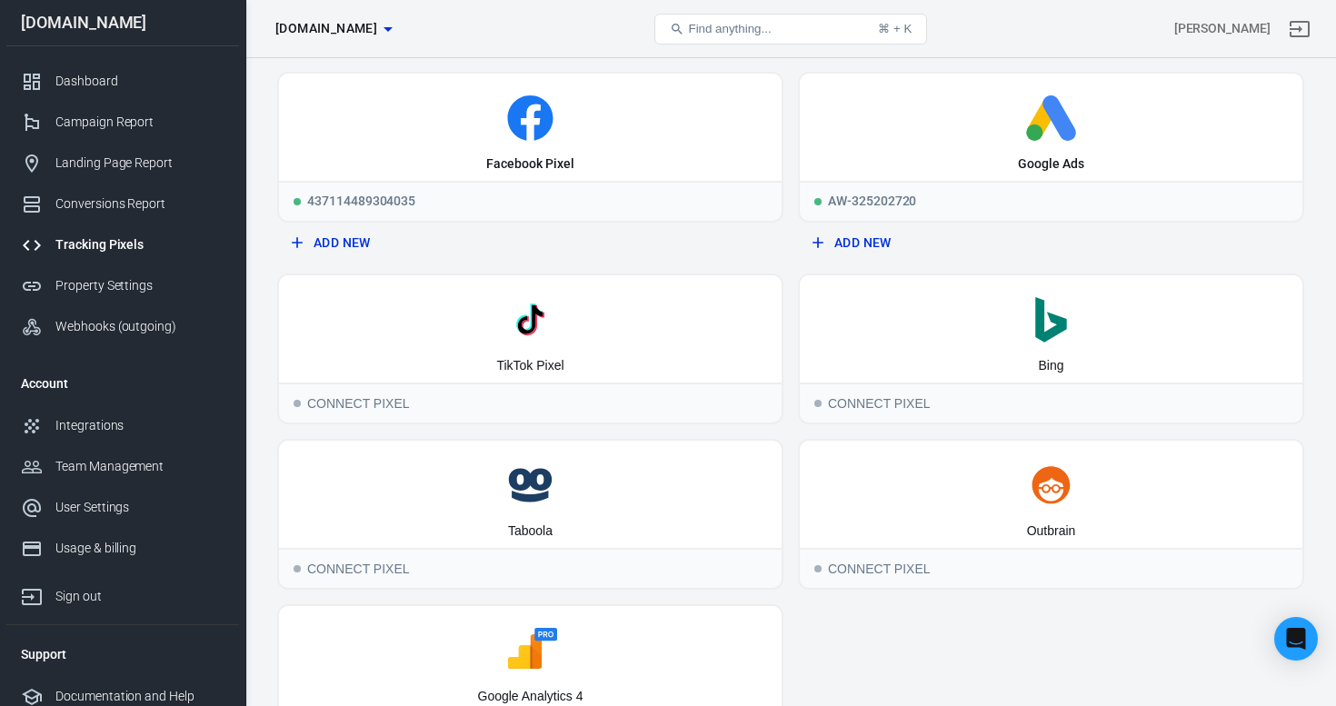
click at [713, 28] on span "Find anything..." at bounding box center [729, 29] width 83 height 14
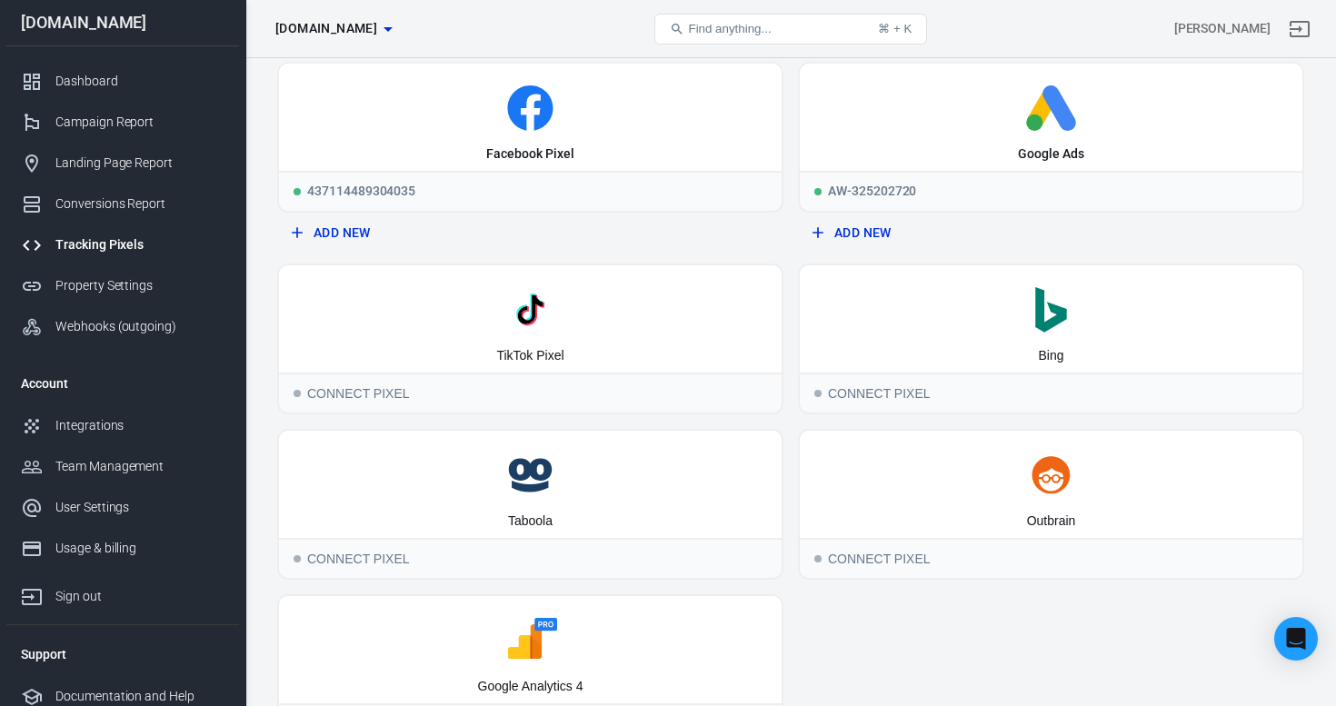
scroll to position [0, 0]
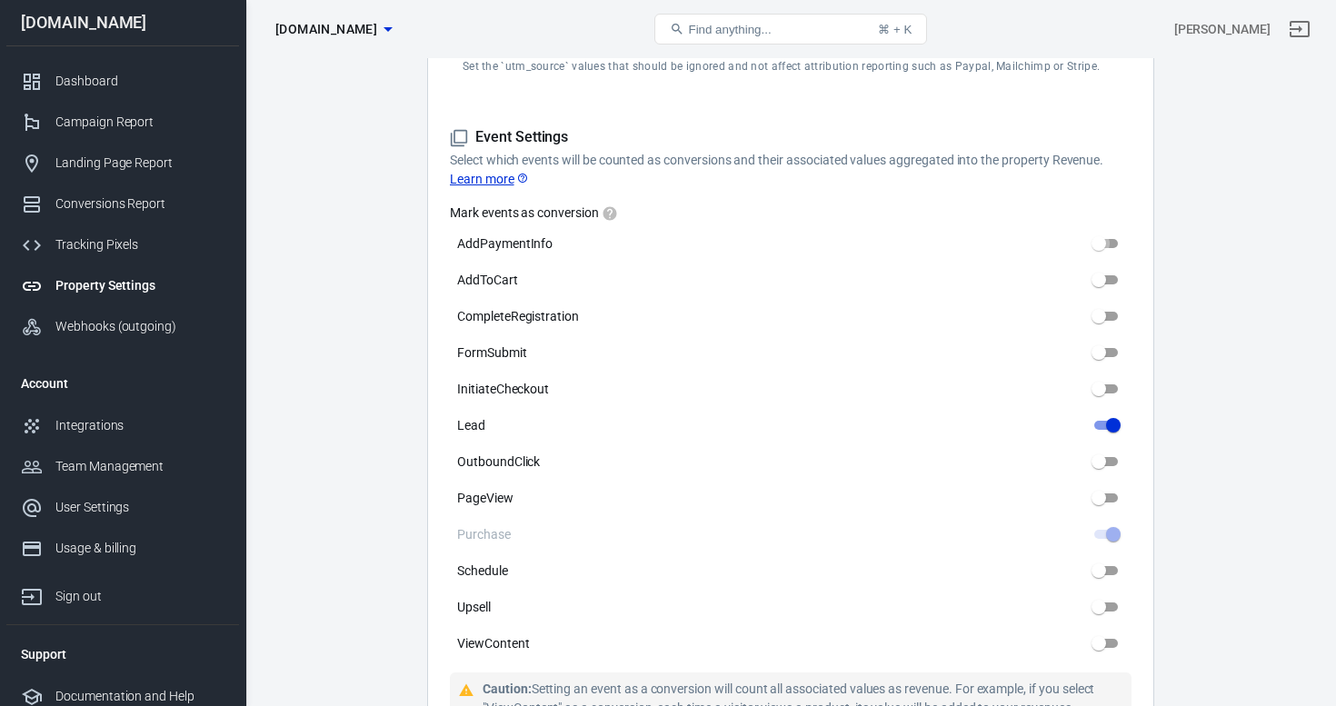
click at [1101, 243] on input "AddPaymentInfo" at bounding box center [1098, 244] width 65 height 22
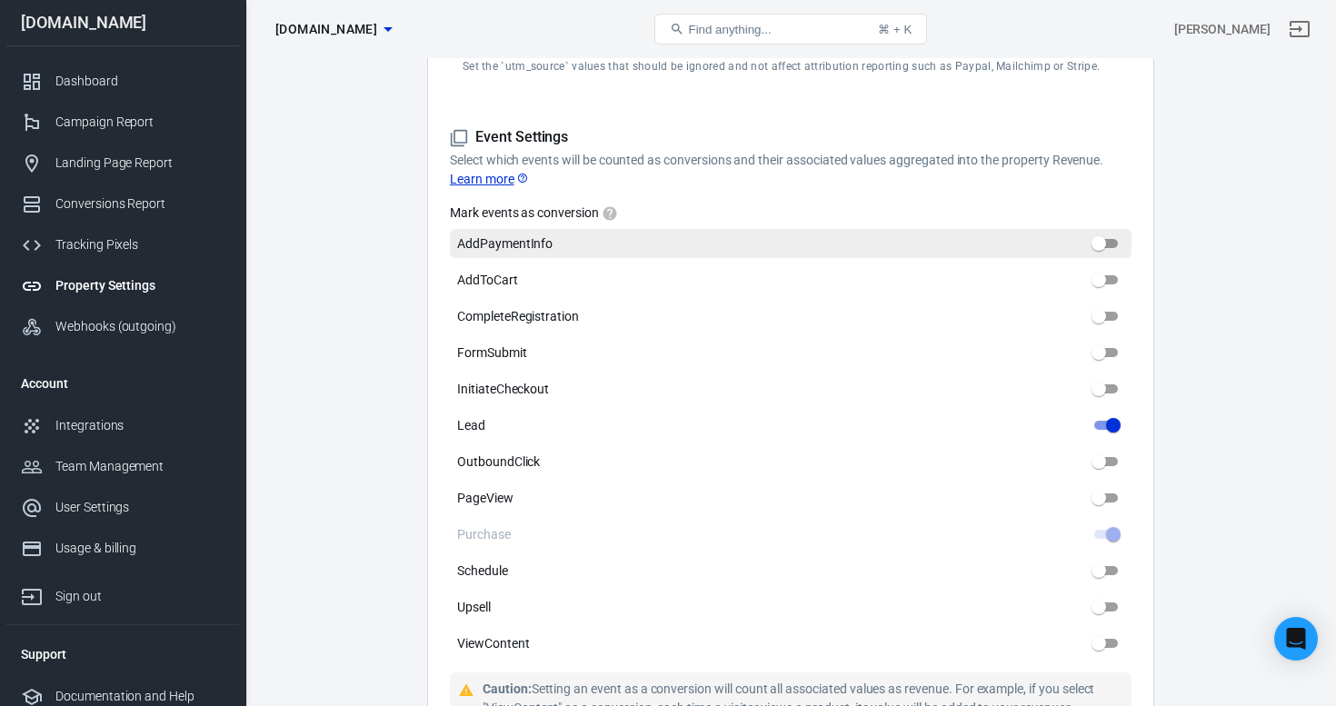
click at [1109, 237] on input "AddPaymentInfo" at bounding box center [1098, 244] width 65 height 22
checkbox input "false"
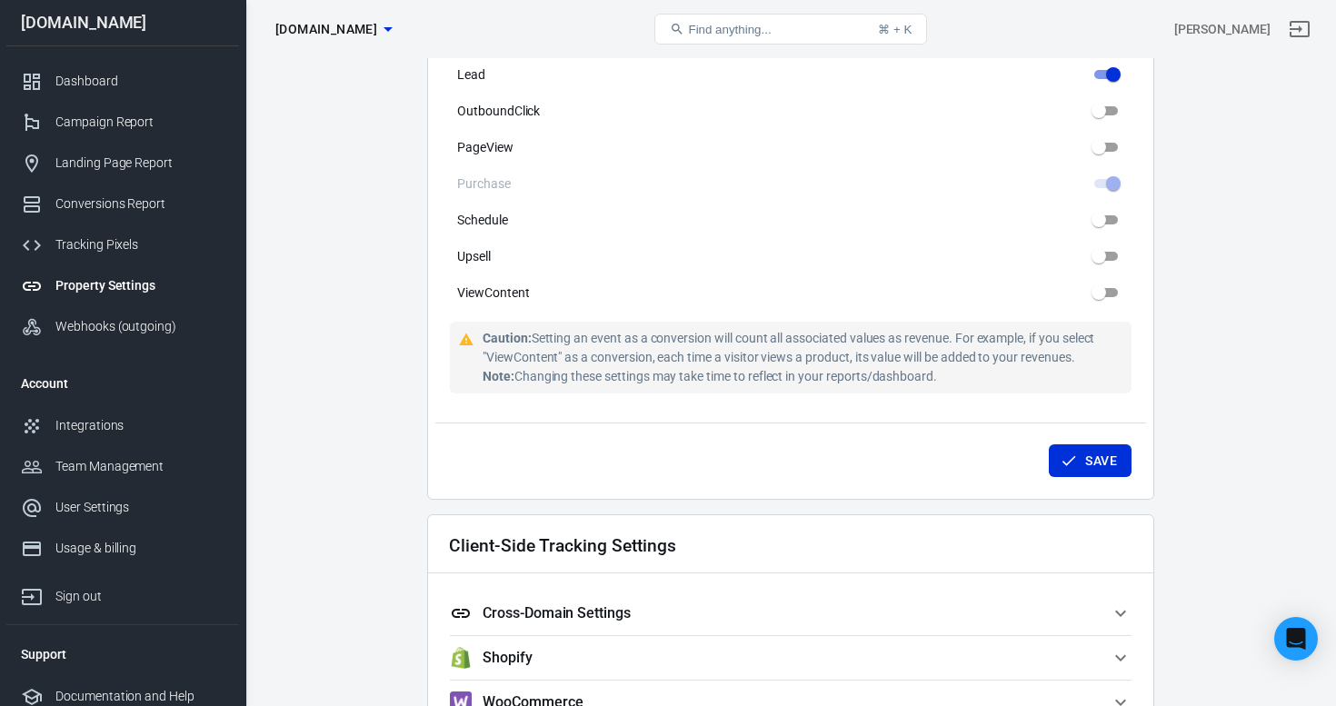
scroll to position [1131, 0]
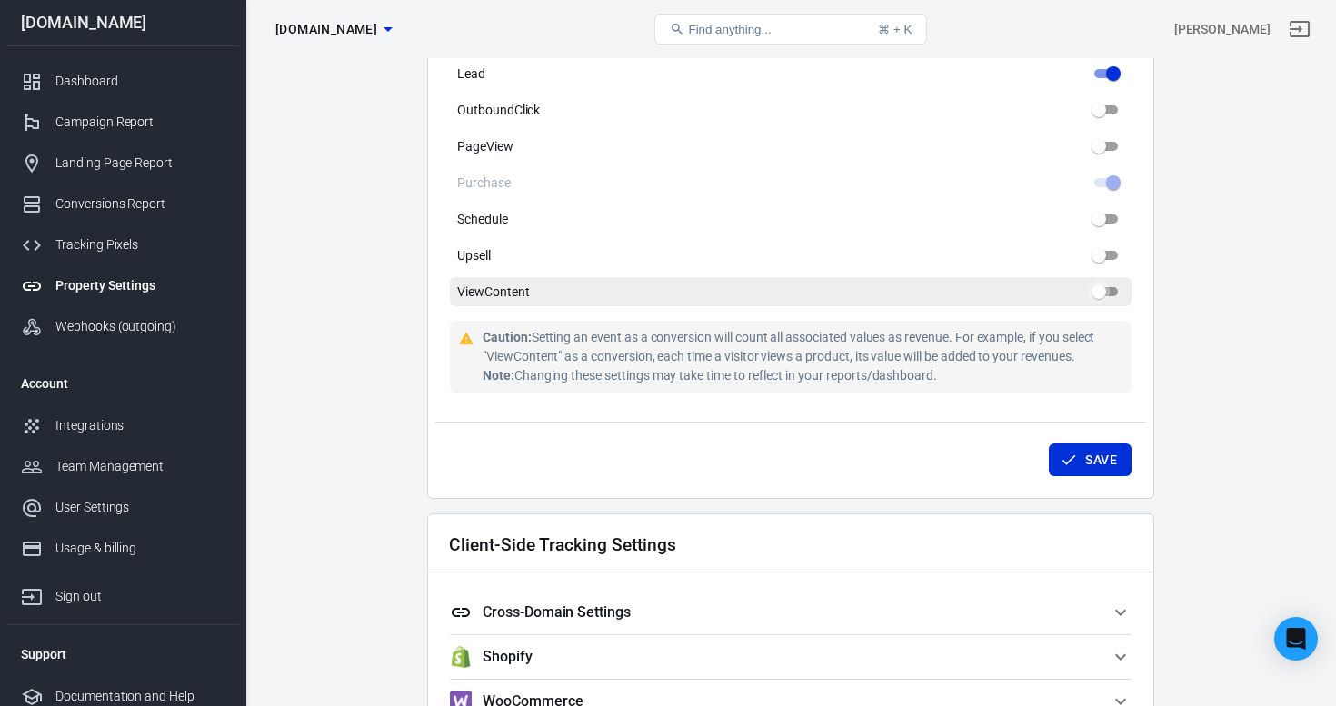
click at [1107, 287] on input "ViewContent" at bounding box center [1098, 292] width 65 height 22
checkbox input "false"
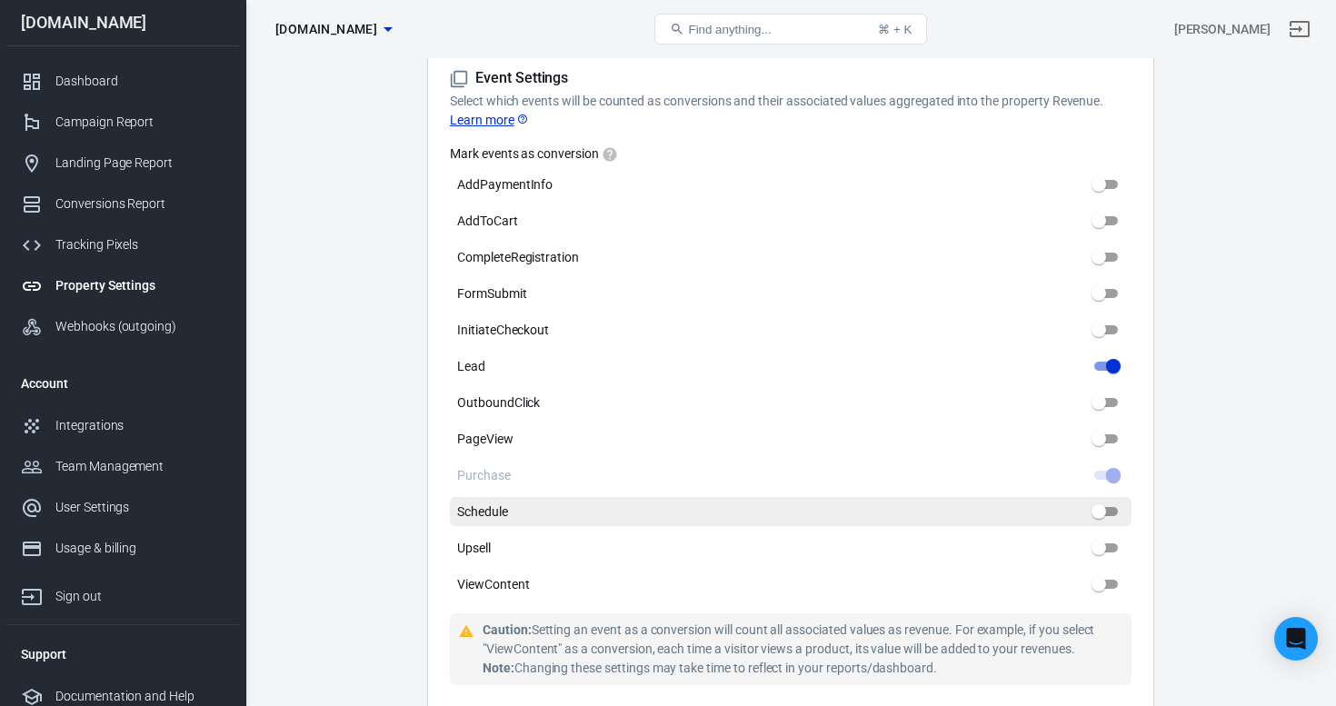
scroll to position [839, 0]
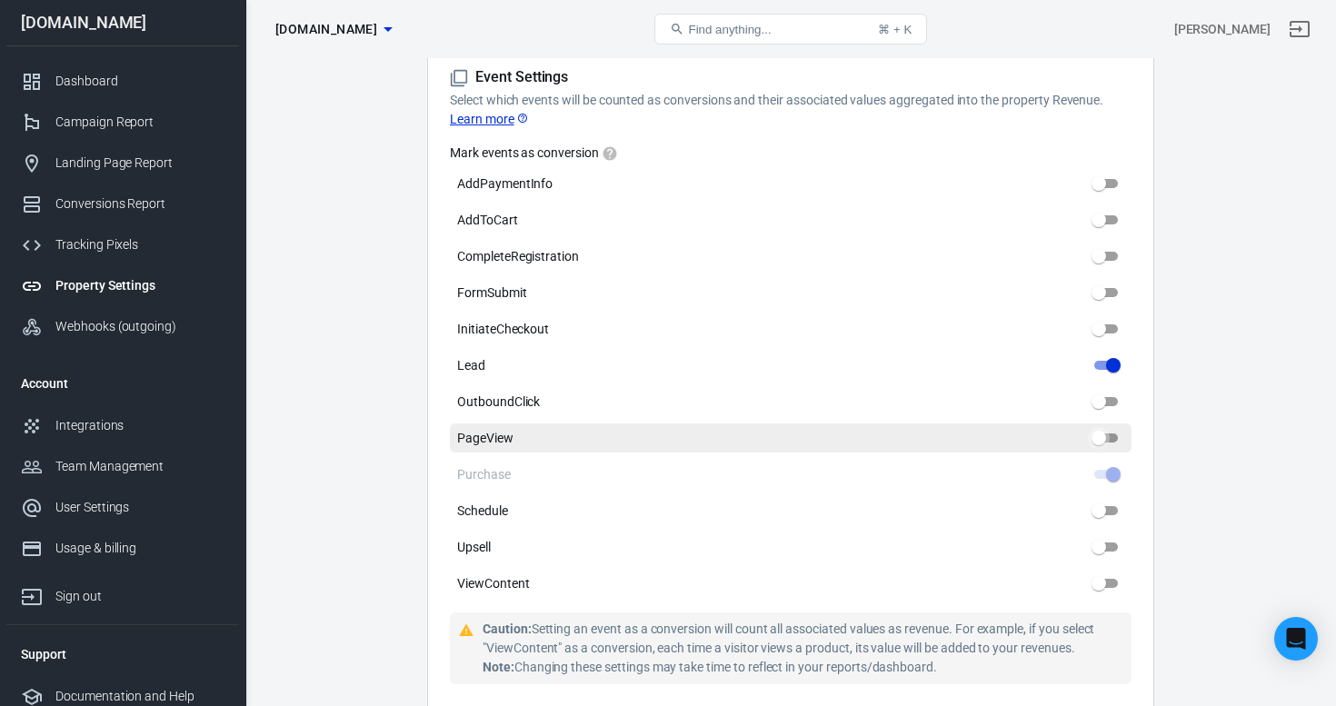
click at [1106, 436] on input "PageView" at bounding box center [1098, 438] width 65 height 22
click at [1102, 436] on input "PageView" at bounding box center [1098, 438] width 65 height 22
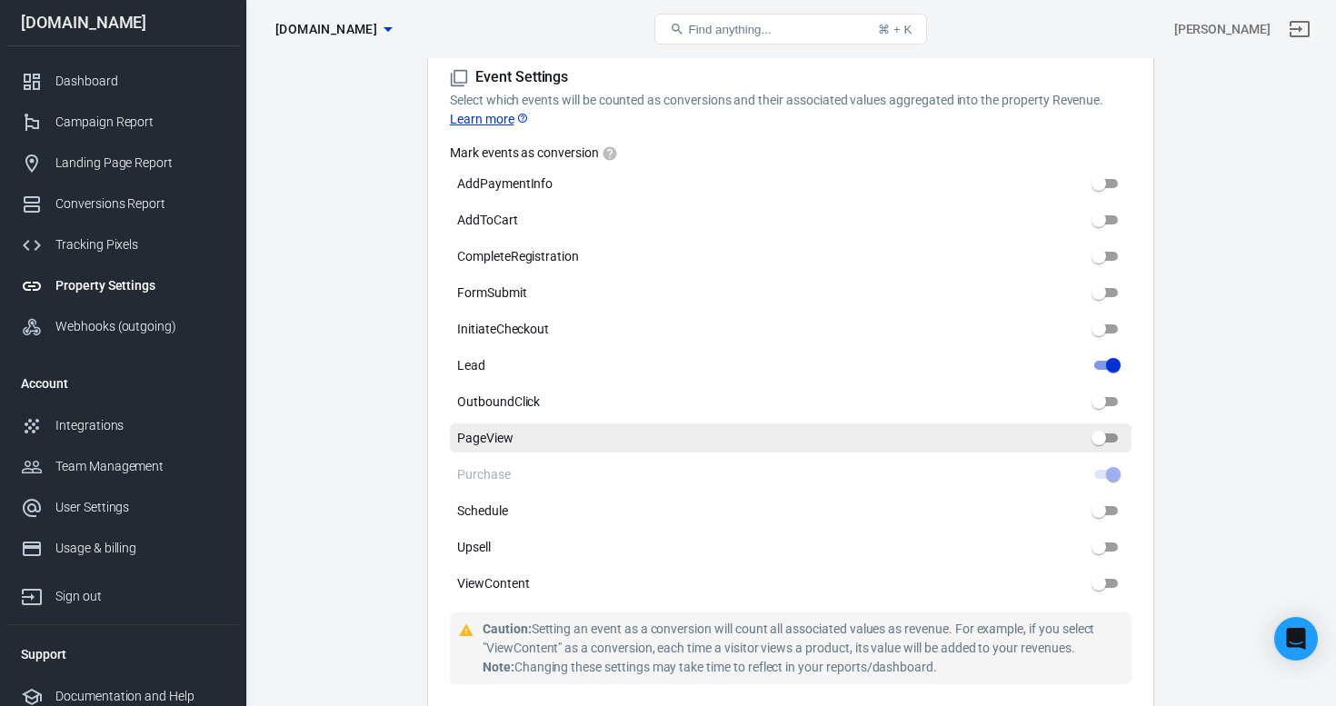
click at [1102, 436] on input "PageView" at bounding box center [1098, 438] width 65 height 22
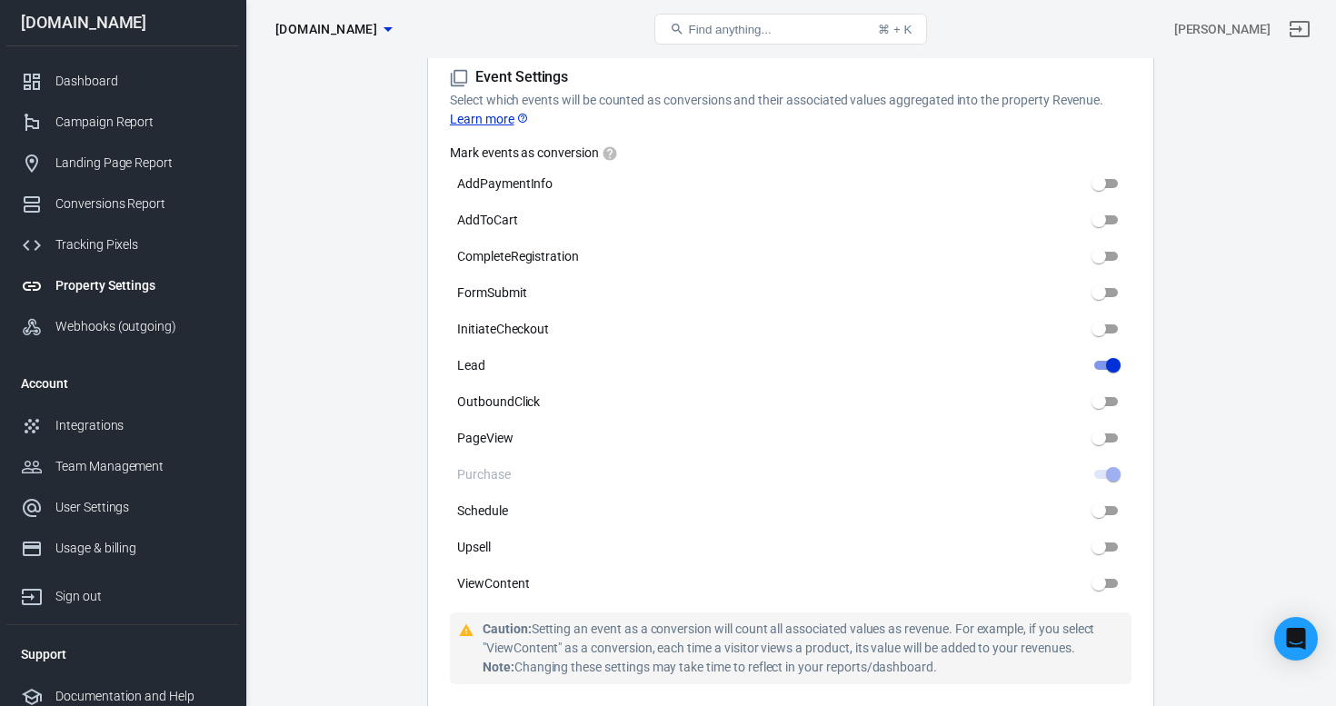
drag, startPoint x: 1102, startPoint y: 436, endPoint x: 1138, endPoint y: 436, distance: 36.4
click at [1138, 436] on div "Property Settings Name selfmadeprogram.com Name What should we call your Proper…" at bounding box center [790, 40] width 727 height 1502
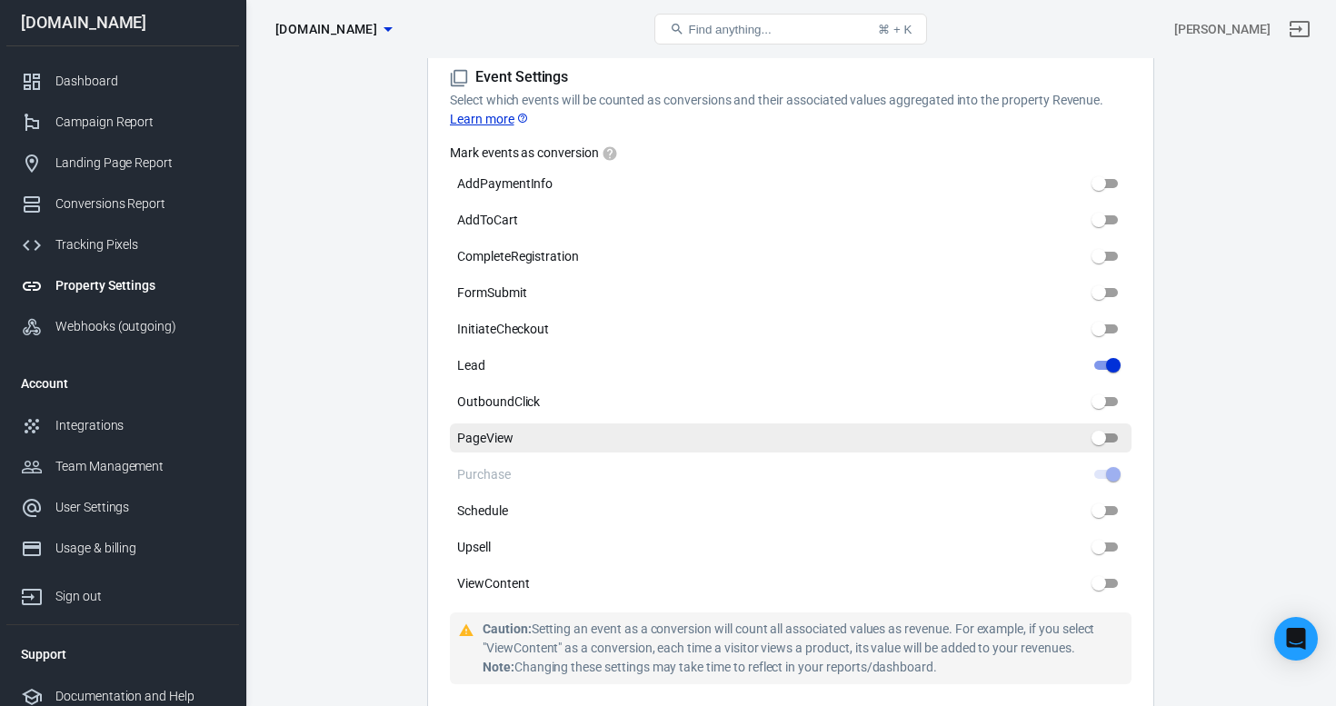
drag, startPoint x: 1138, startPoint y: 436, endPoint x: 1117, endPoint y: 429, distance: 22.1
click at [1117, 429] on div "Property Settings Name selfmadeprogram.com Name What should we call your Proper…" at bounding box center [790, 40] width 727 height 1502
click at [1105, 434] on input "PageView" at bounding box center [1098, 438] width 65 height 22
click at [1105, 435] on input "PageView" at bounding box center [1098, 438] width 65 height 22
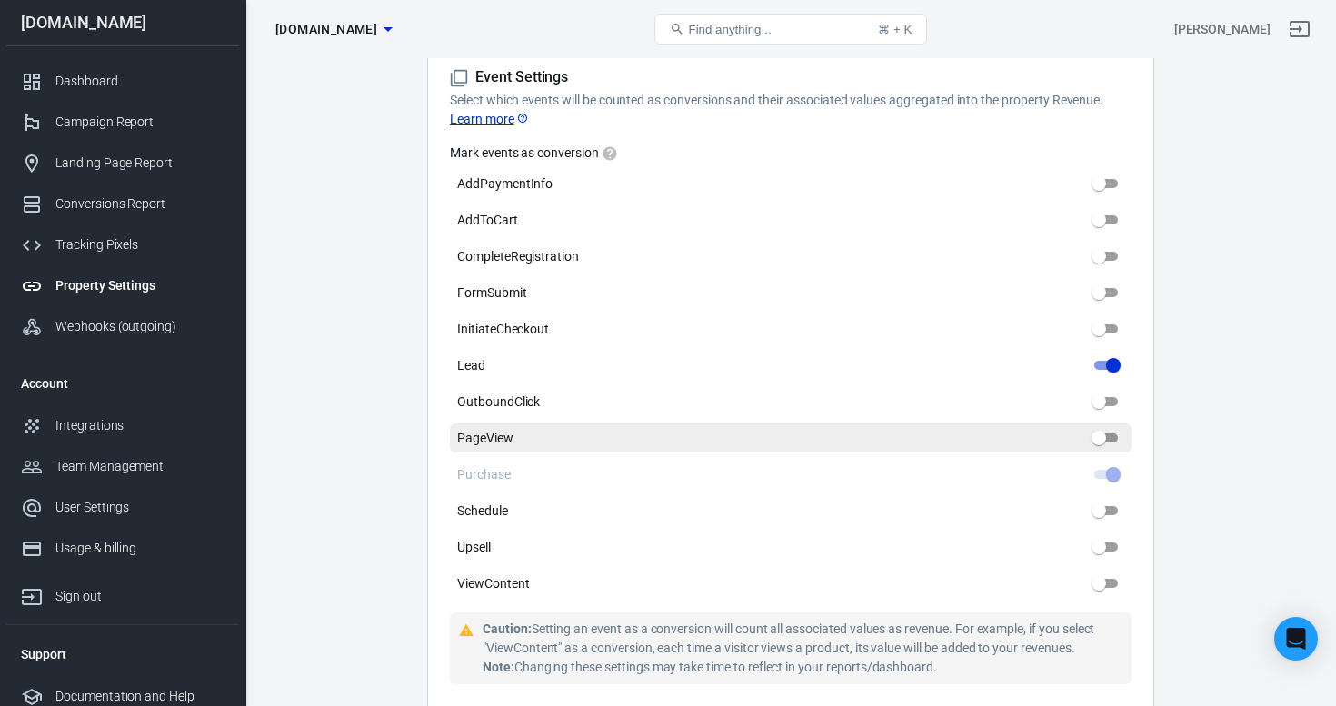
click at [488, 444] on span "PageView" at bounding box center [485, 438] width 56 height 19
click at [1066, 444] on input "PageView" at bounding box center [1098, 438] width 65 height 22
click at [505, 436] on span "PageView" at bounding box center [485, 438] width 56 height 19
click at [1066, 436] on input "PageView" at bounding box center [1098, 438] width 65 height 22
click at [505, 436] on span "PageView" at bounding box center [485, 438] width 56 height 19
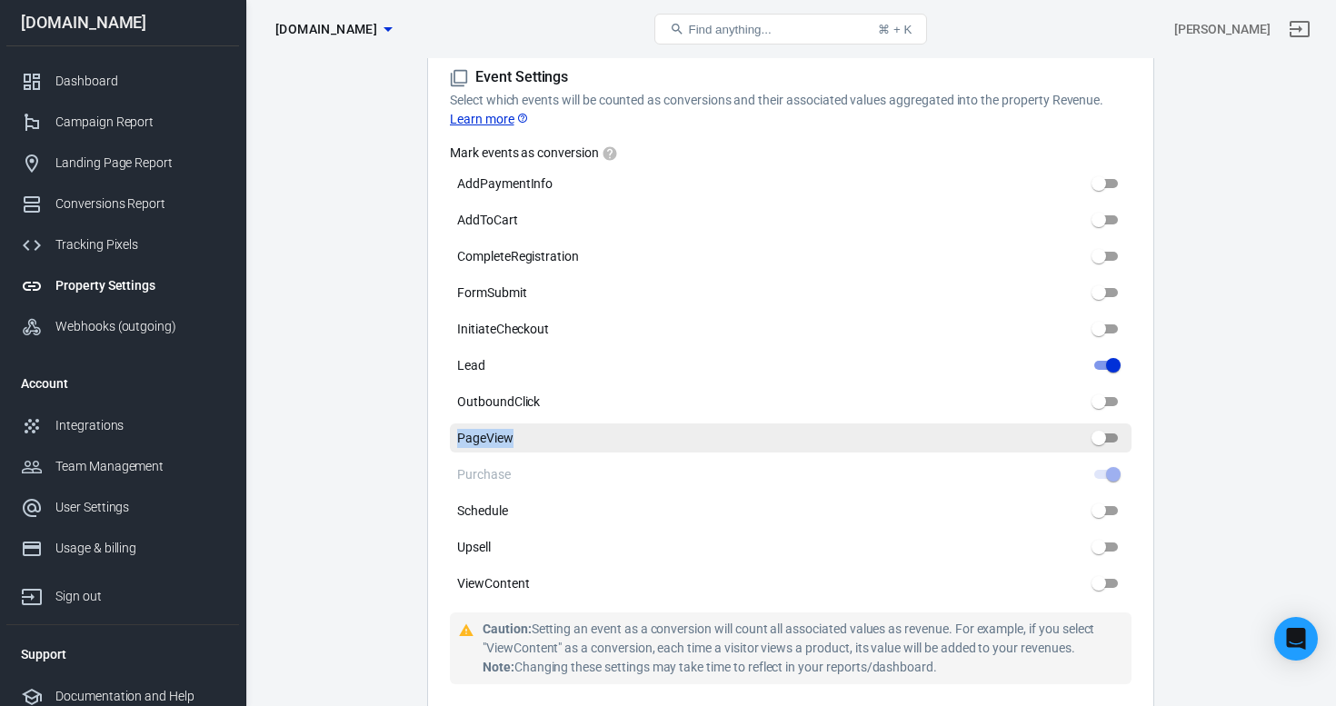
click at [1066, 436] on input "PageView" at bounding box center [1098, 438] width 65 height 22
click at [541, 436] on label "PageView" at bounding box center [791, 438] width 682 height 29
click at [1066, 436] on input "PageView" at bounding box center [1098, 438] width 65 height 22
click at [556, 436] on label "PageView" at bounding box center [791, 438] width 682 height 29
click at [1066, 436] on input "PageView" at bounding box center [1098, 438] width 65 height 22
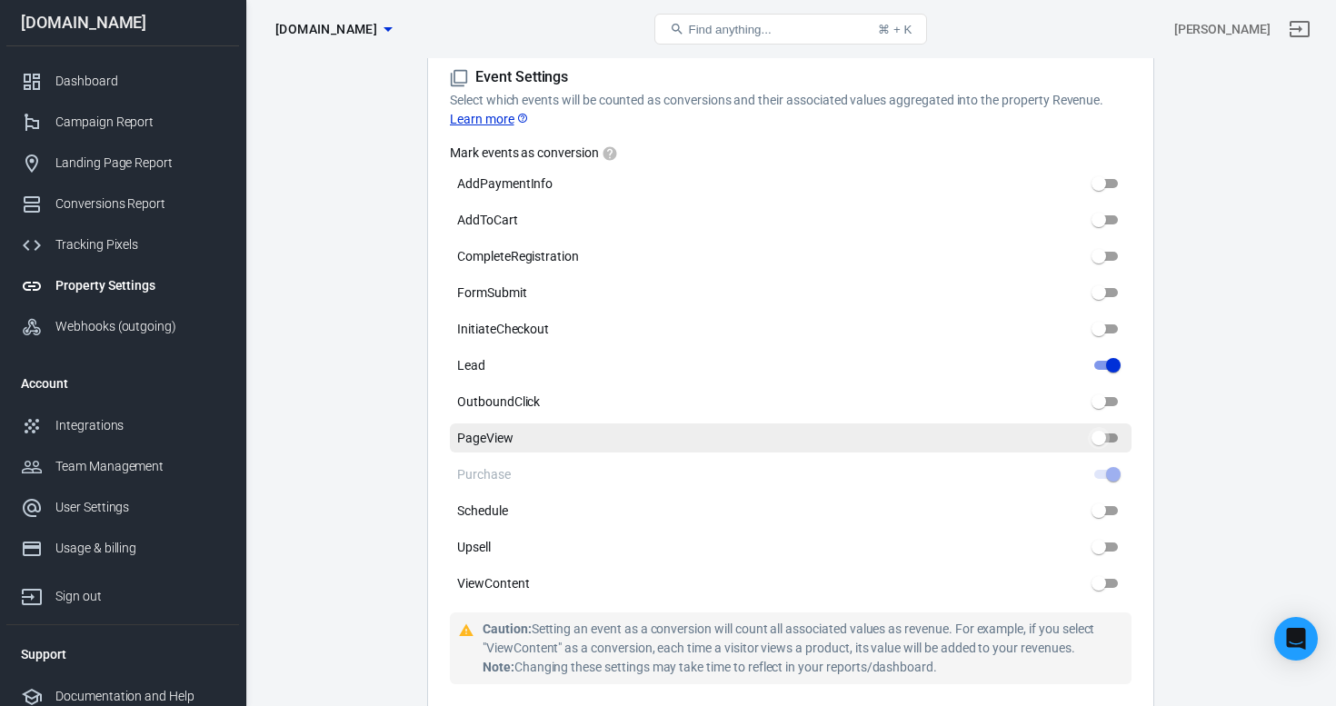
click at [1095, 430] on input "PageView" at bounding box center [1098, 438] width 65 height 22
click at [1096, 433] on input "PageView" at bounding box center [1098, 438] width 65 height 22
click at [1111, 439] on input "PageView" at bounding box center [1098, 438] width 65 height 22
click at [1114, 435] on input "PageView" at bounding box center [1098, 438] width 65 height 22
checkbox input "false"
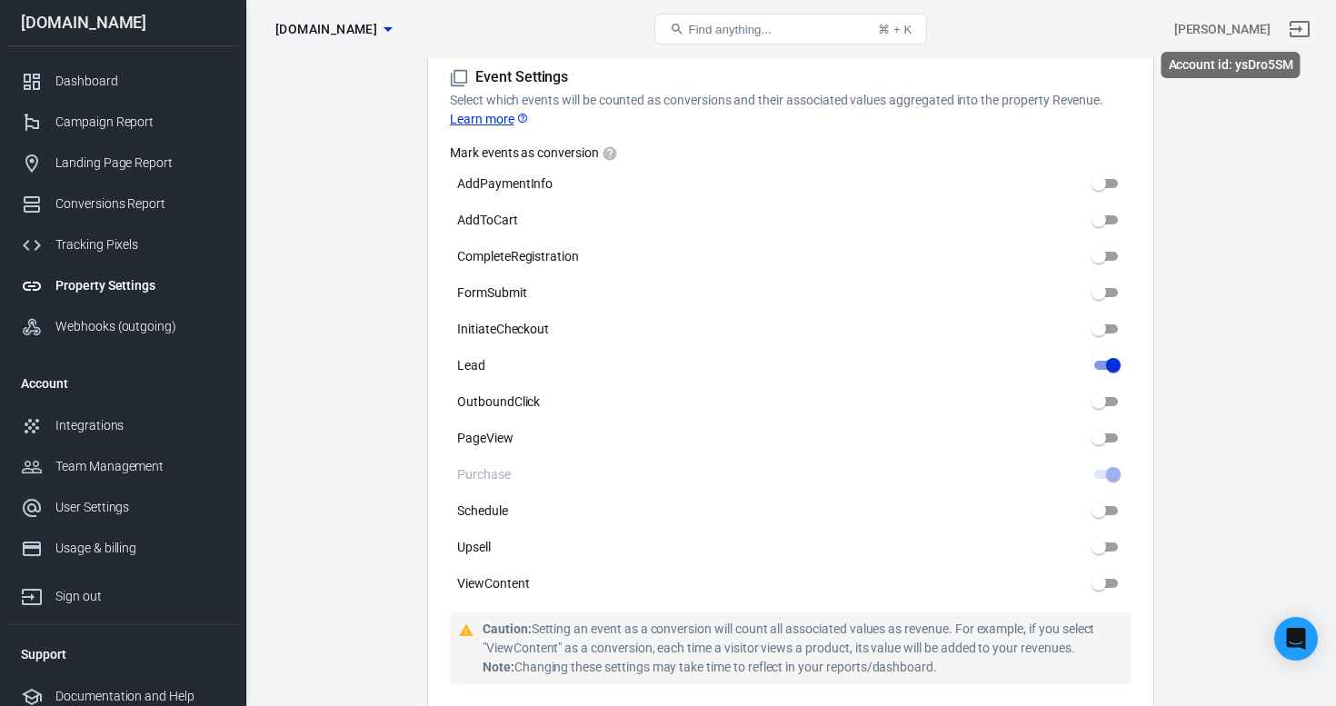
click at [1206, 25] on div "[PERSON_NAME]" at bounding box center [1223, 29] width 96 height 19
click at [125, 504] on div "User Settings" at bounding box center [139, 507] width 169 height 19
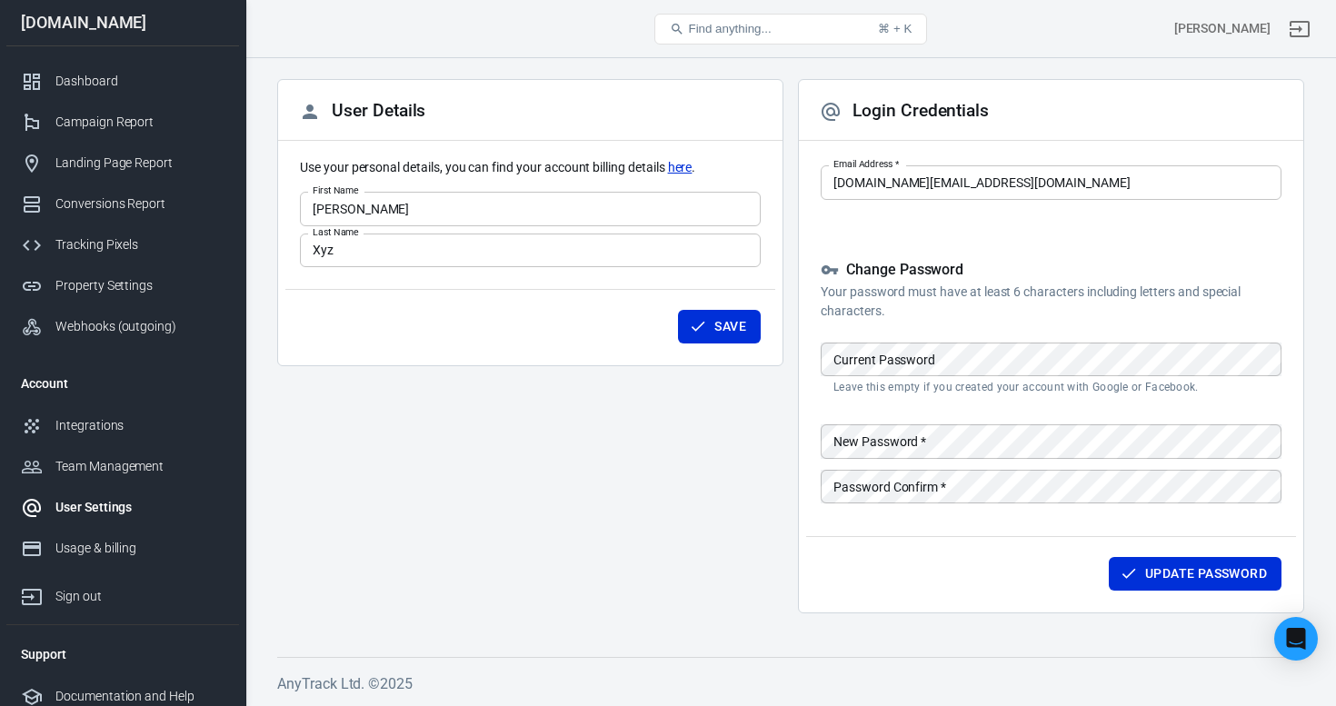
scroll to position [81, 0]
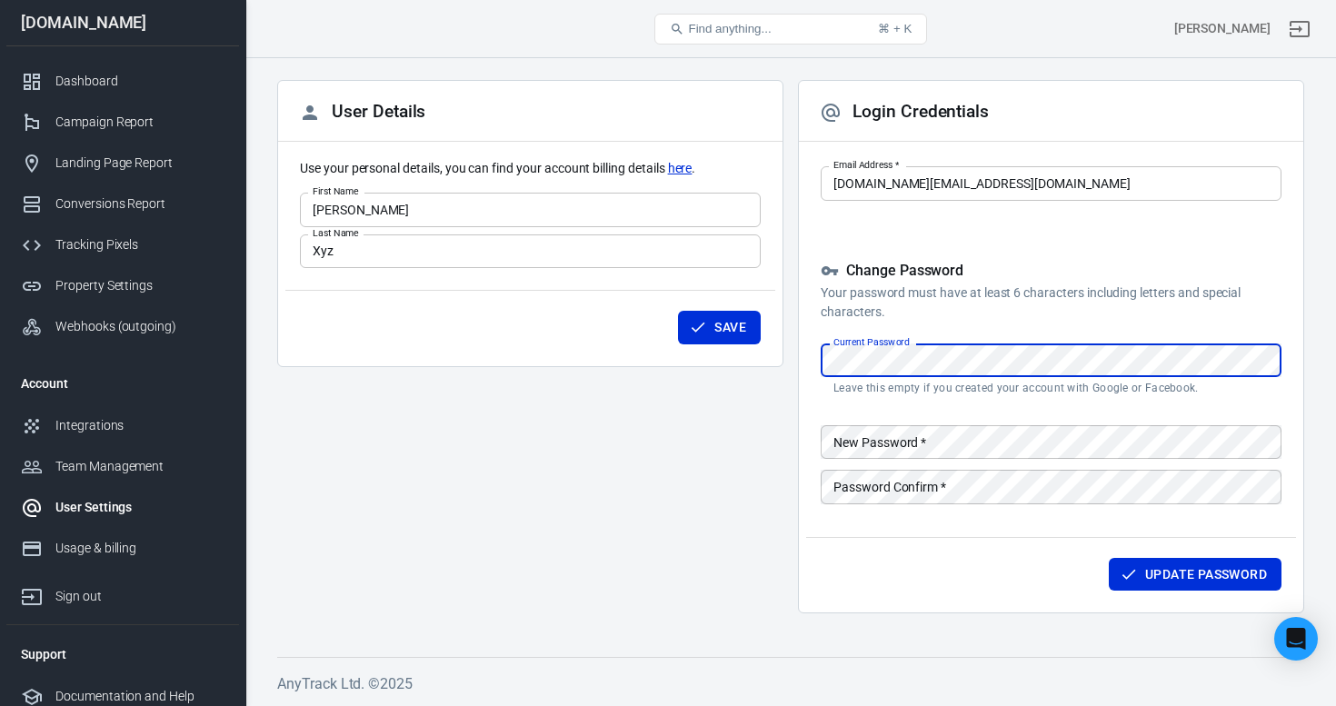
click at [753, 484] on div "User Details Use your personal details, you can find your account billing detai…" at bounding box center [530, 354] width 506 height 548
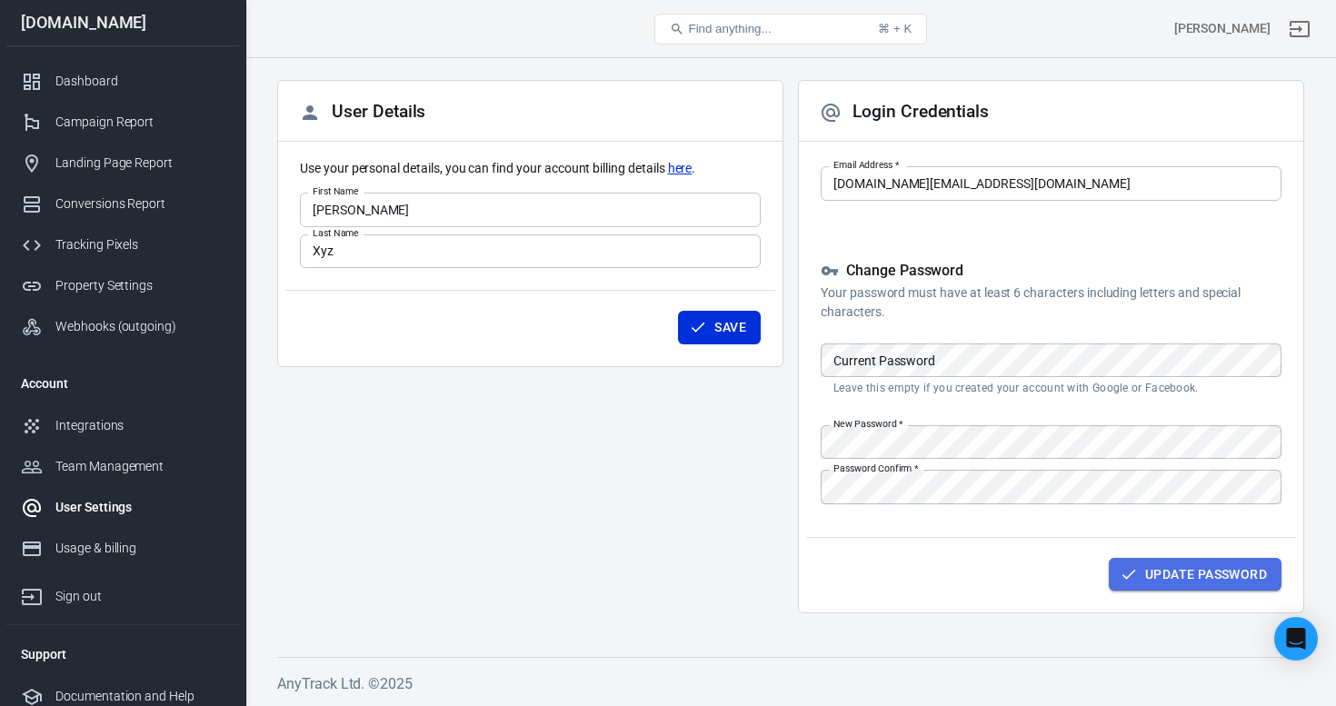
click at [1150, 576] on button "Update Password" at bounding box center [1195, 575] width 173 height 34
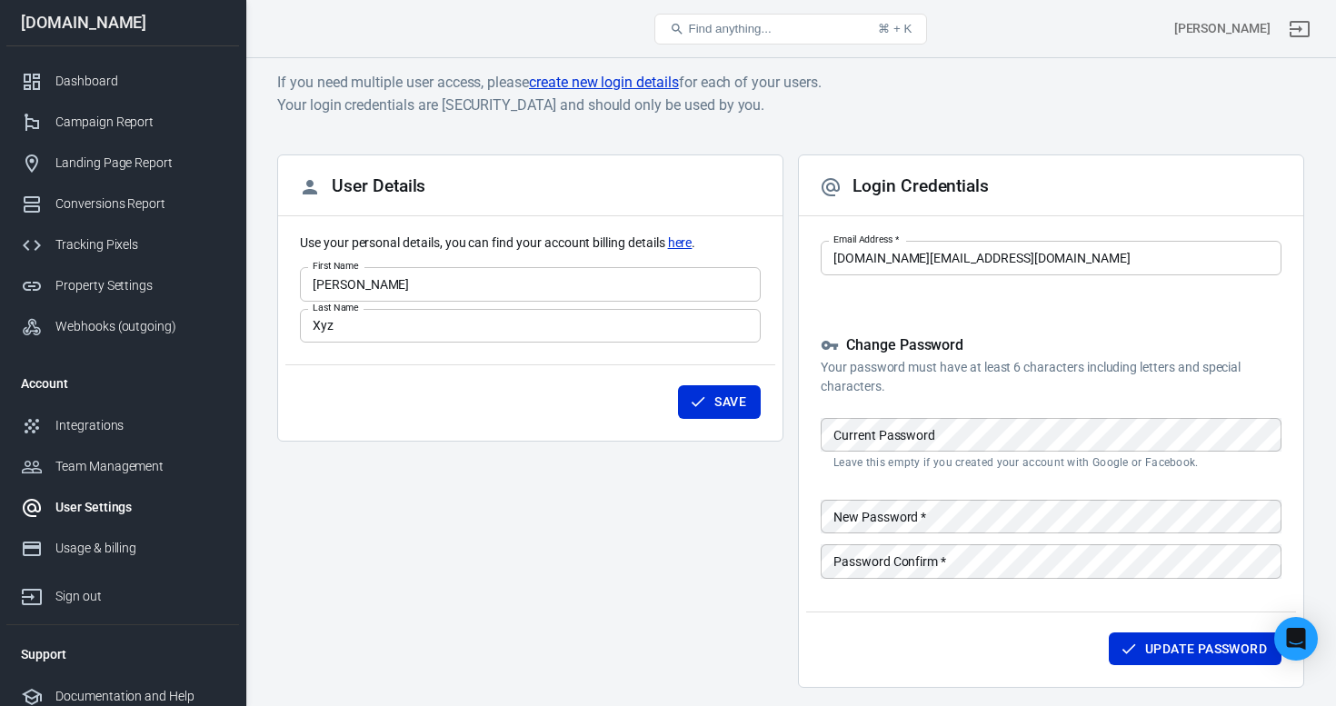
scroll to position [0, 0]
